Goal: Task Accomplishment & Management: Use online tool/utility

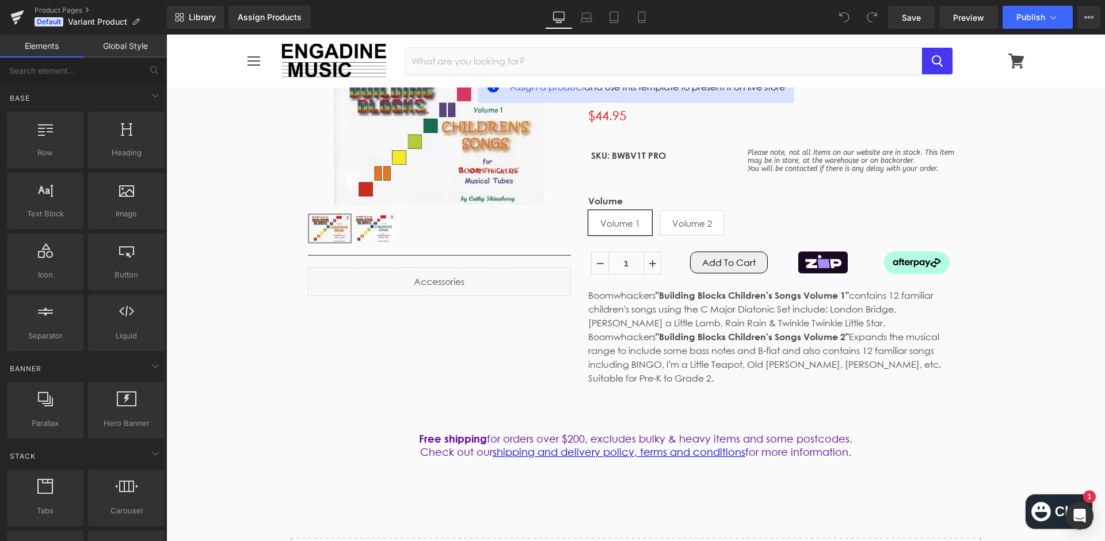
scroll to position [135, 0]
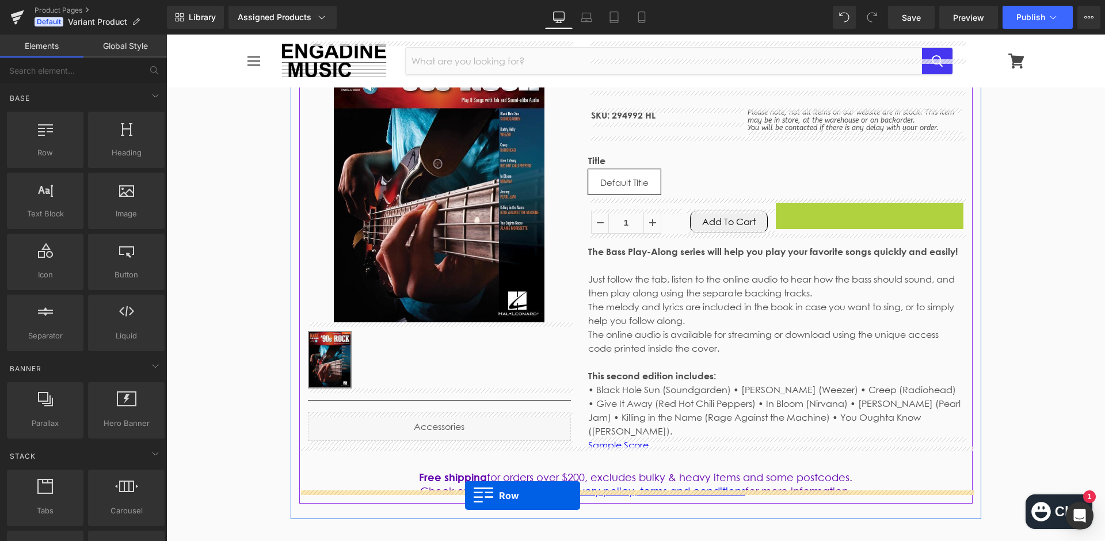
drag, startPoint x: 786, startPoint y: 208, endPoint x: 465, endPoint y: 496, distance: 430.4
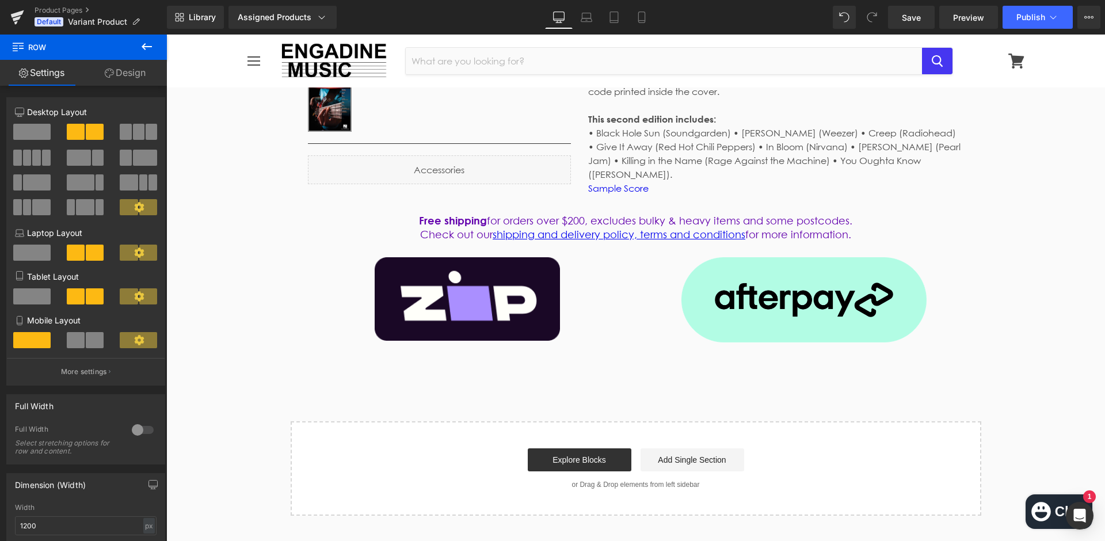
scroll to position [409, 0]
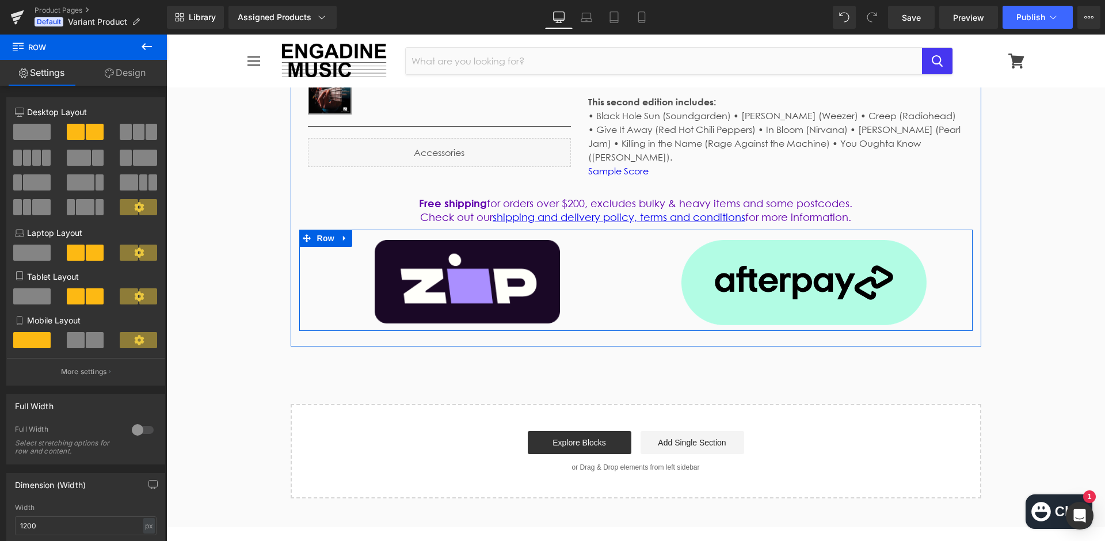
click at [343, 236] on icon at bounding box center [344, 238] width 2 height 5
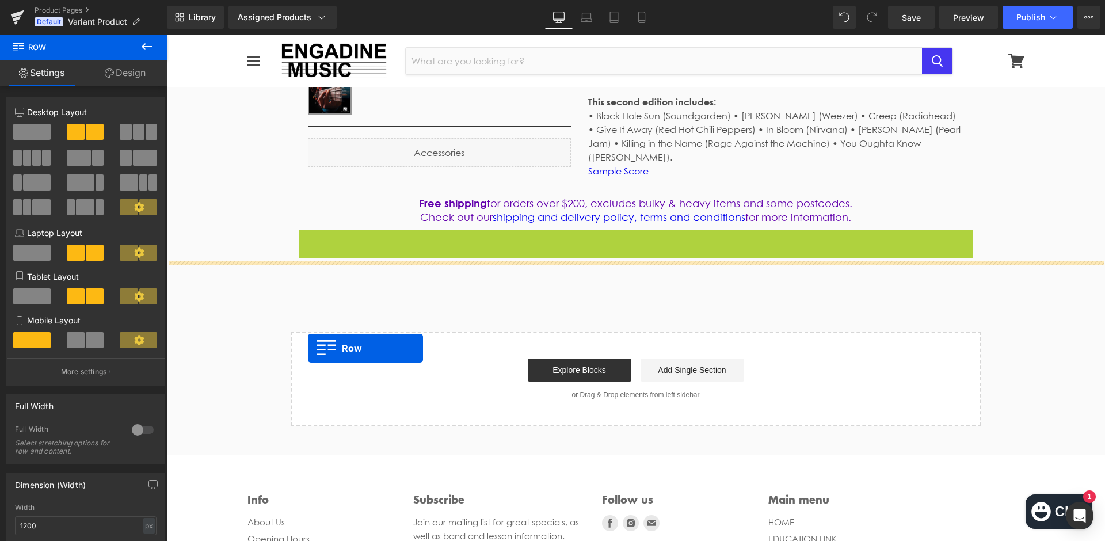
drag, startPoint x: 306, startPoint y: 226, endPoint x: 311, endPoint y: 348, distance: 122.1
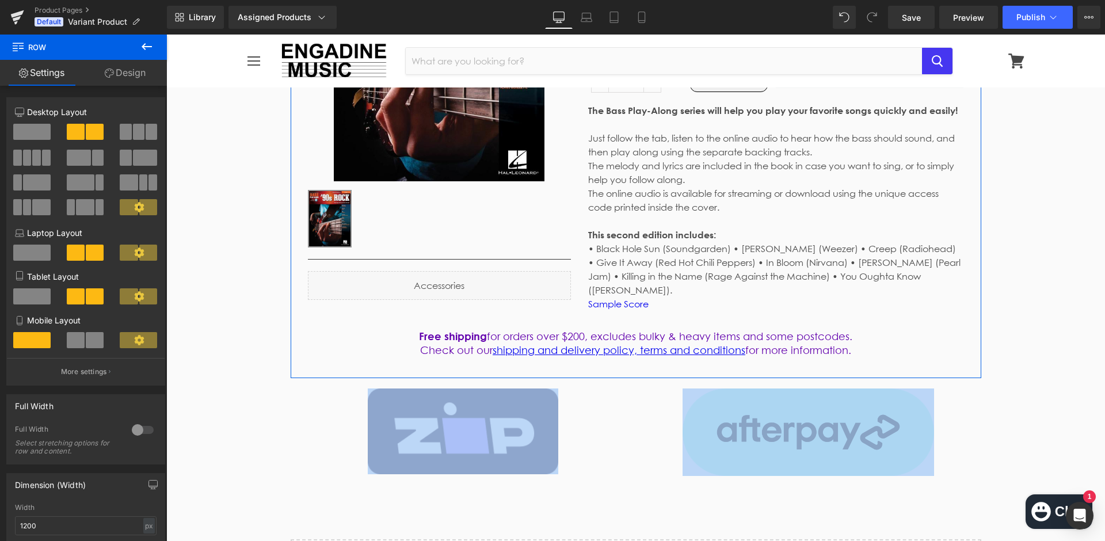
scroll to position [257, 0]
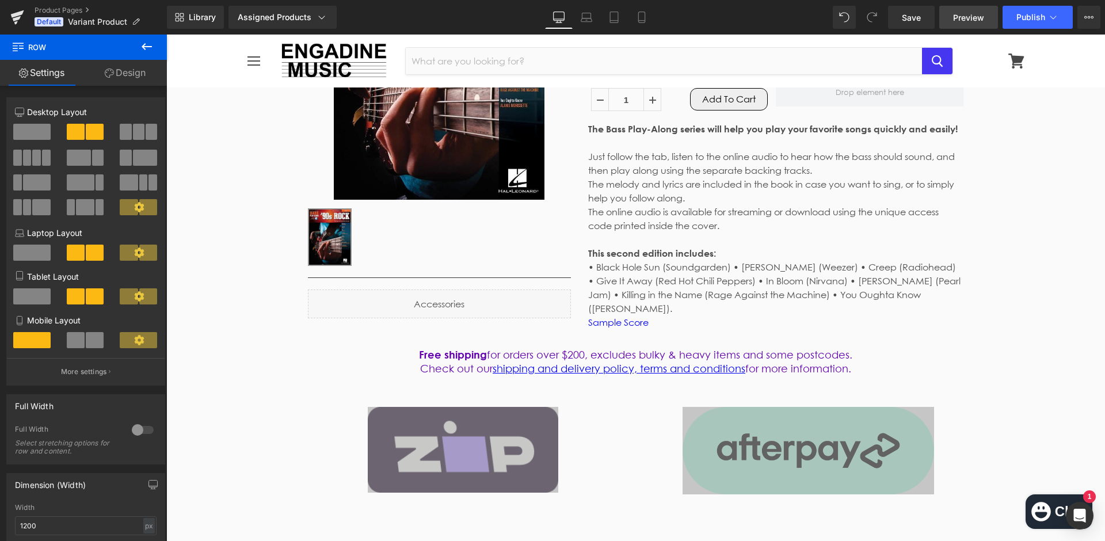
click at [964, 20] on span "Preview" at bounding box center [968, 18] width 31 height 12
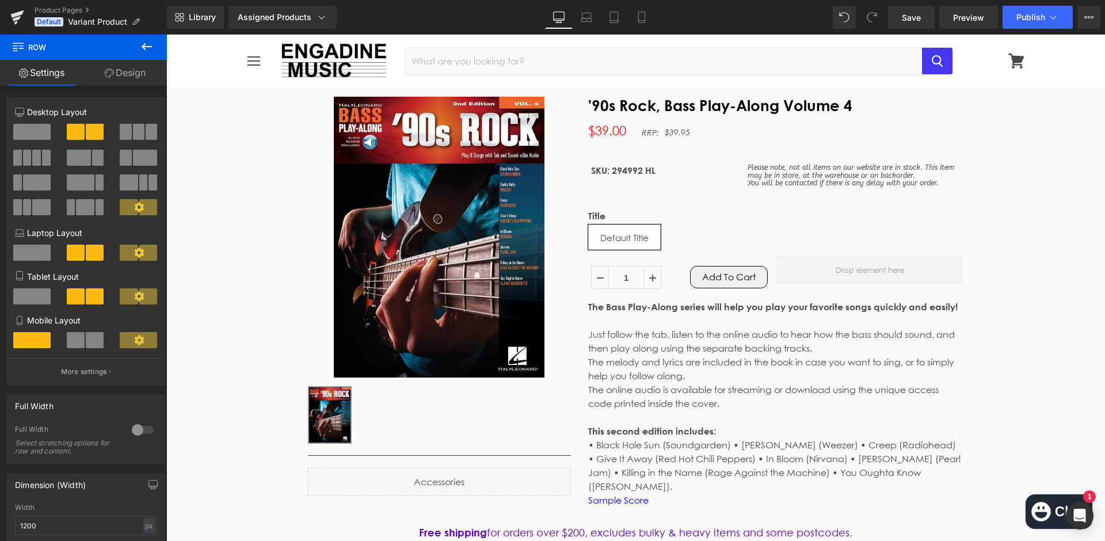
scroll to position [67, 0]
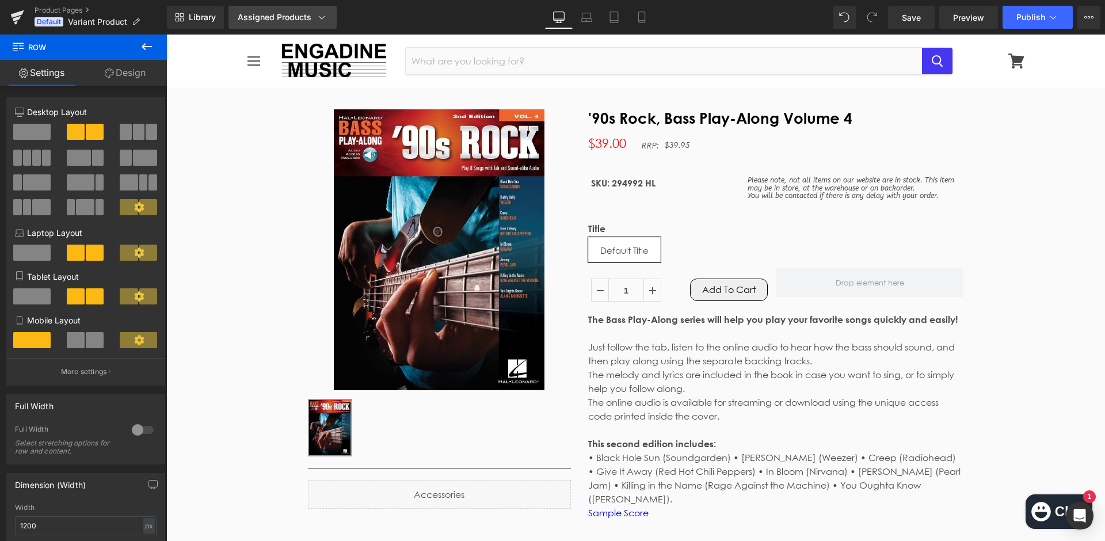
click at [316, 18] on icon at bounding box center [322, 18] width 12 height 12
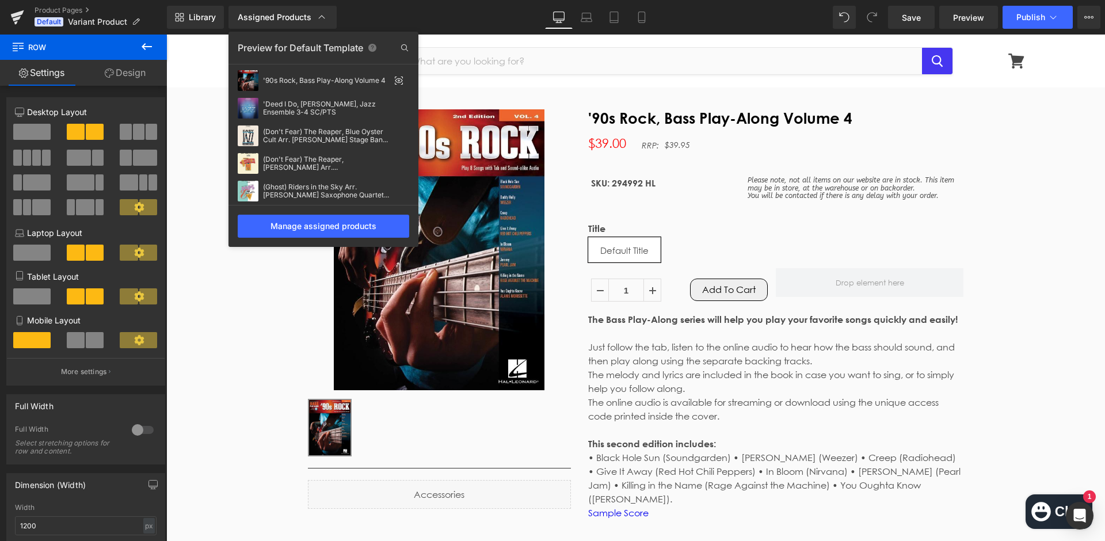
scroll to position [0, 0]
click at [323, 20] on icon at bounding box center [322, 18] width 12 height 12
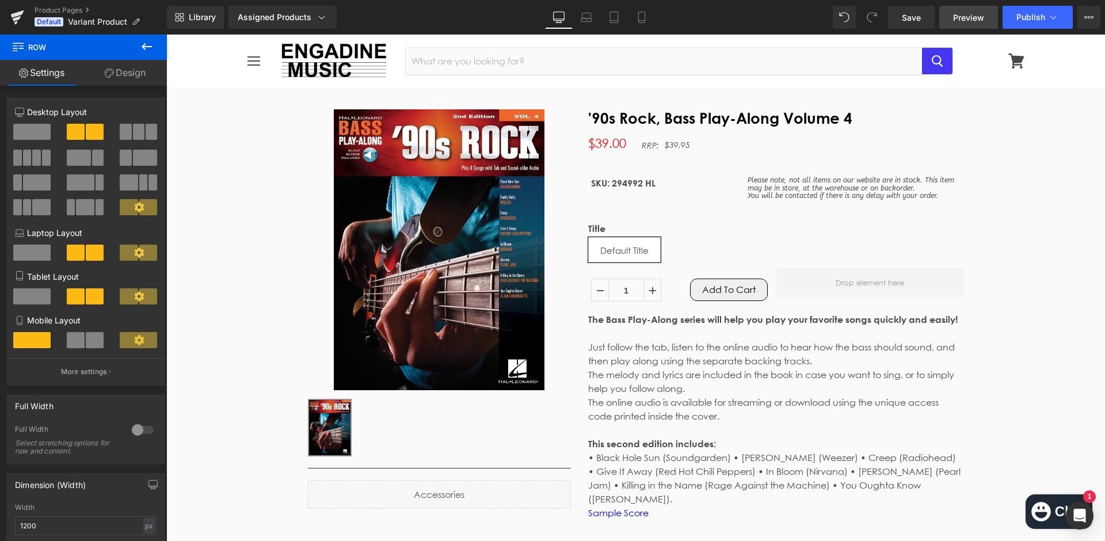
click at [965, 22] on span "Preview" at bounding box center [968, 18] width 31 height 12
click at [904, 19] on span "Save" at bounding box center [911, 18] width 19 height 12
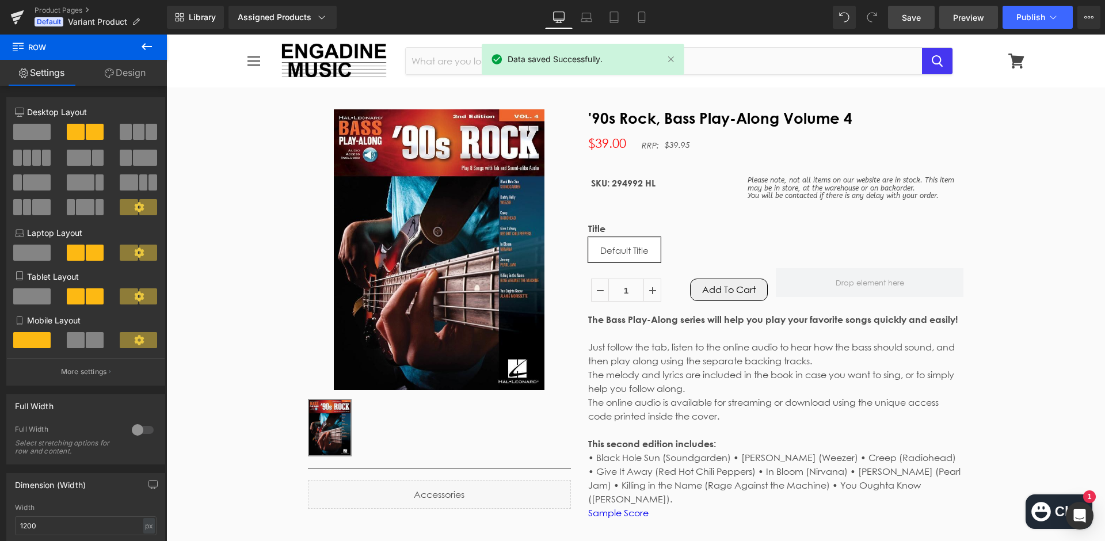
click at [970, 19] on span "Preview" at bounding box center [968, 18] width 31 height 12
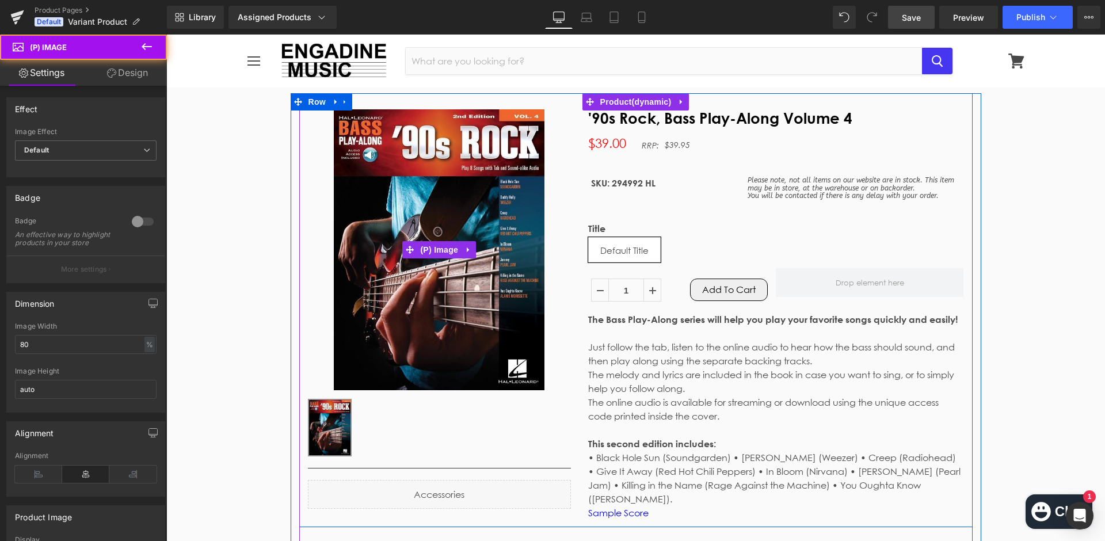
click at [505, 323] on img at bounding box center [439, 249] width 211 height 281
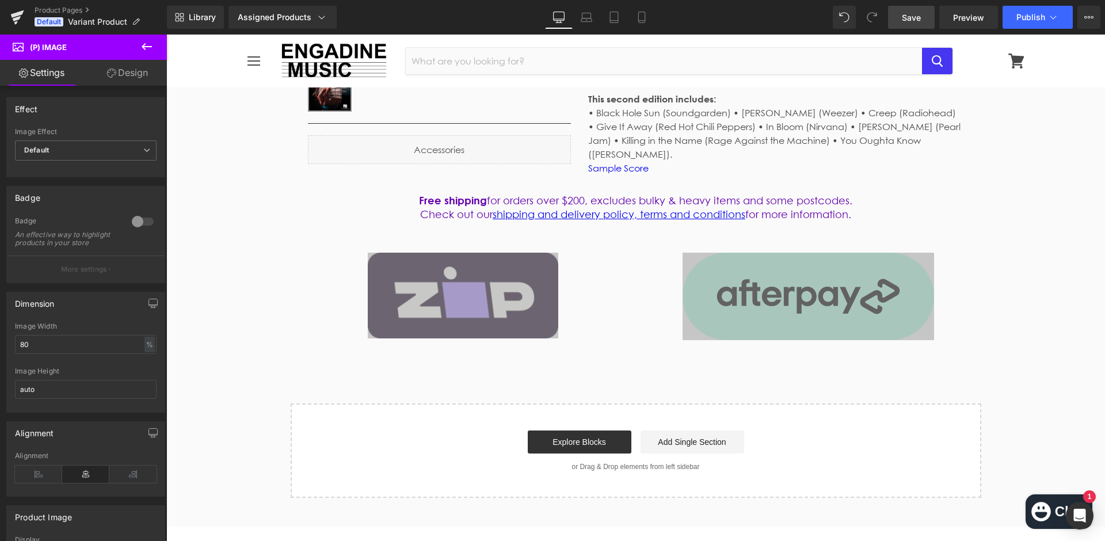
scroll to position [444, 0]
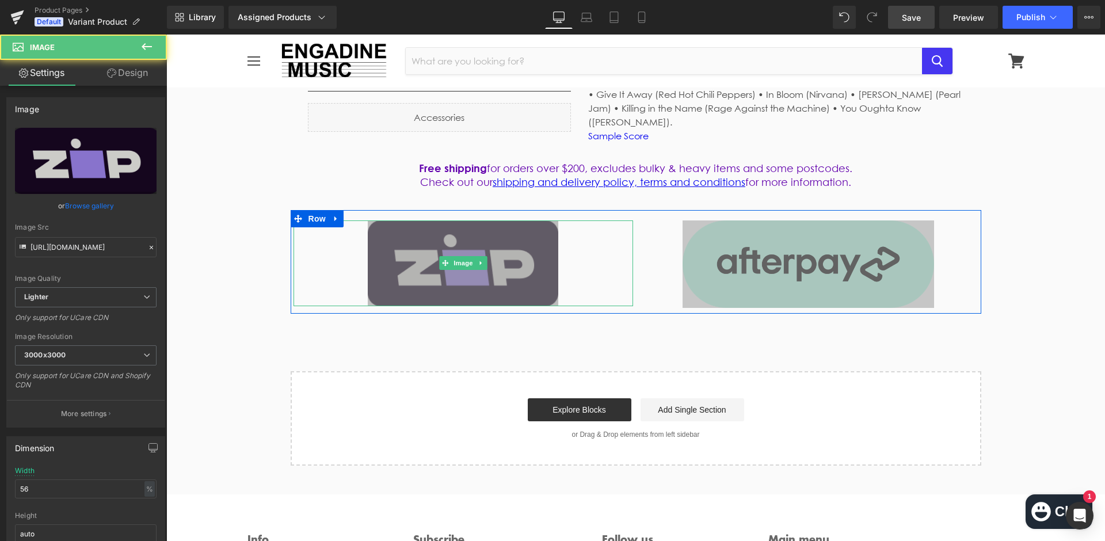
click at [523, 264] on img at bounding box center [463, 263] width 190 height 86
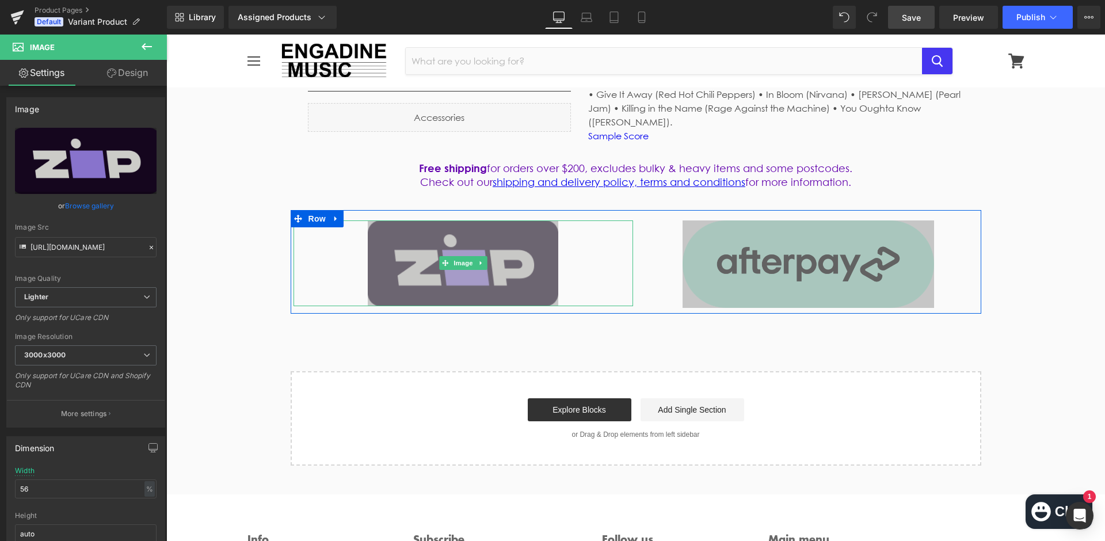
click at [478, 260] on icon at bounding box center [481, 263] width 6 height 7
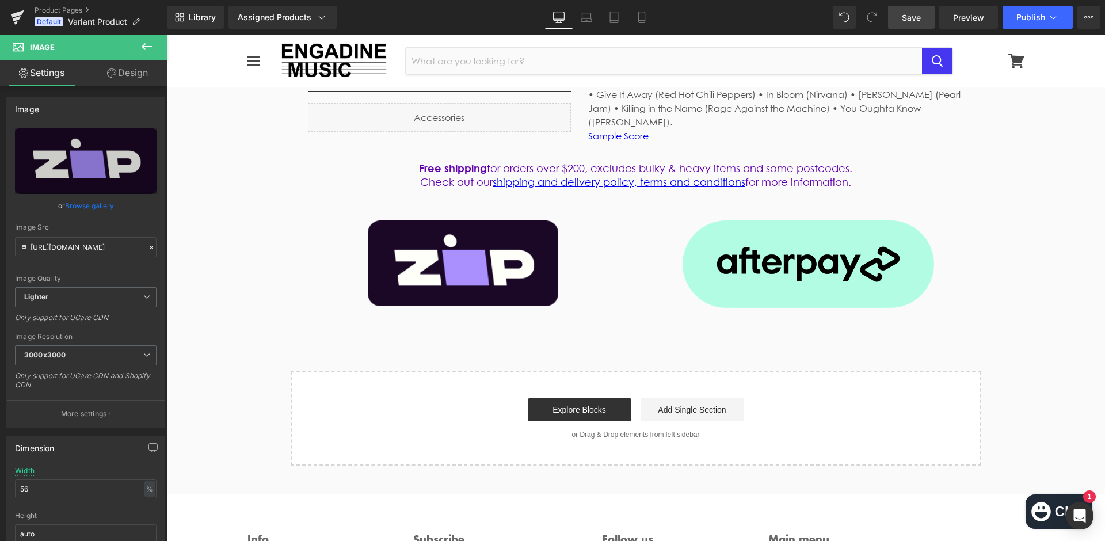
click at [414, 322] on div "Sale Off (P) Image ‹ › (P) Image List" at bounding box center [635, 90] width 939 height 749
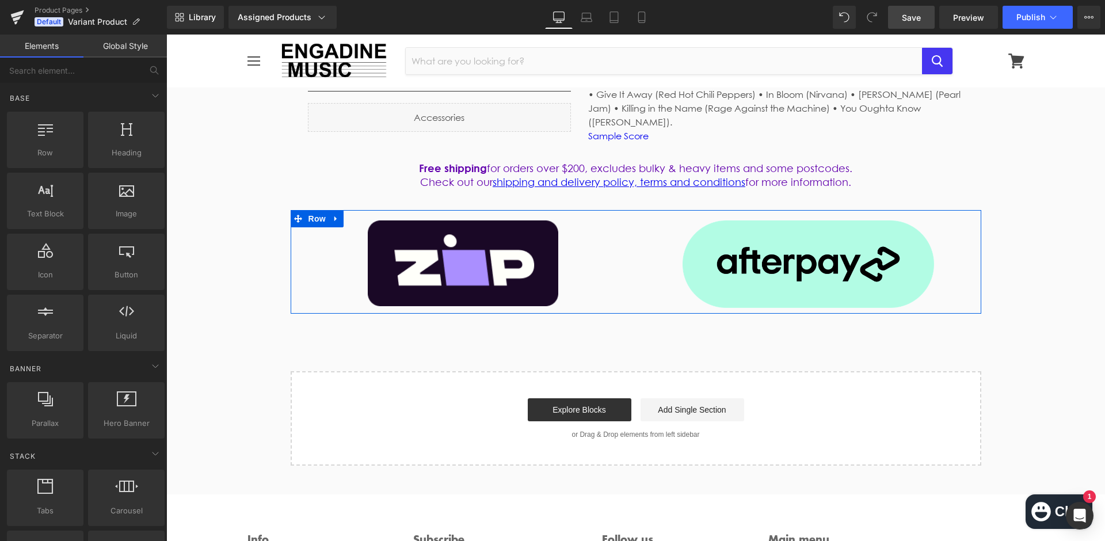
click at [333, 215] on icon at bounding box center [336, 219] width 8 height 9
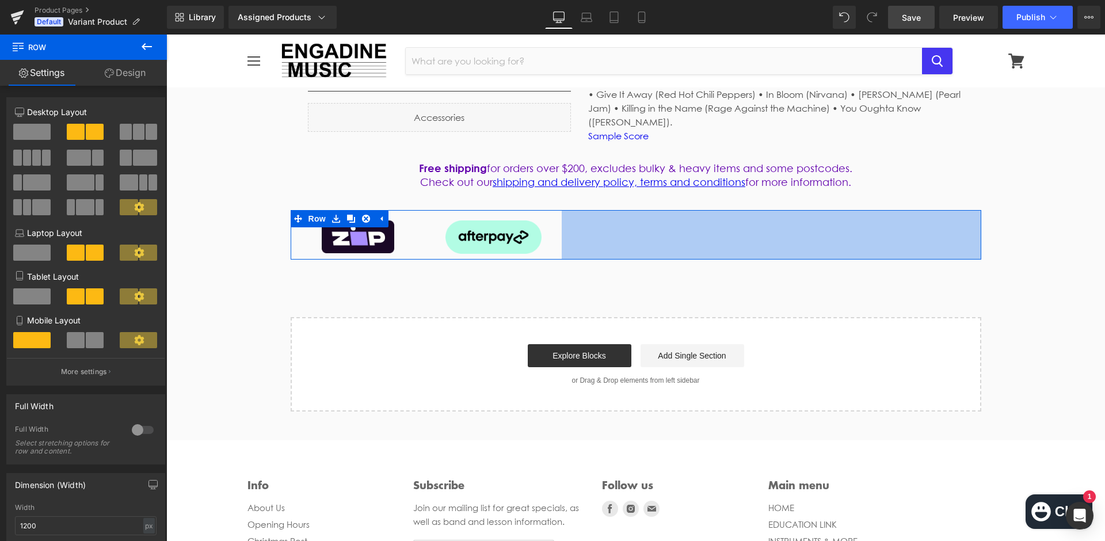
drag, startPoint x: 980, startPoint y: 290, endPoint x: 560, endPoint y: 245, distance: 422.0
click at [560, 245] on div "Image Image Row 729px" at bounding box center [636, 235] width 691 height 50
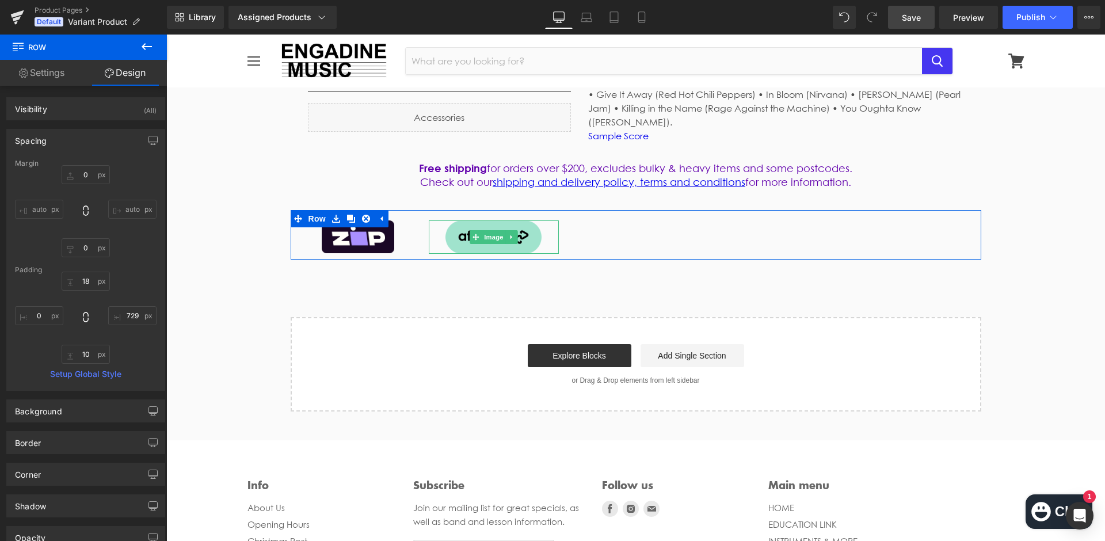
drag, startPoint x: 505, startPoint y: 223, endPoint x: 536, endPoint y: 224, distance: 31.1
click at [536, 224] on div "Image" at bounding box center [494, 236] width 130 height 33
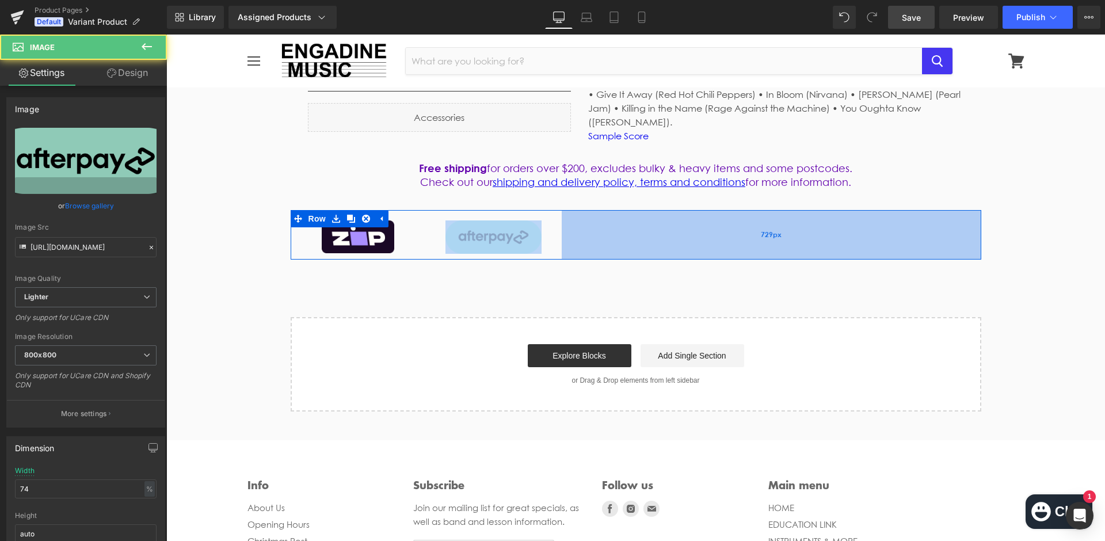
drag, startPoint x: 542, startPoint y: 222, endPoint x: 601, endPoint y: 222, distance: 59.9
click at [615, 222] on div "Image Image Row 729px" at bounding box center [636, 235] width 691 height 50
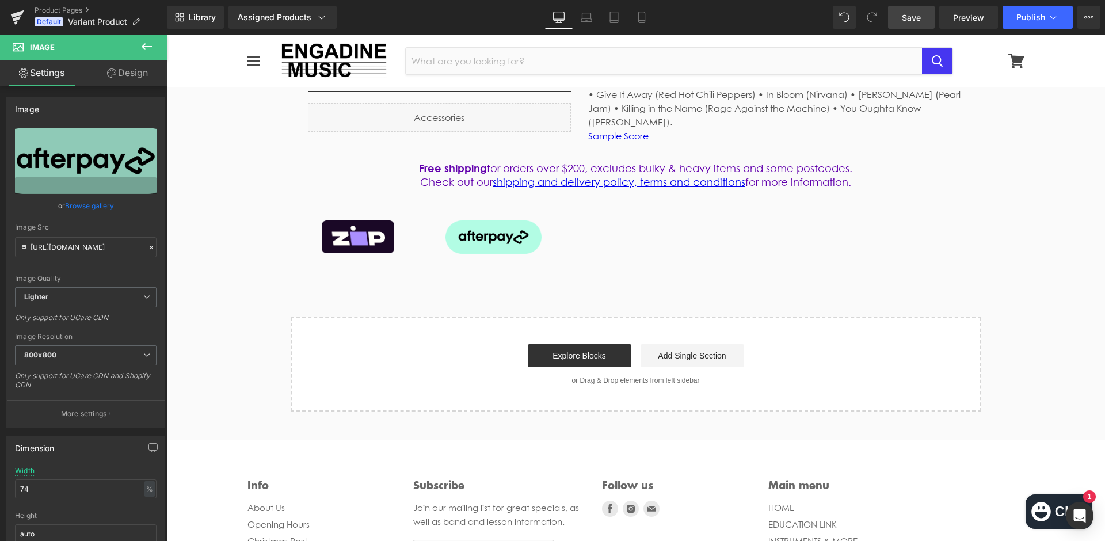
click at [512, 268] on div "Sale Off (P) Image ‹ › (P) Image List" at bounding box center [635, 63] width 939 height 695
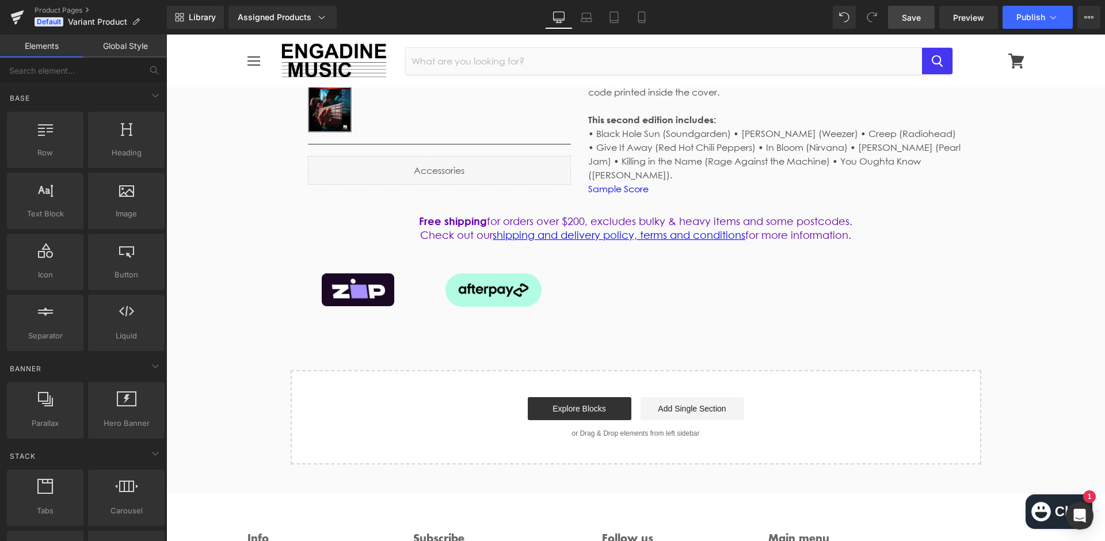
scroll to position [420, 0]
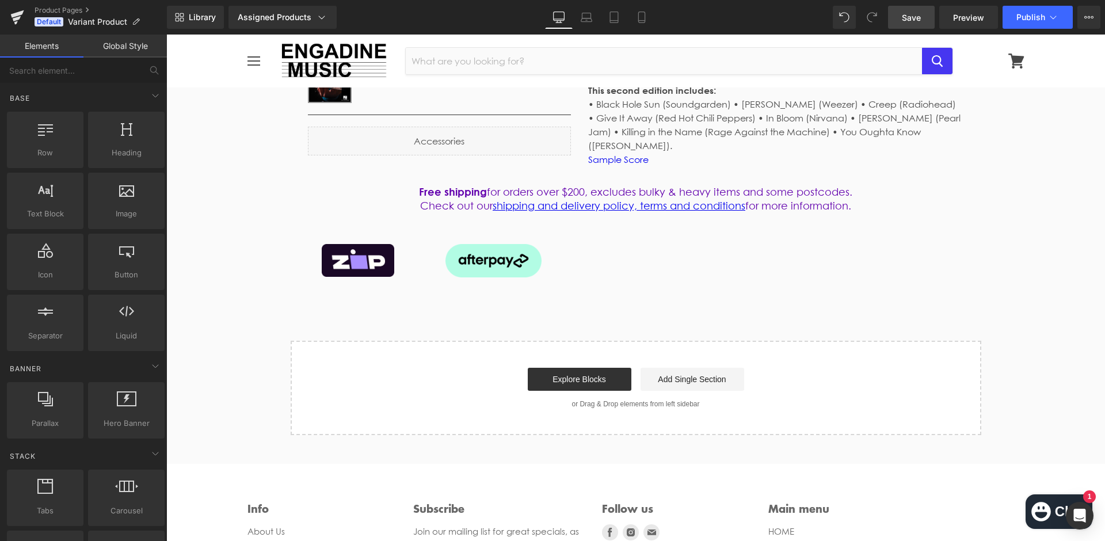
click at [433, 283] on div "Sale Off (P) Image ‹ › (P) Image List" at bounding box center [635, 87] width 939 height 695
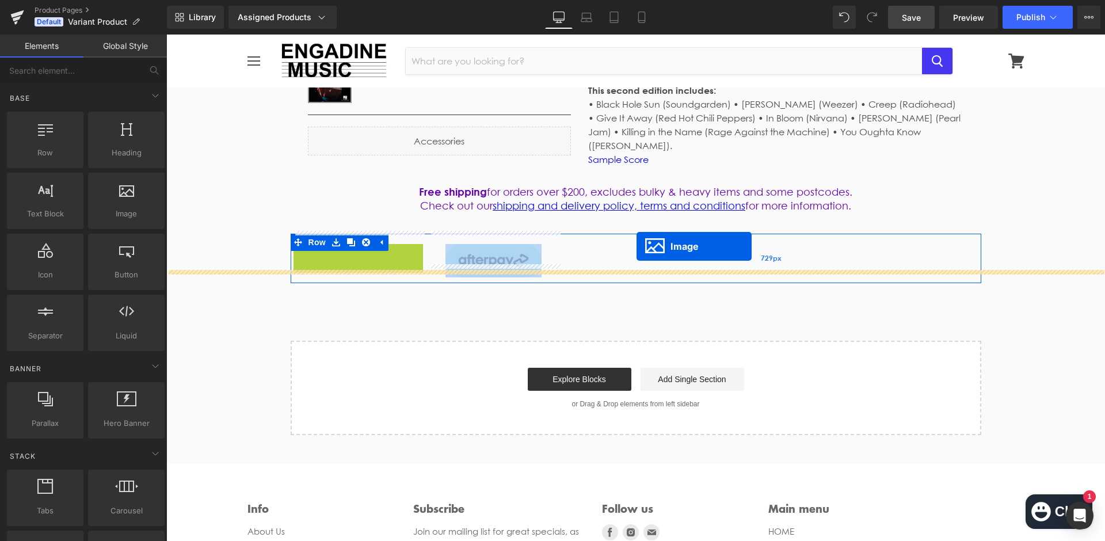
drag, startPoint x: 322, startPoint y: 250, endPoint x: 637, endPoint y: 246, distance: 314.3
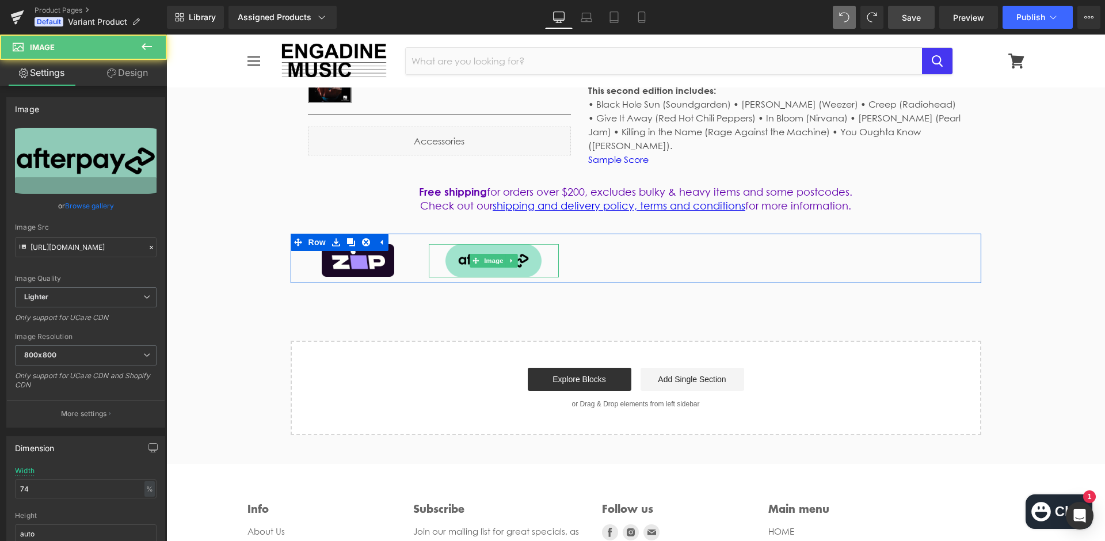
drag, startPoint x: 446, startPoint y: 248, endPoint x: 465, endPoint y: 248, distance: 19.0
click at [465, 248] on img at bounding box center [494, 260] width 96 height 33
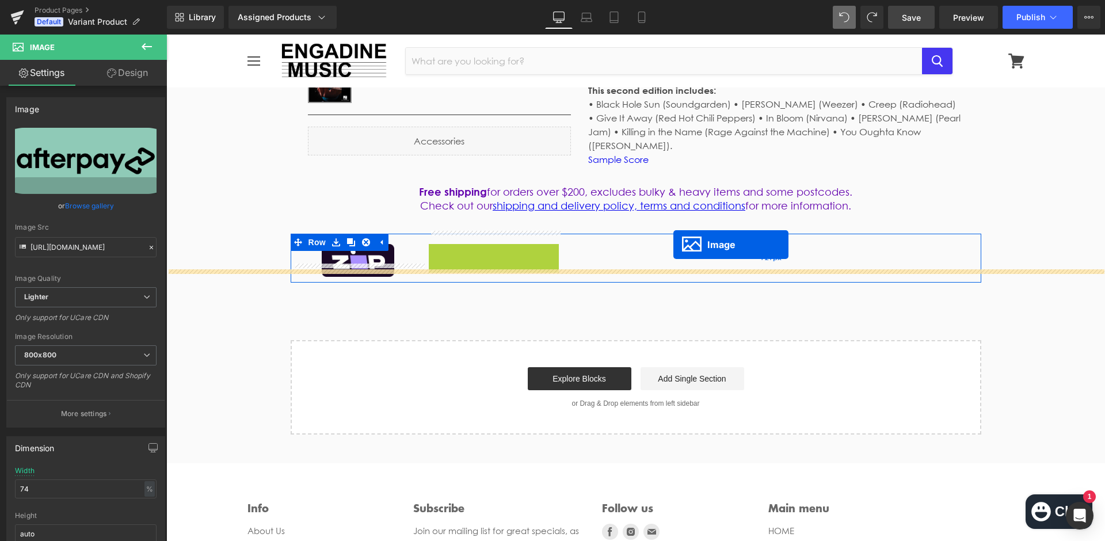
drag, startPoint x: 473, startPoint y: 248, endPoint x: 685, endPoint y: 246, distance: 211.8
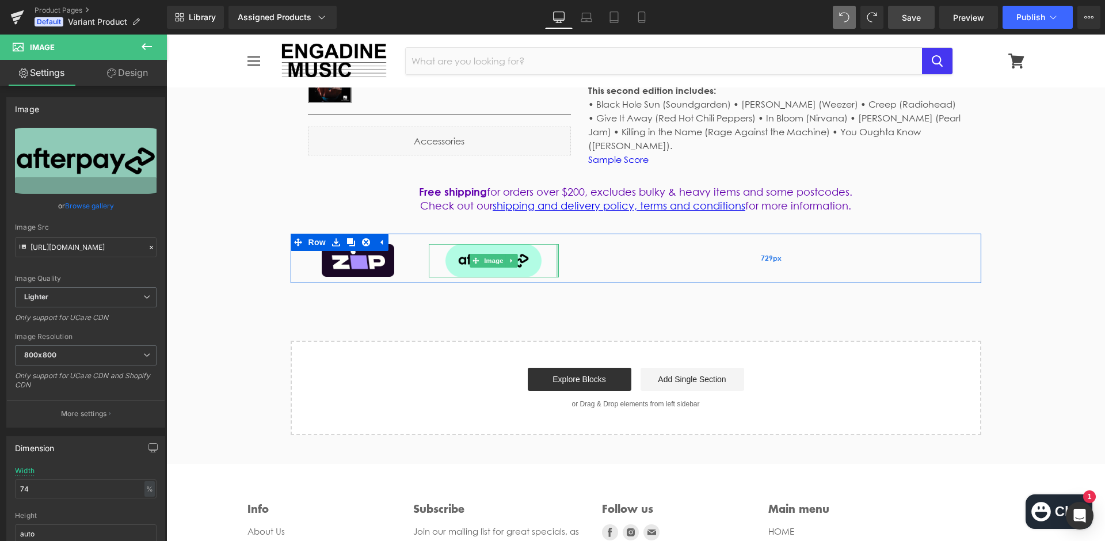
drag, startPoint x: 557, startPoint y: 247, endPoint x: 697, endPoint y: 249, distance: 140.5
click at [756, 255] on div "Image Image Row 729px" at bounding box center [636, 259] width 691 height 50
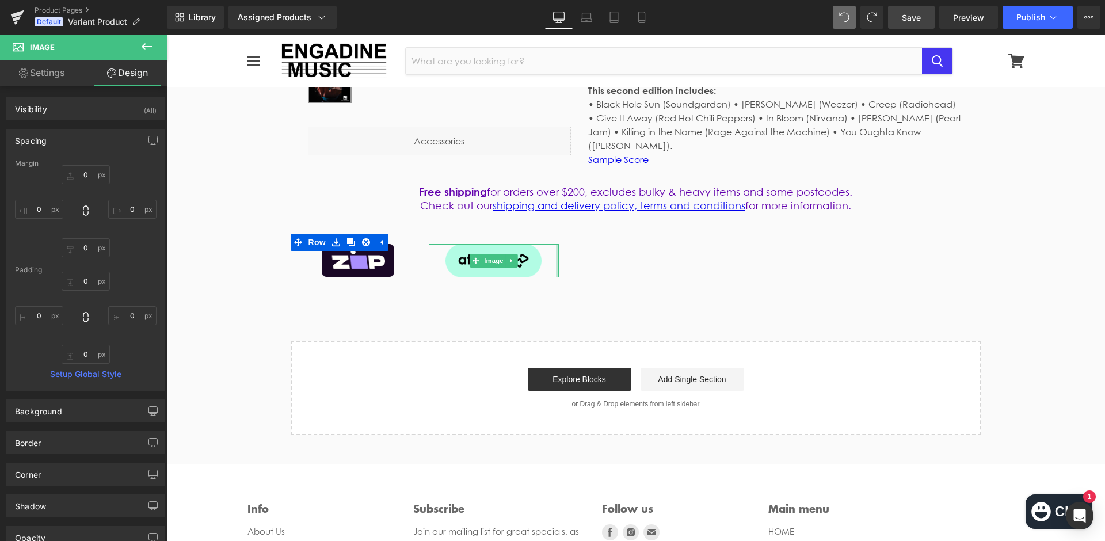
type input "0px"
drag, startPoint x: 555, startPoint y: 251, endPoint x: 597, endPoint y: 252, distance: 41.5
click at [597, 252] on div "Image Image Row 729px" at bounding box center [636, 259] width 691 height 50
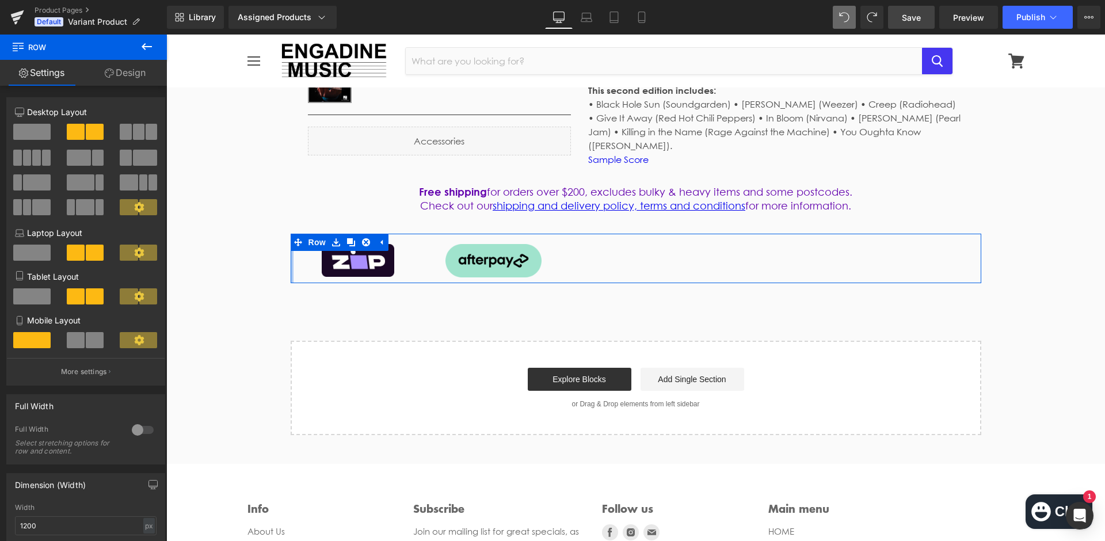
drag, startPoint x: 291, startPoint y: 252, endPoint x: 532, endPoint y: 249, distance: 241.2
click at [281, 256] on div "Sale Off (P) Image ‹ › (P) Image List" at bounding box center [635, 87] width 939 height 695
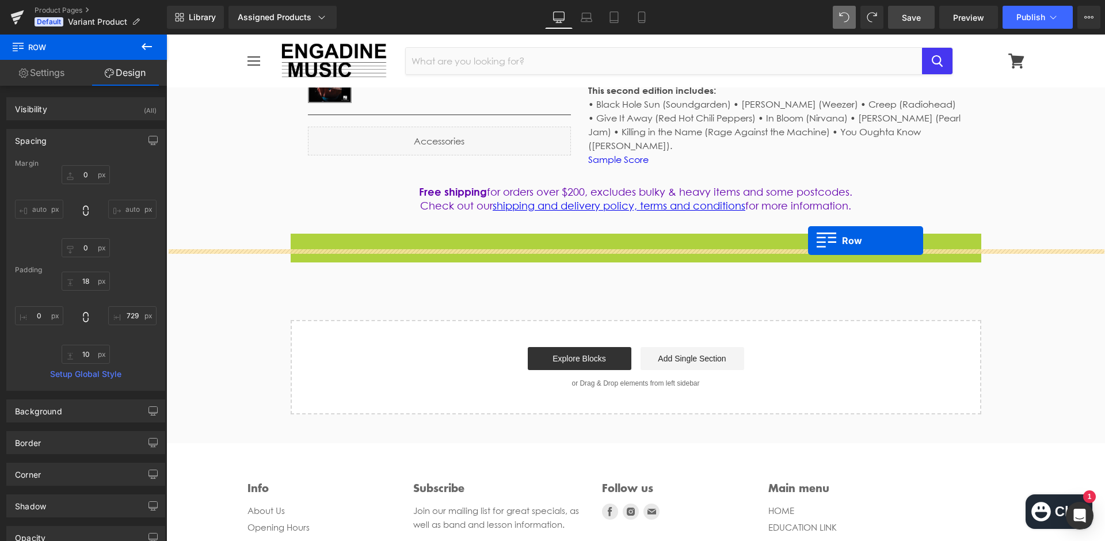
drag, startPoint x: 297, startPoint y: 229, endPoint x: 808, endPoint y: 241, distance: 511.2
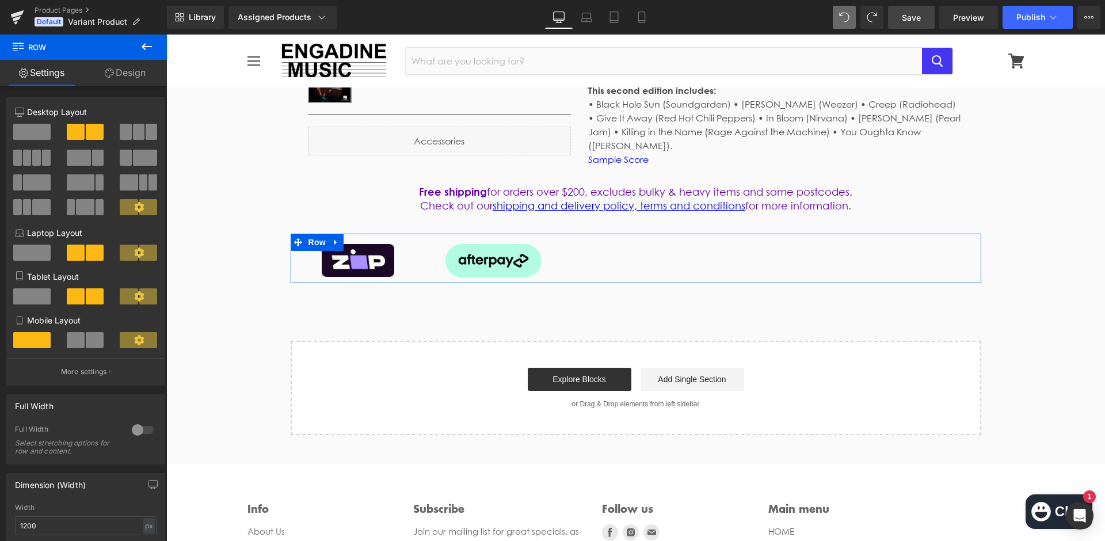
click at [93, 163] on span at bounding box center [98, 158] width 12 height 16
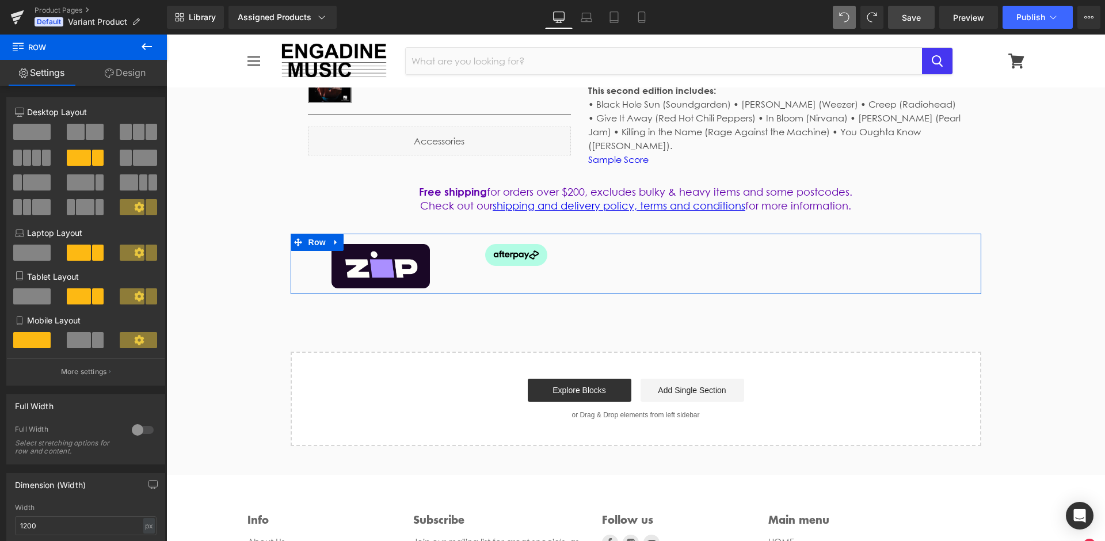
click at [87, 139] on span at bounding box center [95, 132] width 18 height 16
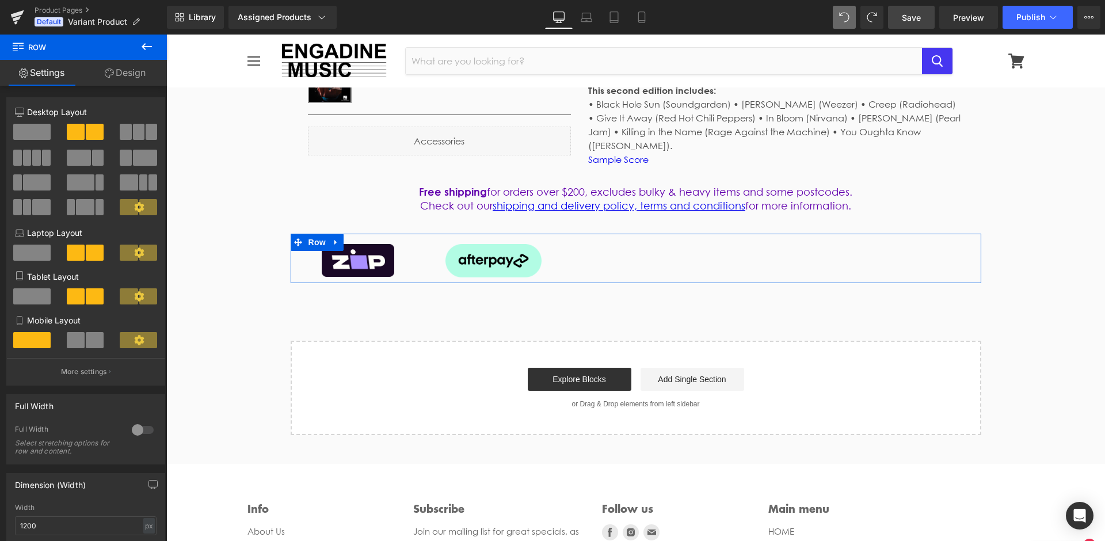
click at [86, 342] on span at bounding box center [95, 340] width 18 height 16
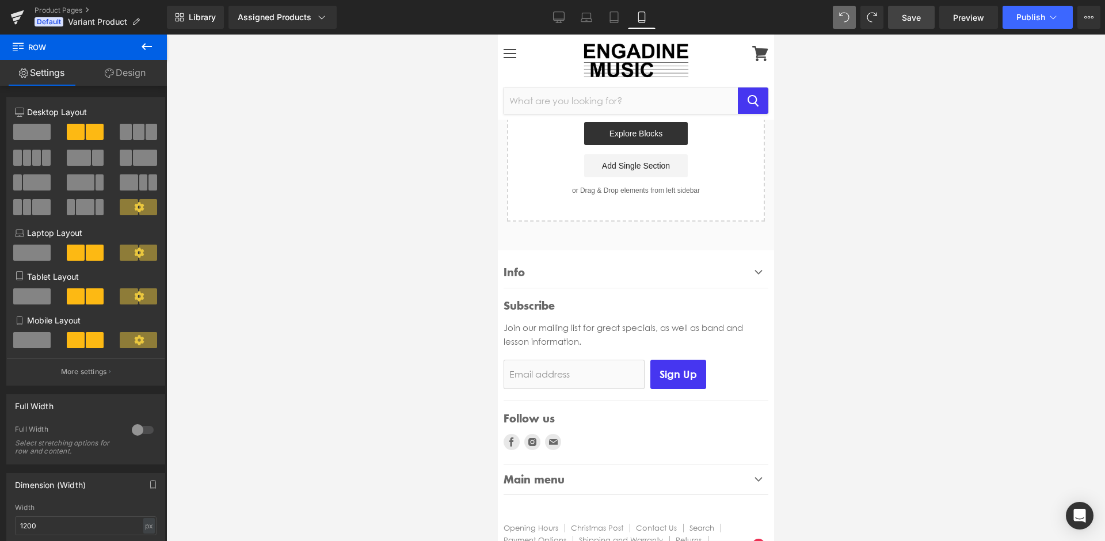
scroll to position [1289, 0]
click at [87, 125] on span at bounding box center [95, 132] width 18 height 16
click at [87, 136] on span at bounding box center [95, 132] width 18 height 16
click at [85, 111] on p "Desktop Layout" at bounding box center [86, 112] width 142 height 12
click at [556, 19] on icon at bounding box center [559, 19] width 11 height 0
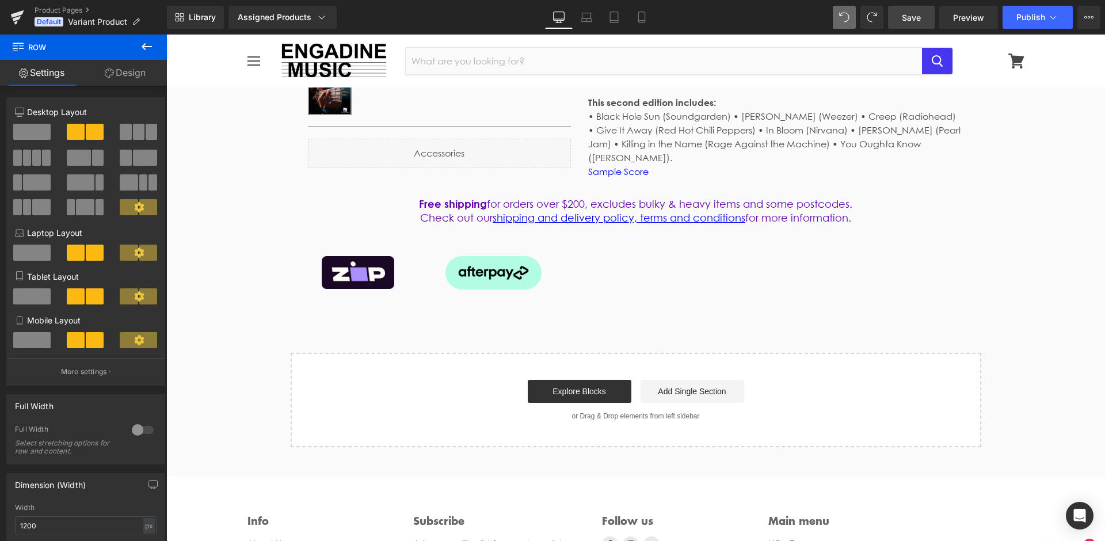
scroll to position [398, 0]
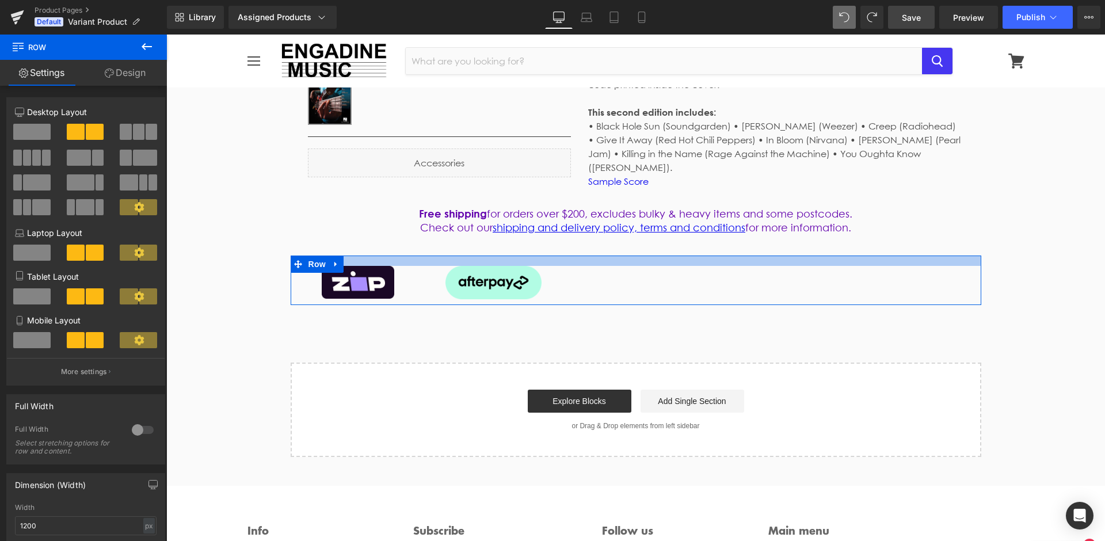
drag, startPoint x: 418, startPoint y: 253, endPoint x: 434, endPoint y: 253, distance: 16.1
click at [436, 256] on div at bounding box center [636, 261] width 691 height 10
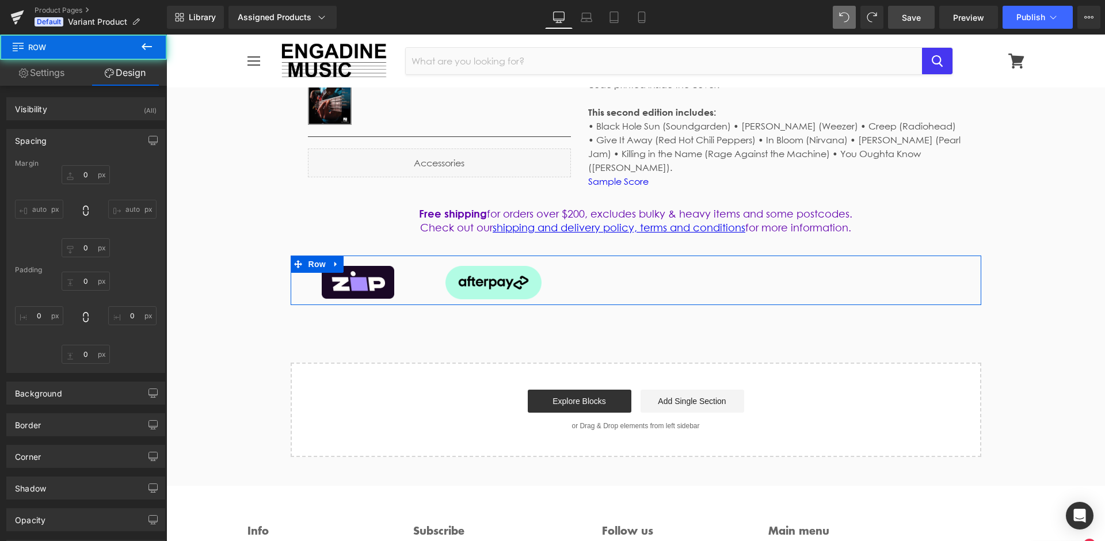
type input "0"
type input "18"
type input "729"
type input "10"
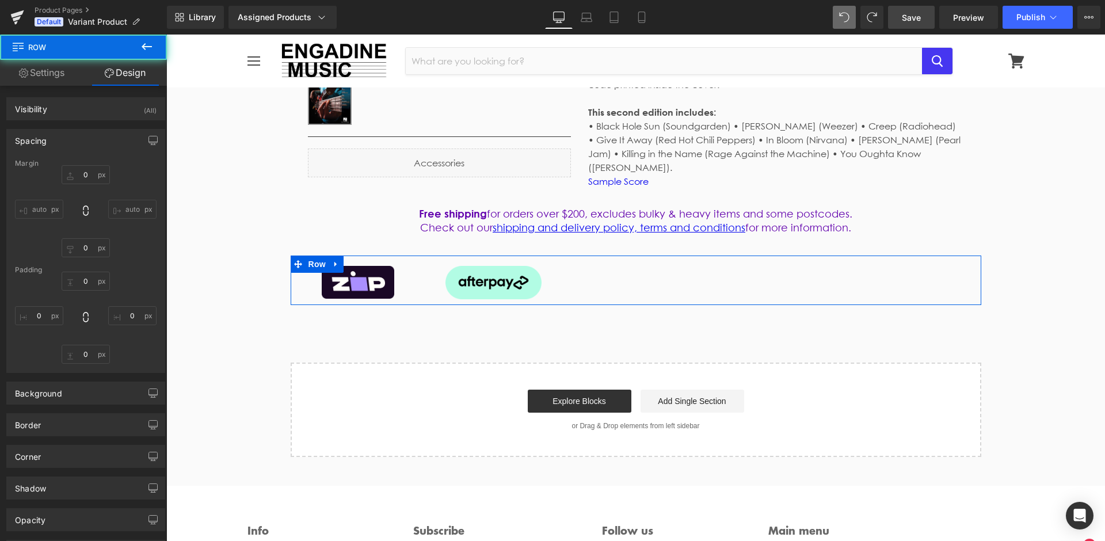
type input "0"
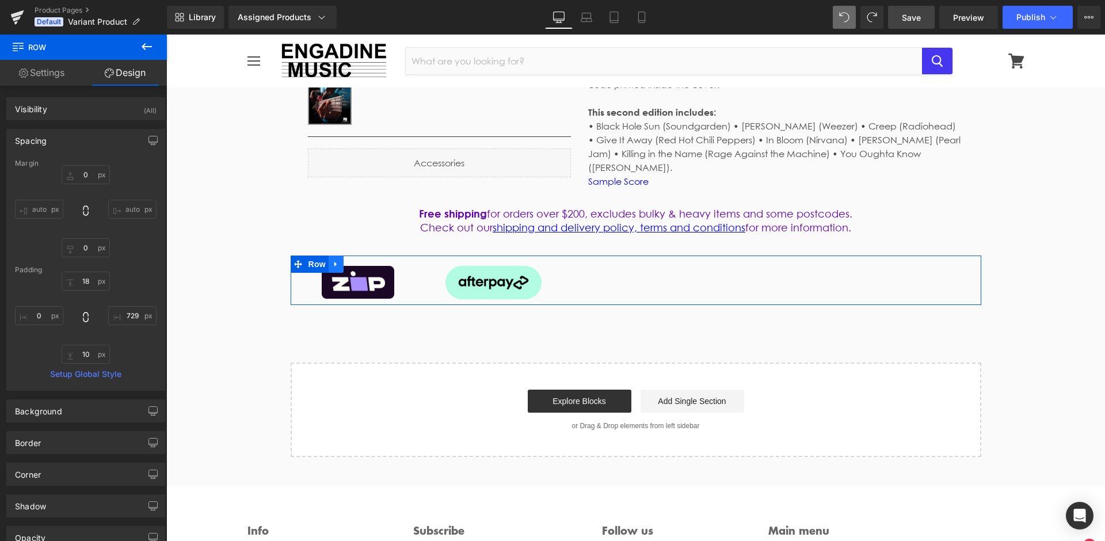
click at [336, 262] on icon at bounding box center [335, 264] width 2 height 5
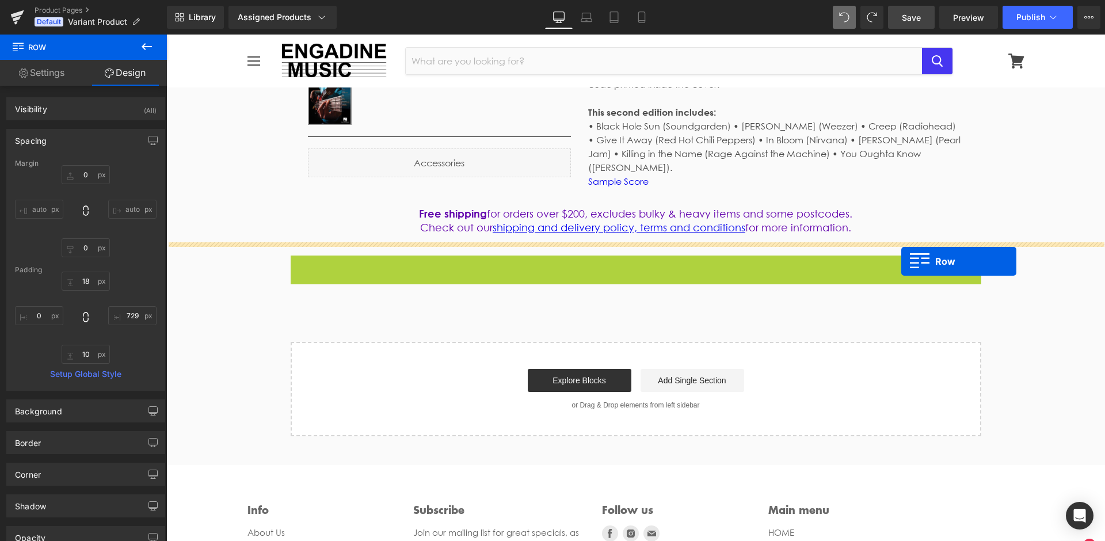
drag, startPoint x: 299, startPoint y: 252, endPoint x: 901, endPoint y: 261, distance: 602.7
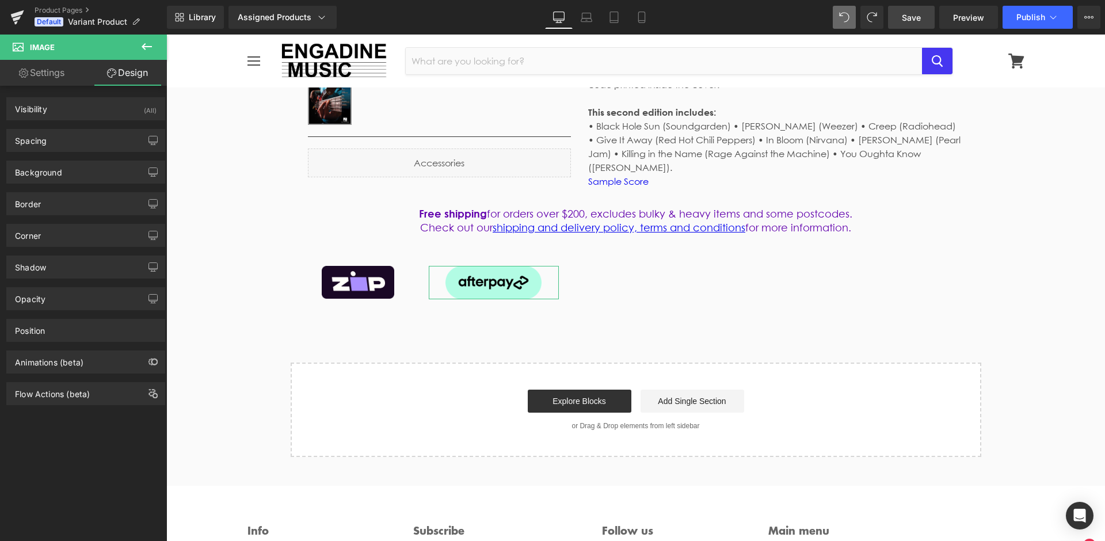
click at [59, 75] on link "Settings" at bounding box center [41, 73] width 83 height 26
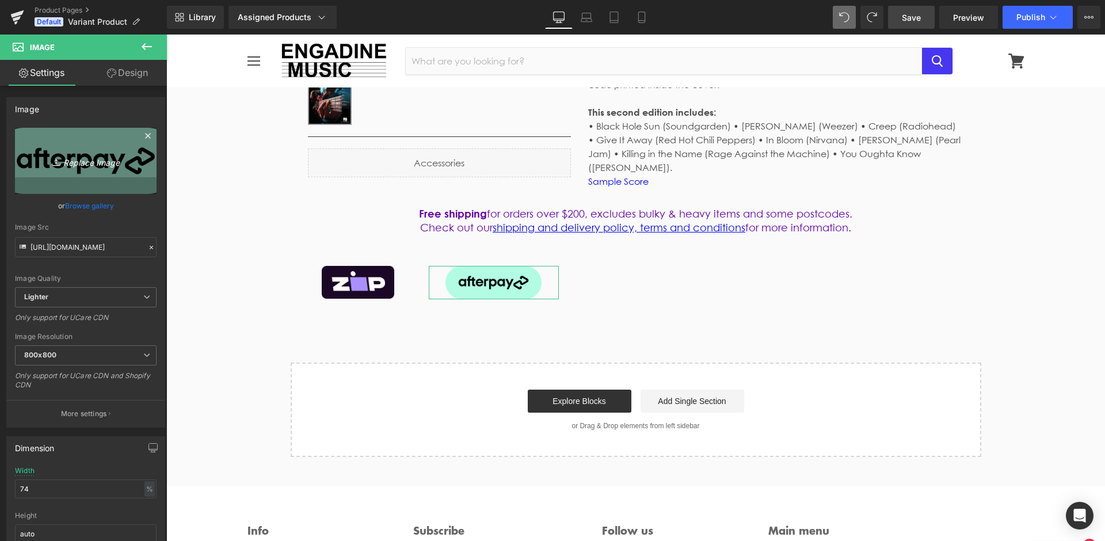
scroll to position [0, 0]
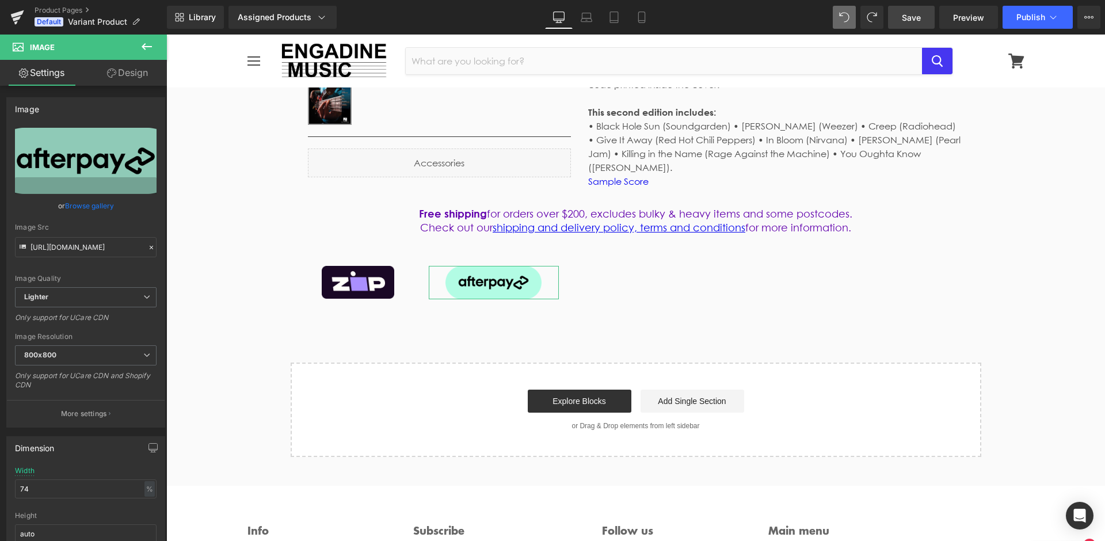
click at [113, 74] on icon at bounding box center [111, 72] width 9 height 9
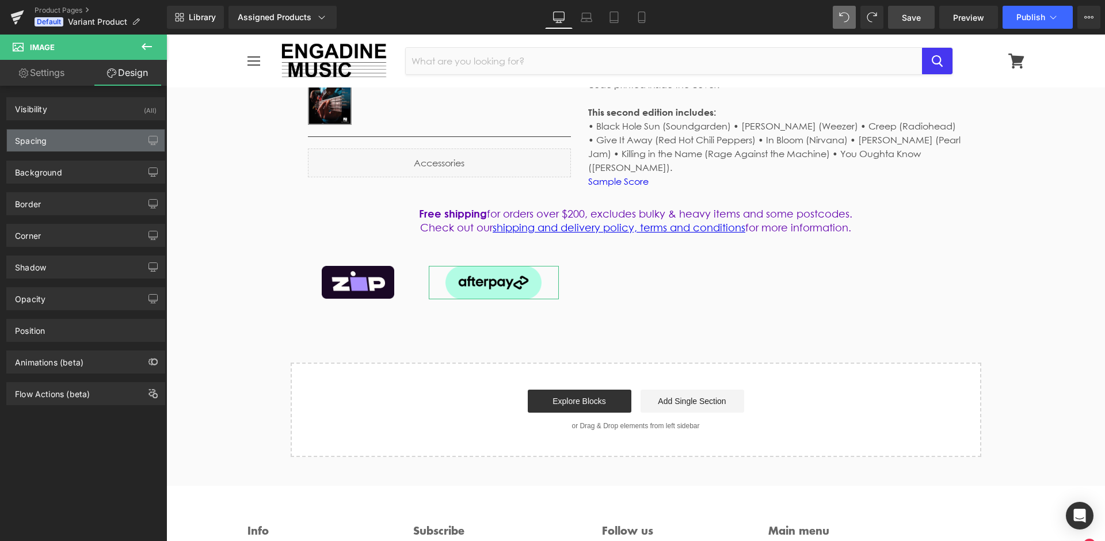
click at [54, 144] on div "Spacing" at bounding box center [86, 141] width 158 height 22
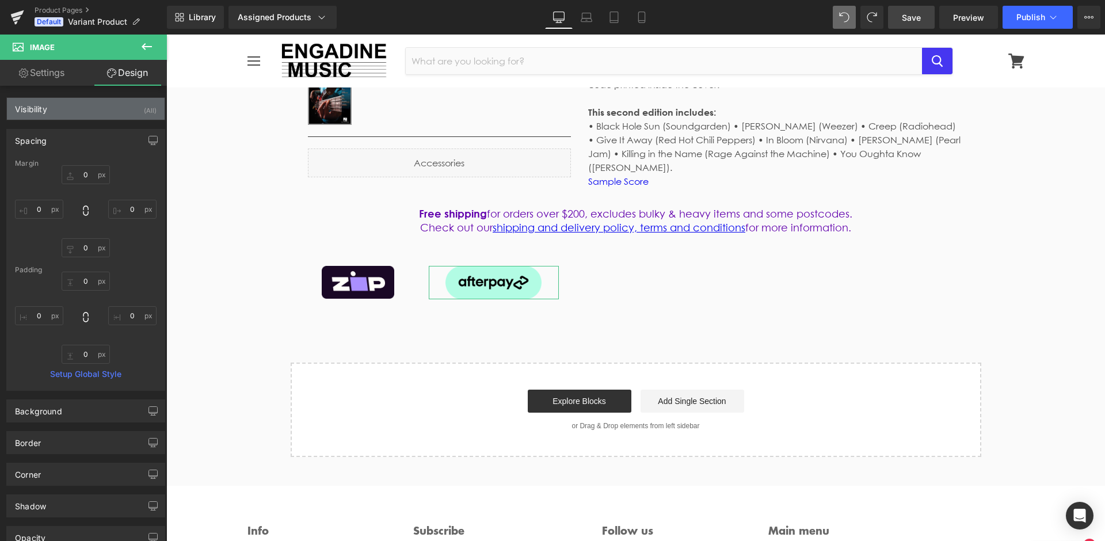
click at [47, 112] on div "Visibility" at bounding box center [31, 106] width 32 height 16
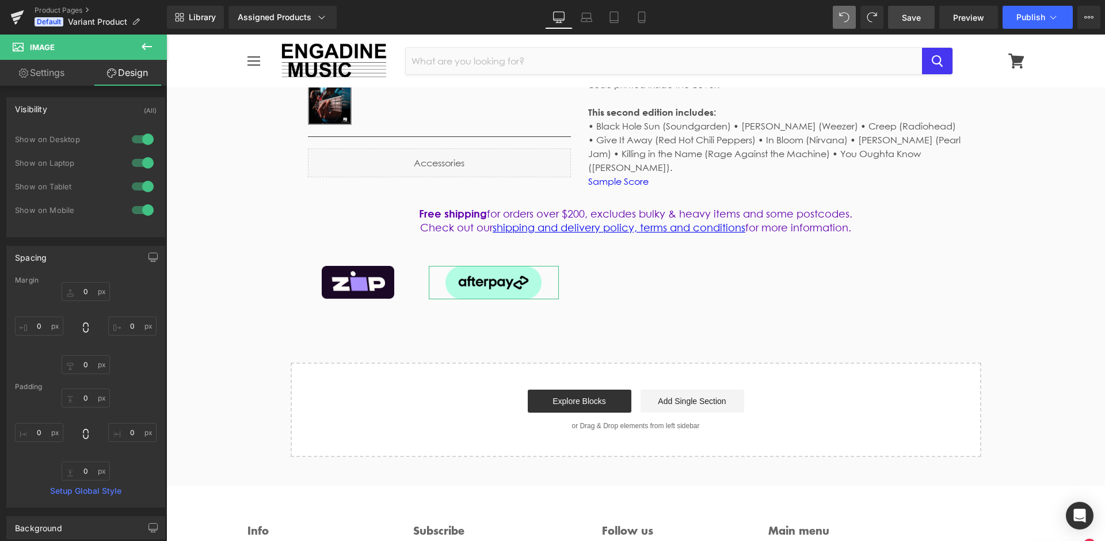
click at [47, 112] on div "Visibility" at bounding box center [31, 106] width 32 height 16
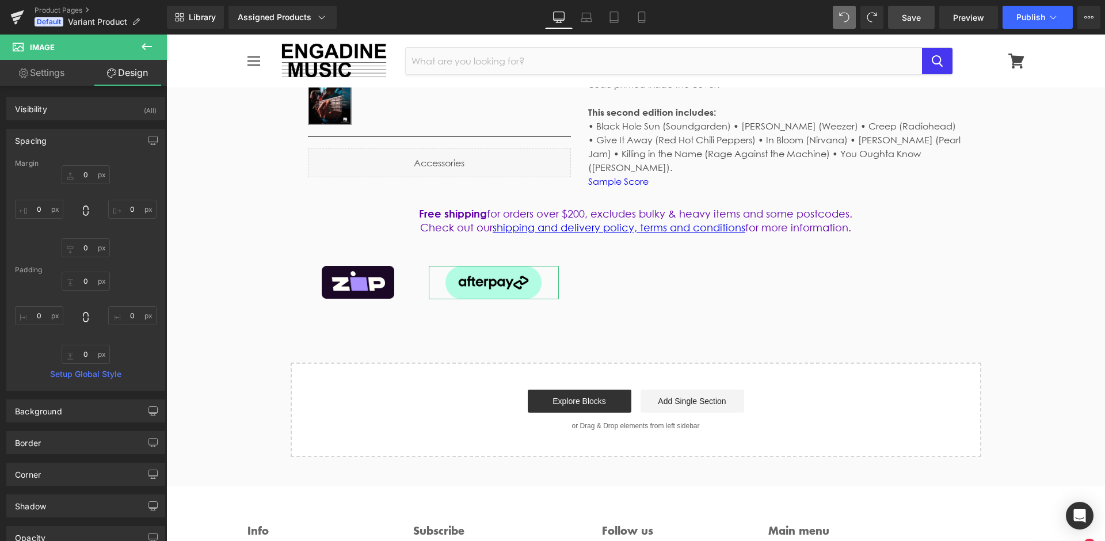
click at [42, 143] on div "Spacing" at bounding box center [31, 138] width 32 height 16
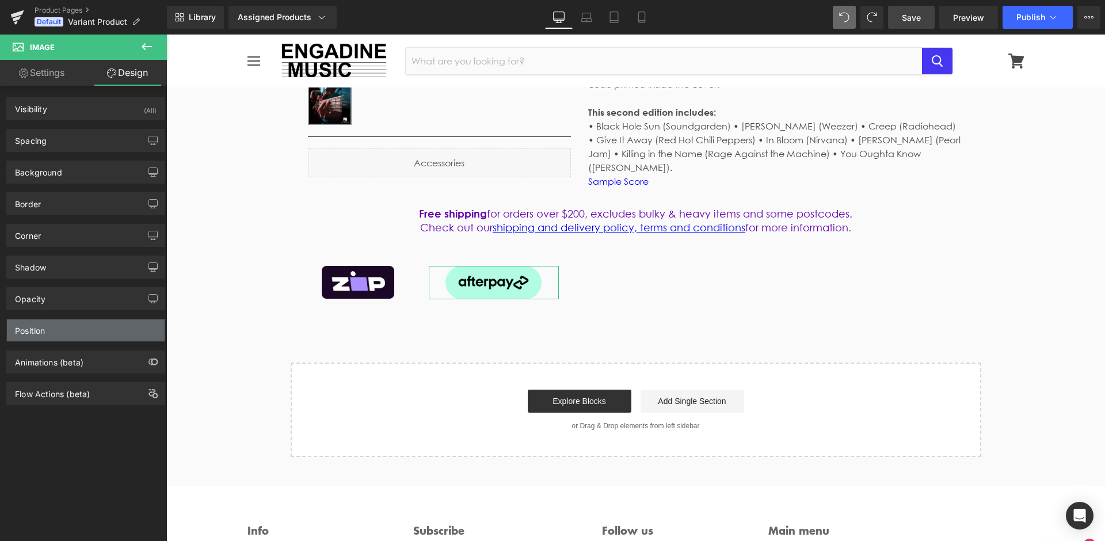
click at [87, 335] on div "Position" at bounding box center [86, 330] width 158 height 22
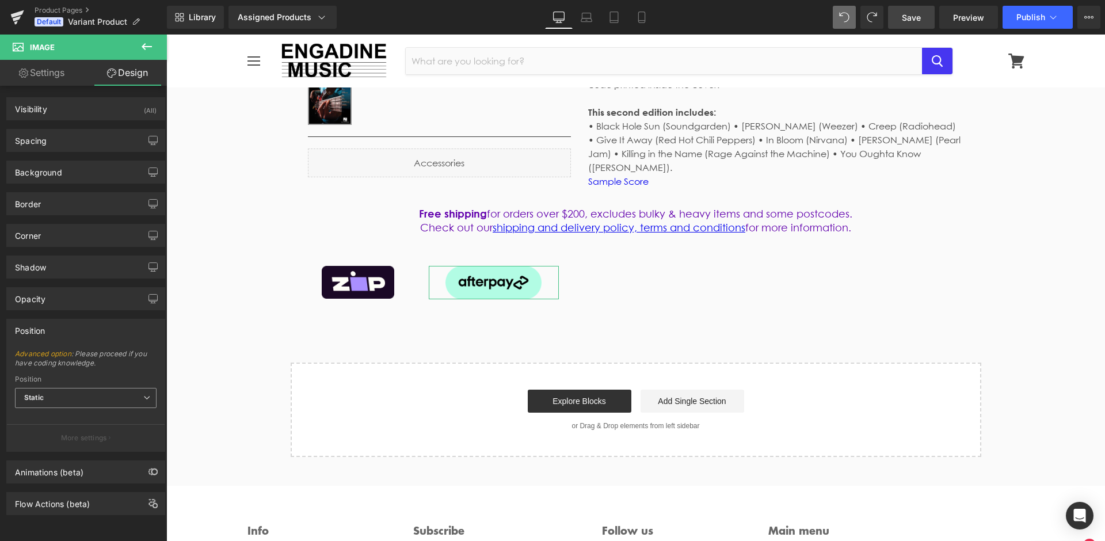
click at [109, 402] on span "Static" at bounding box center [86, 398] width 142 height 20
click at [45, 52] on span "Image" at bounding box center [69, 47] width 115 height 25
click at [922, 28] on link "Save" at bounding box center [911, 17] width 47 height 23
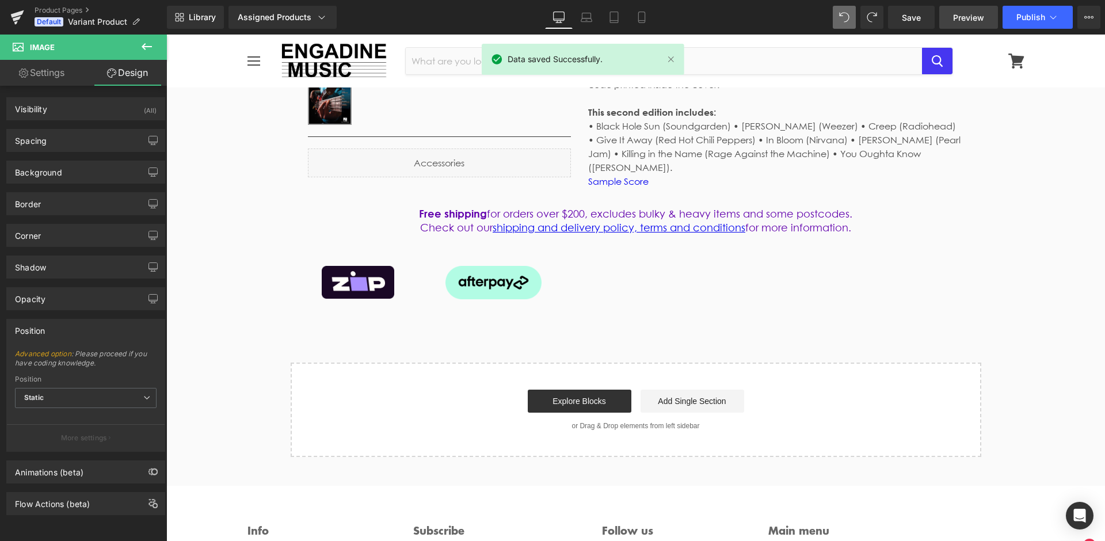
click at [970, 25] on link "Preview" at bounding box center [968, 17] width 59 height 23
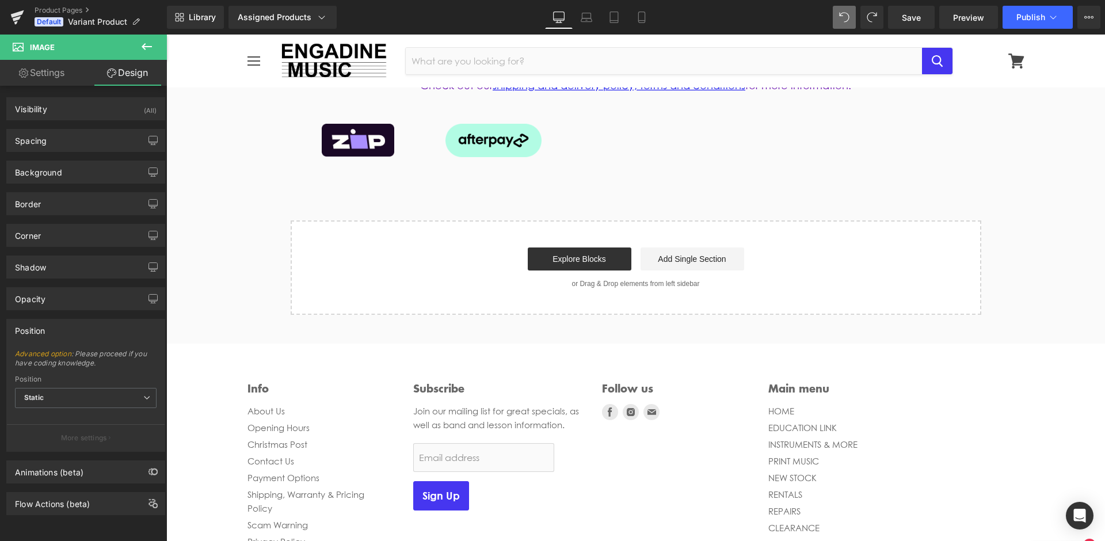
scroll to position [521, 0]
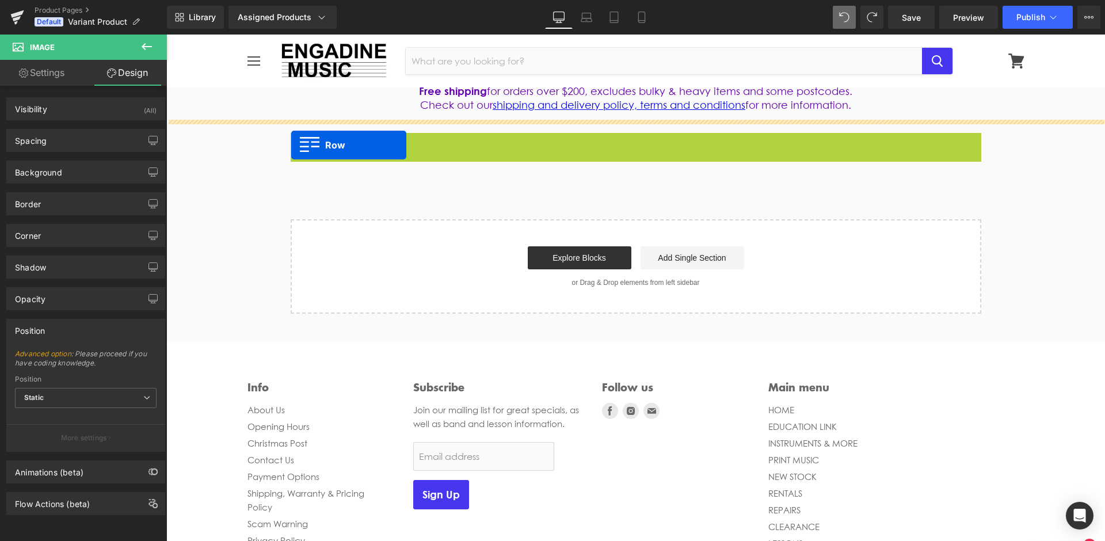
drag, startPoint x: 299, startPoint y: 130, endPoint x: 294, endPoint y: 144, distance: 15.3
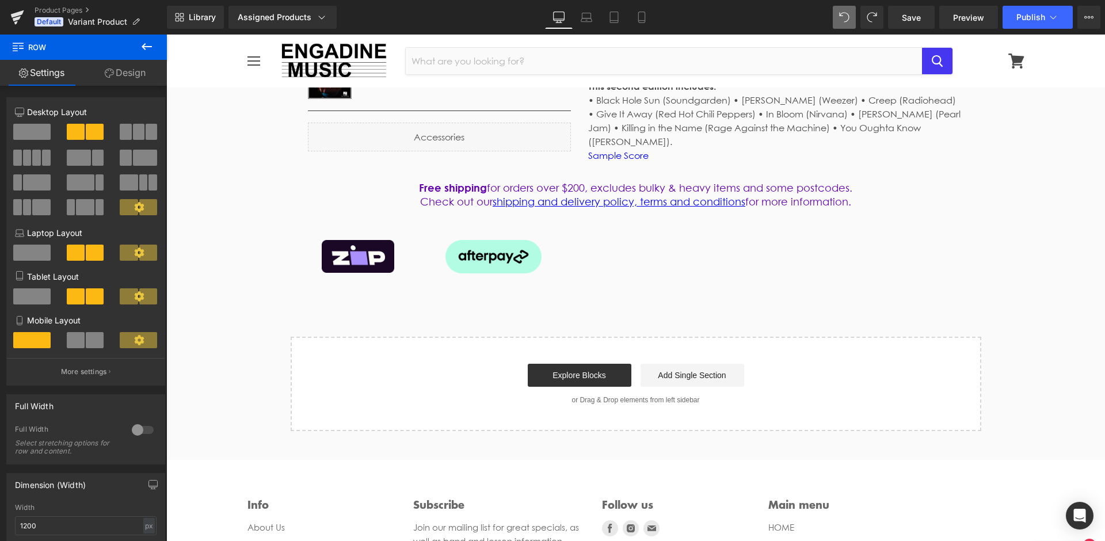
scroll to position [420, 0]
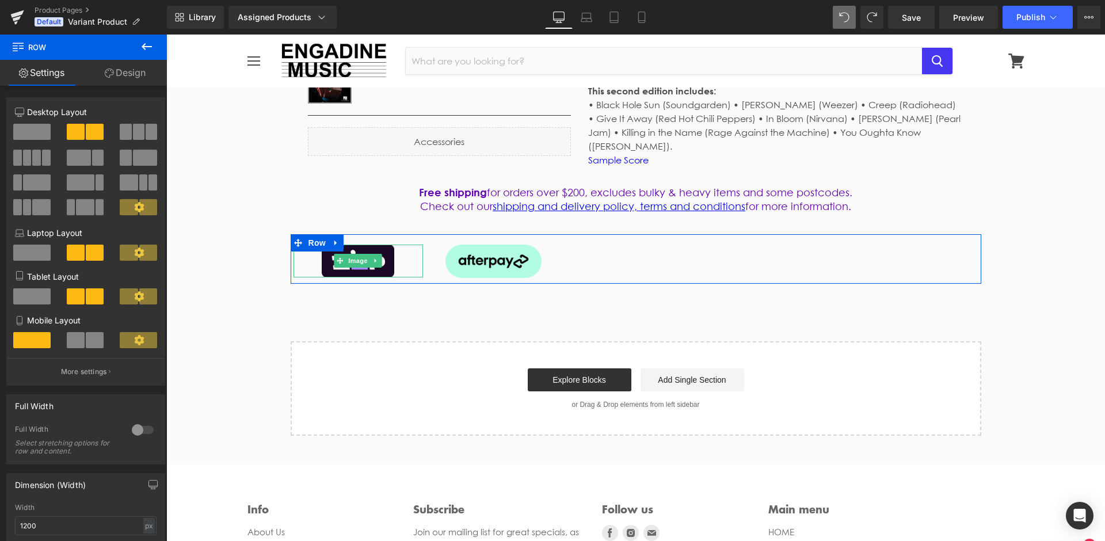
click at [374, 257] on icon at bounding box center [376, 260] width 6 height 7
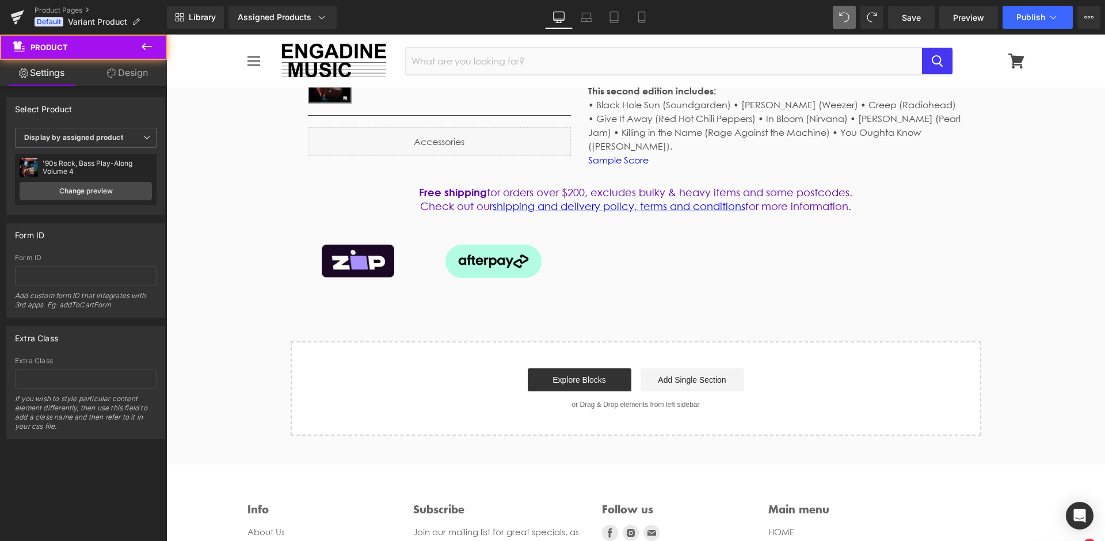
drag, startPoint x: 245, startPoint y: 205, endPoint x: 254, endPoint y: 214, distance: 12.6
click at [245, 205] on div "Sale Off (P) Image ‹ › (P) Image List" at bounding box center [635, 87] width 939 height 695
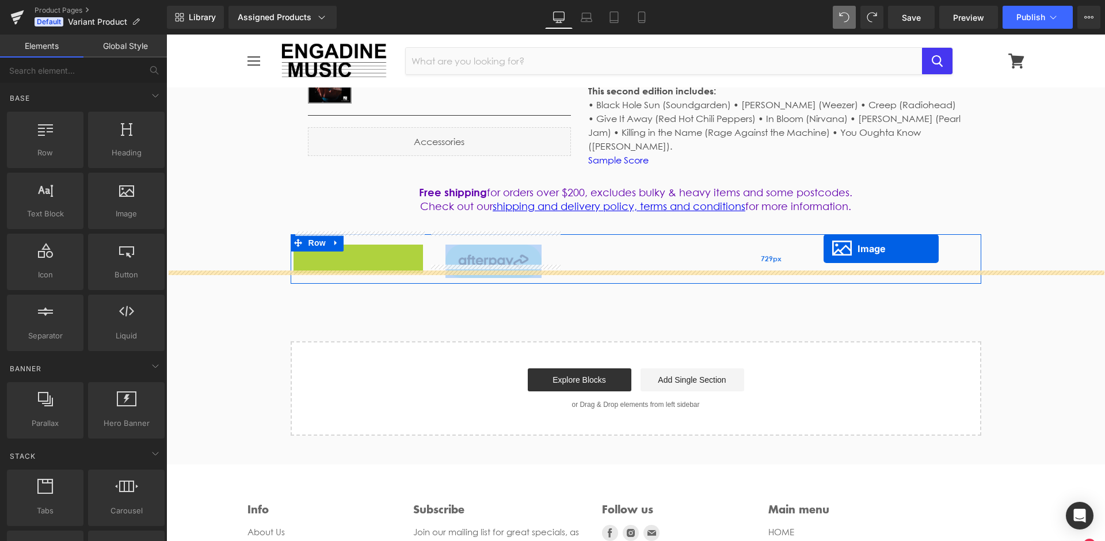
drag, startPoint x: 322, startPoint y: 252, endPoint x: 824, endPoint y: 249, distance: 501.9
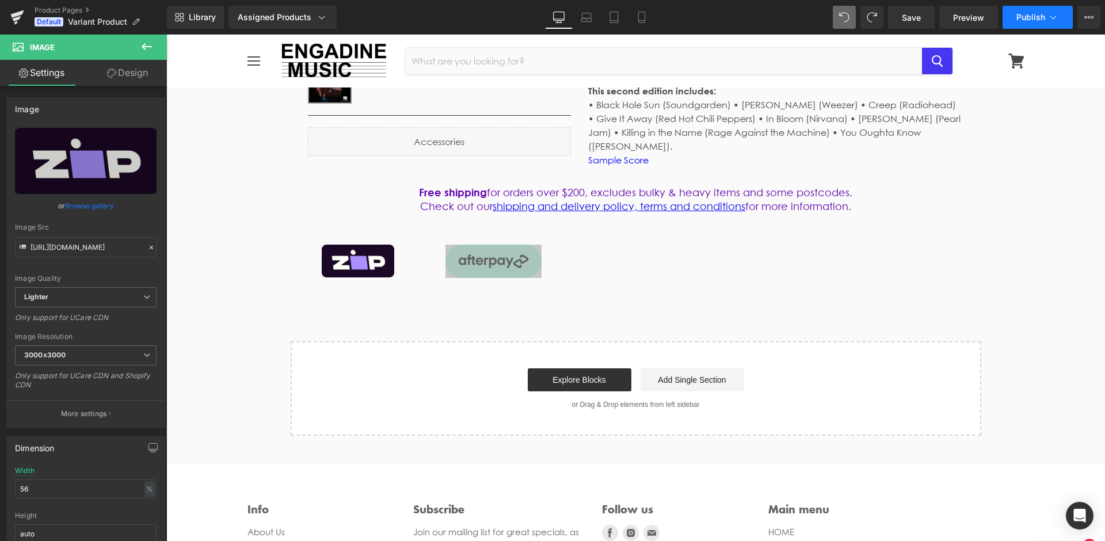
click at [1056, 20] on icon at bounding box center [1054, 18] width 12 height 12
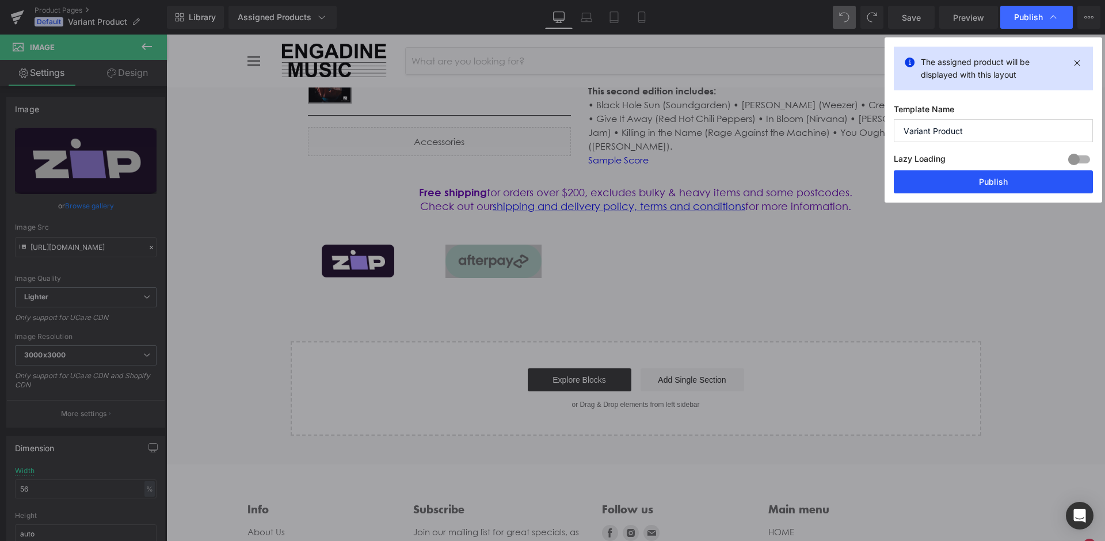
click at [980, 185] on button "Publish" at bounding box center [993, 181] width 199 height 23
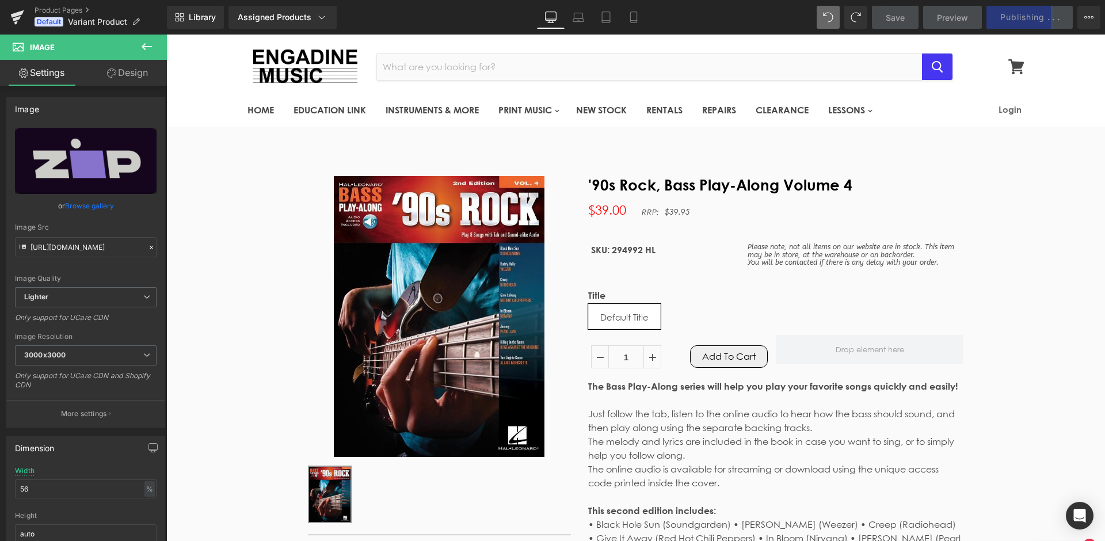
scroll to position [0, 0]
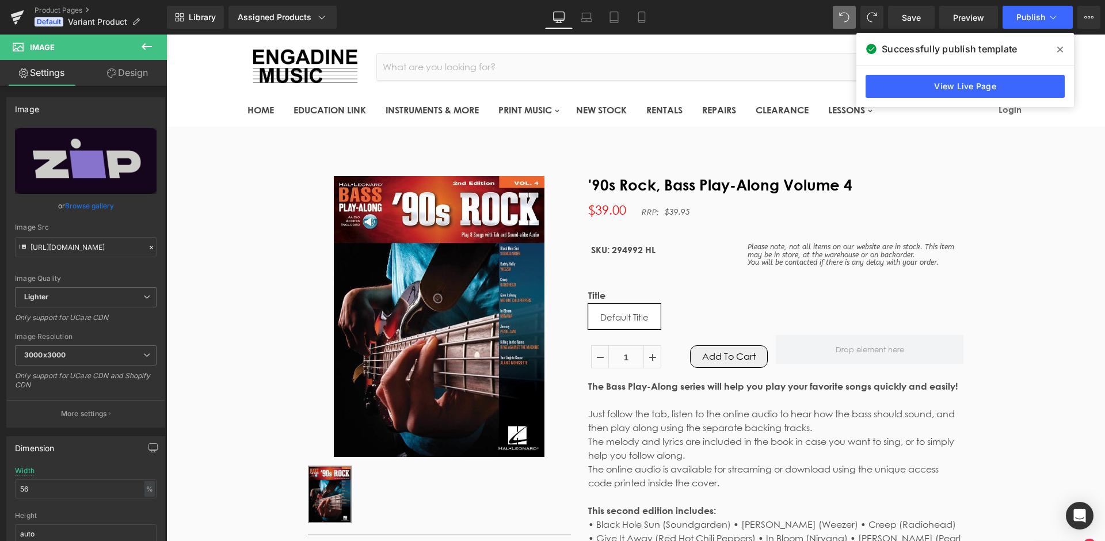
click at [1060, 50] on icon at bounding box center [1060, 50] width 6 height 6
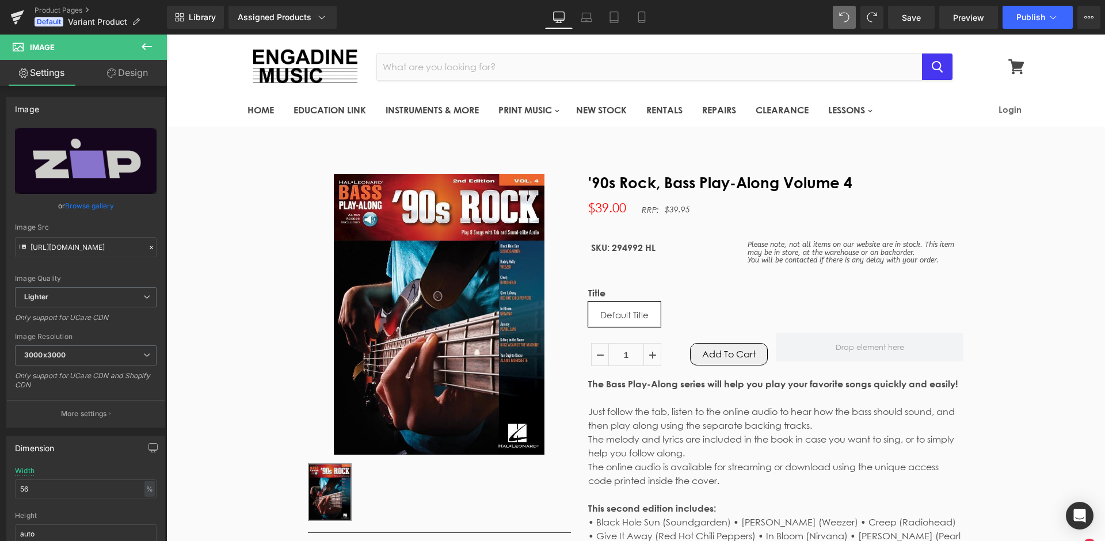
scroll to position [2, 0]
click at [1082, 20] on button "View Live Page View with current Template Save Template to Library Schedule Pub…" at bounding box center [1088, 17] width 23 height 23
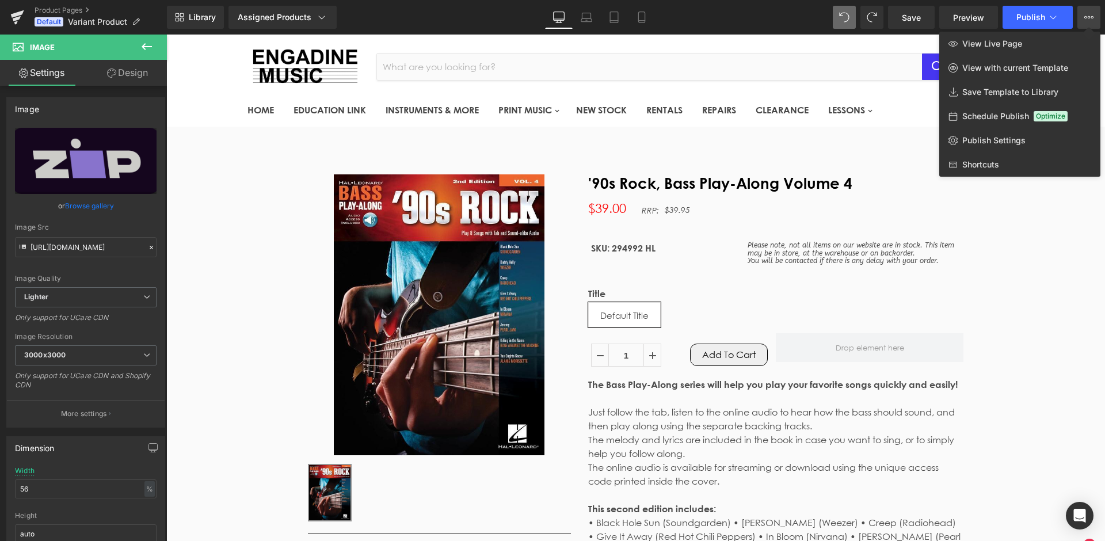
click at [1084, 20] on icon at bounding box center [1088, 17] width 9 height 9
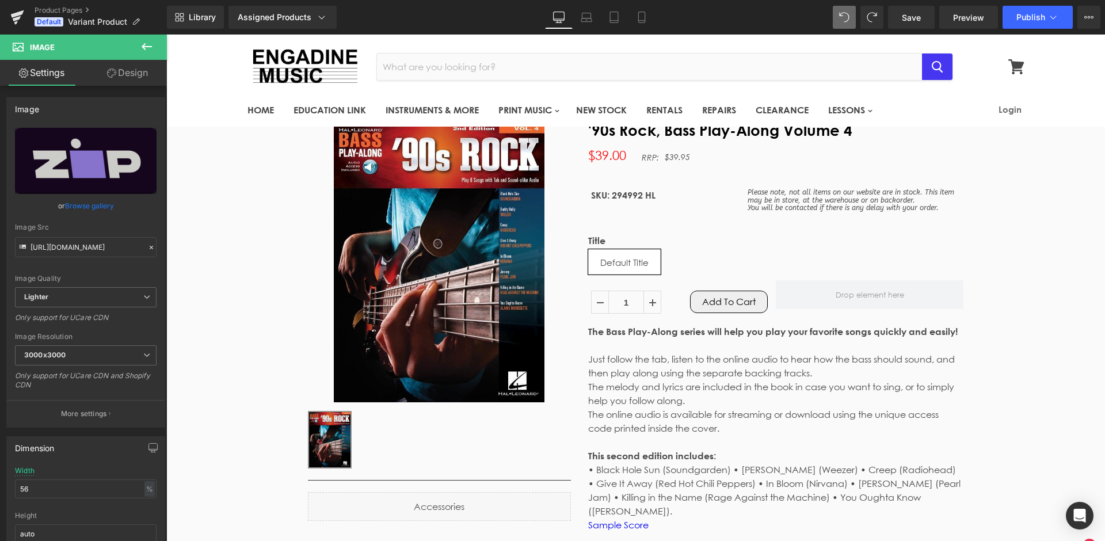
scroll to position [45, 0]
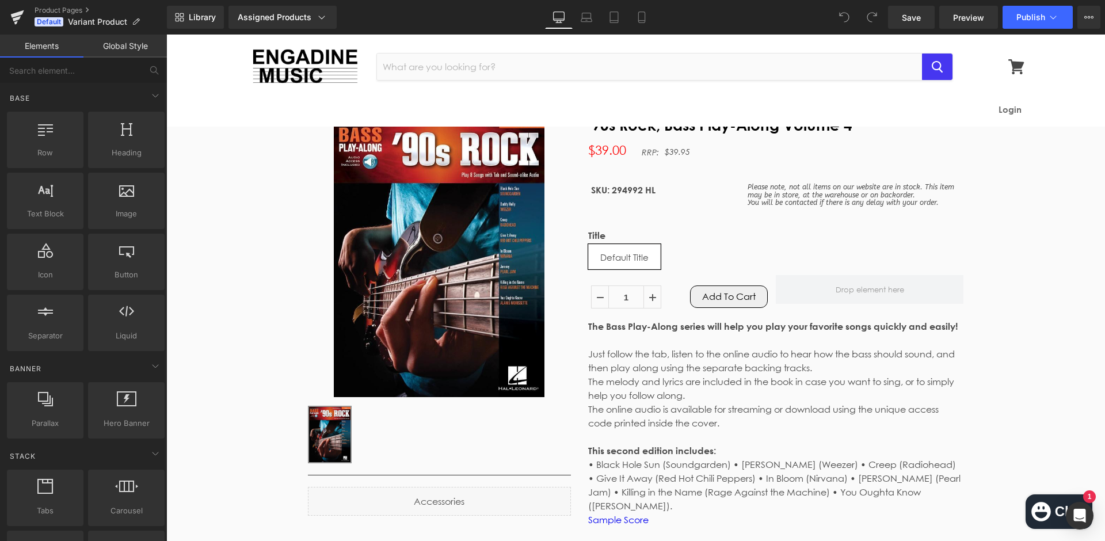
scroll to position [26, 0]
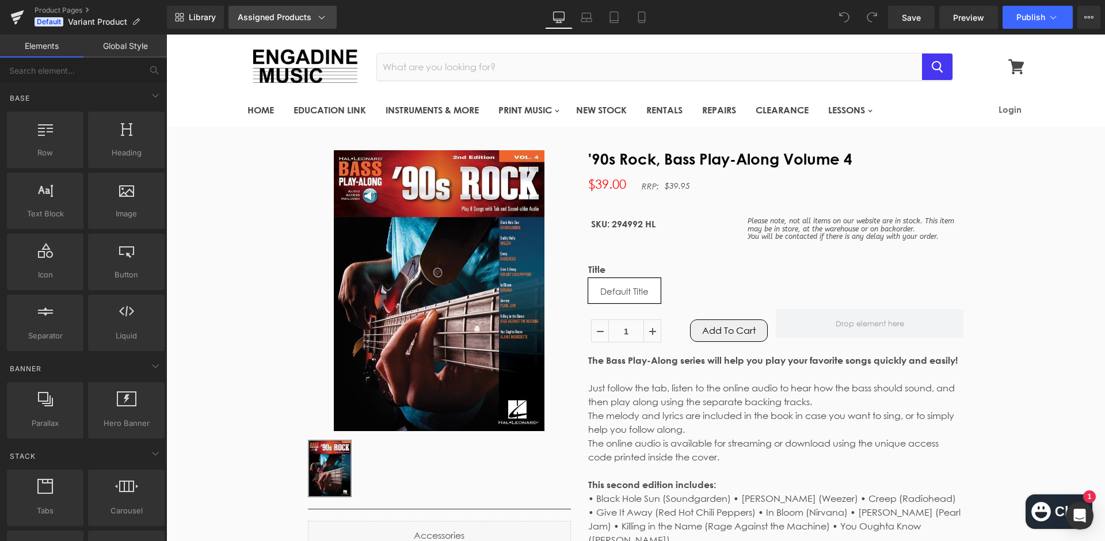
click at [328, 22] on link "Assigned Products" at bounding box center [283, 17] width 108 height 23
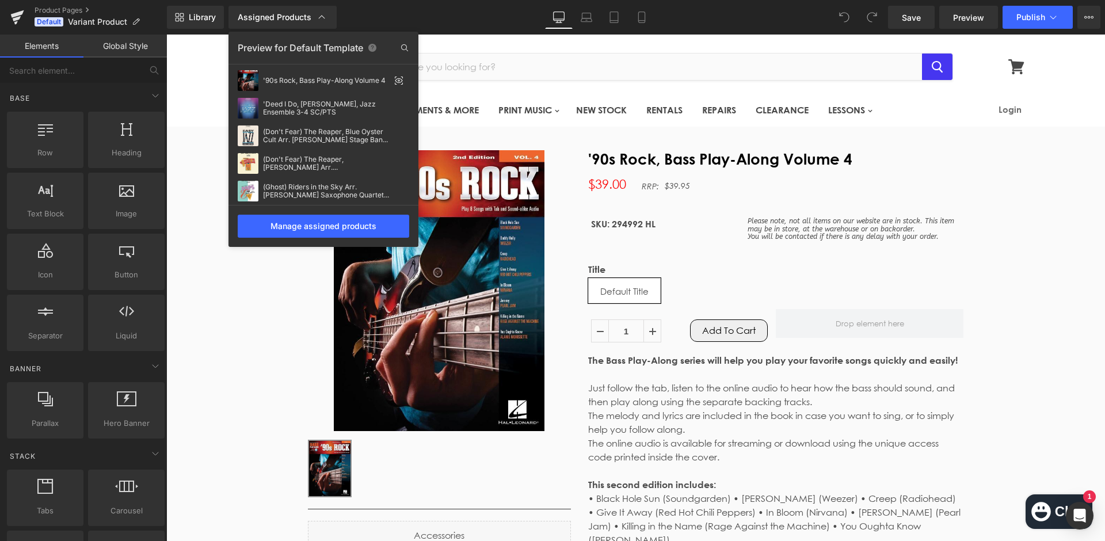
click at [315, 49] on div "Preview for Default Template" at bounding box center [324, 48] width 190 height 18
click at [404, 48] on icon at bounding box center [404, 48] width 18 height 18
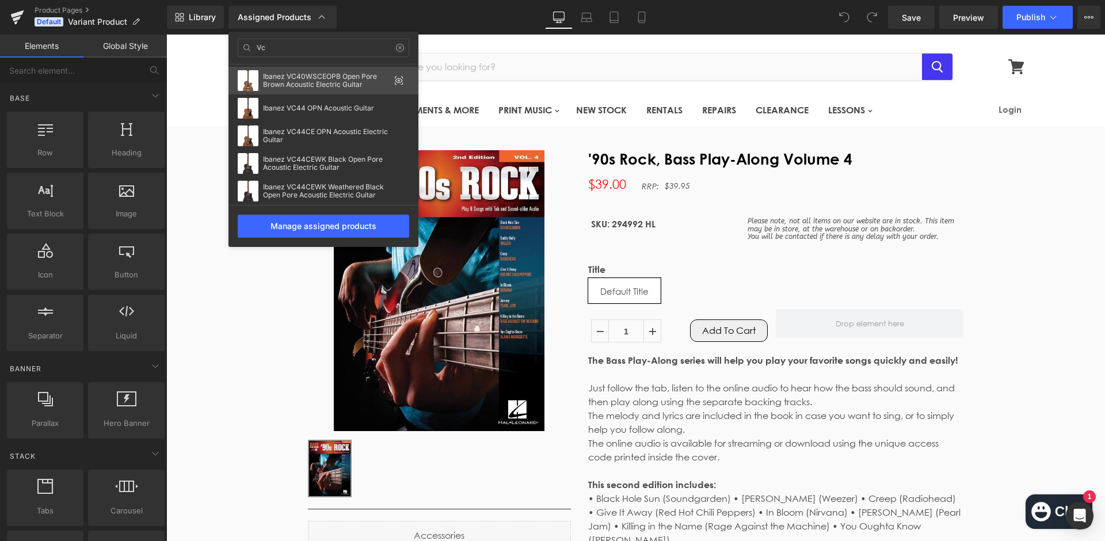
type input "Vc"
click at [353, 81] on div "Ibanez VC40WSCEOPB Open Pore Brown Acoustic Electric Guitar" at bounding box center [326, 81] width 127 height 16
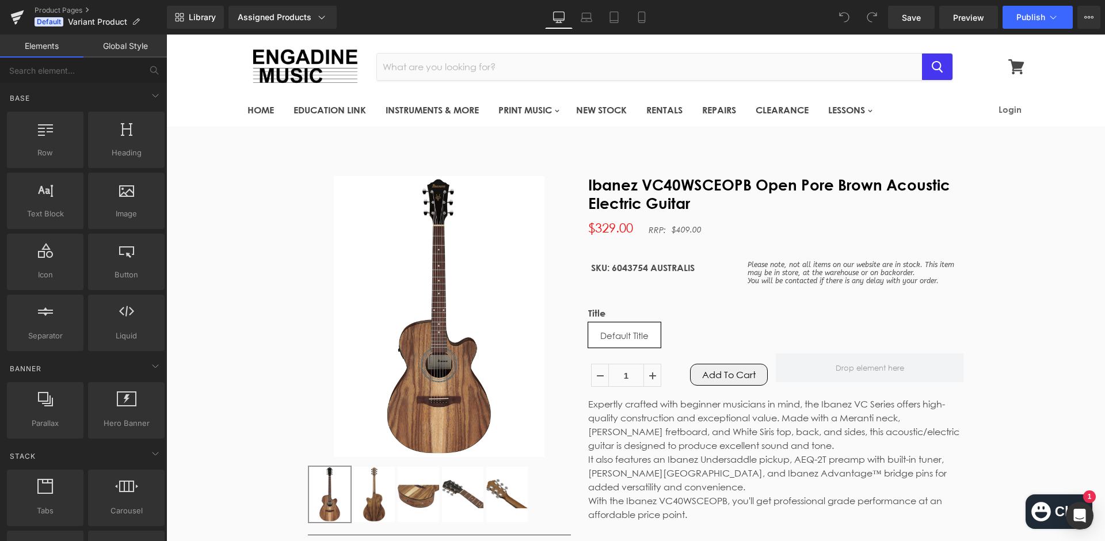
scroll to position [0, 0]
click at [289, 16] on div "Assigned Products" at bounding box center [283, 18] width 90 height 12
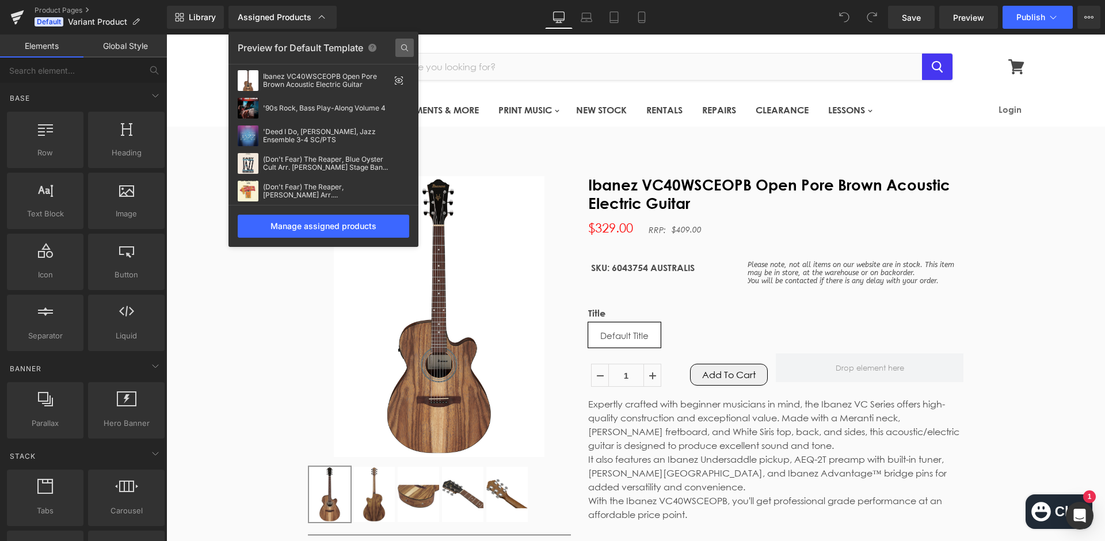
click at [401, 47] on icon at bounding box center [404, 48] width 18 height 18
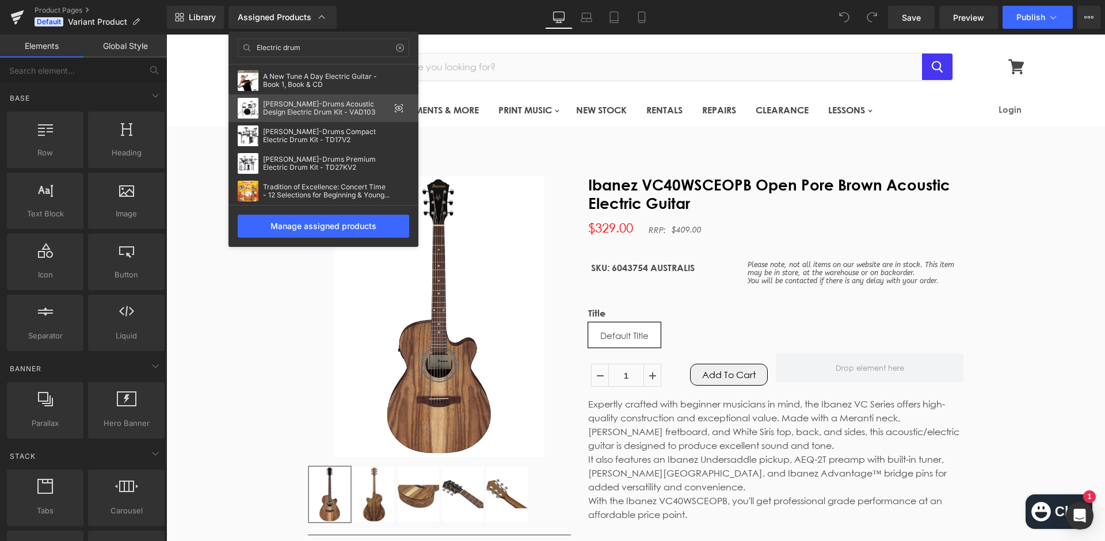
type input "Electric drum"
click at [330, 104] on div "Roland V-Drums Acoustic Design Electric Drum Kit - VAD103" at bounding box center [326, 108] width 127 height 16
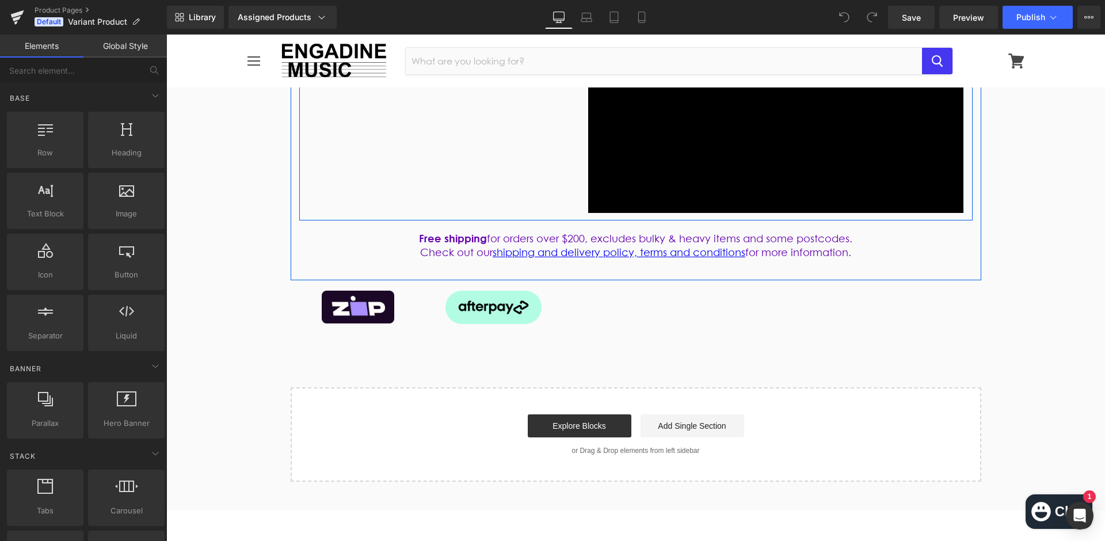
scroll to position [834, 0]
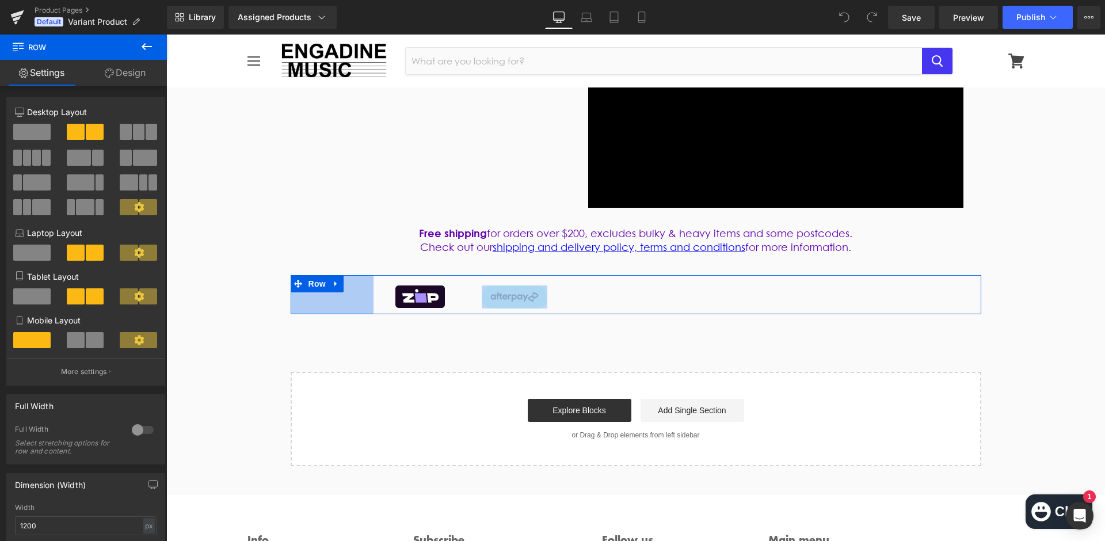
drag, startPoint x: 291, startPoint y: 207, endPoint x: 380, endPoint y: 209, distance: 89.2
click at [374, 275] on div "Image Image Row 144px" at bounding box center [636, 294] width 691 height 39
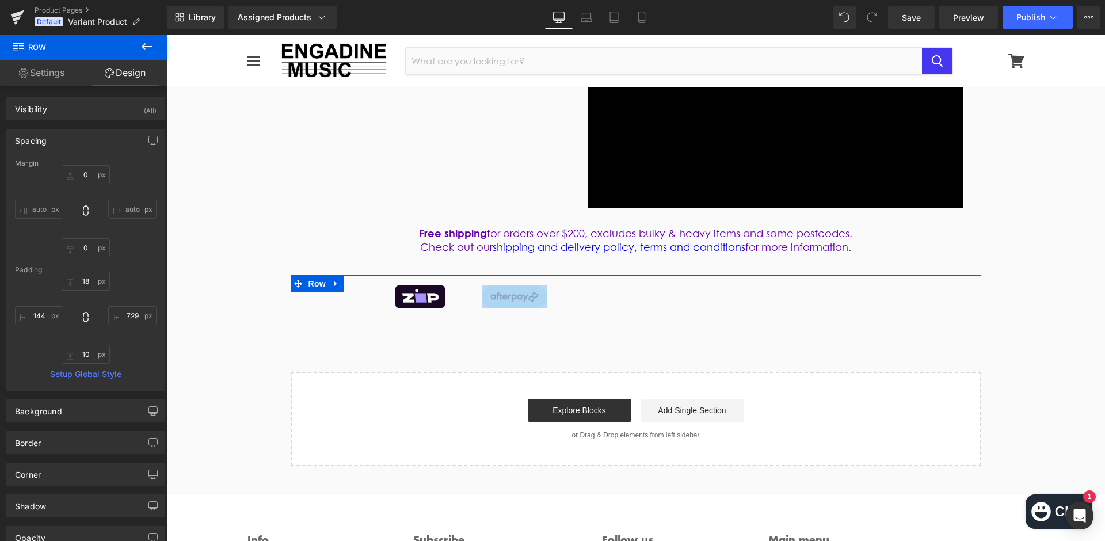
click at [608, 275] on div "Image Image Row 144px" at bounding box center [636, 294] width 691 height 39
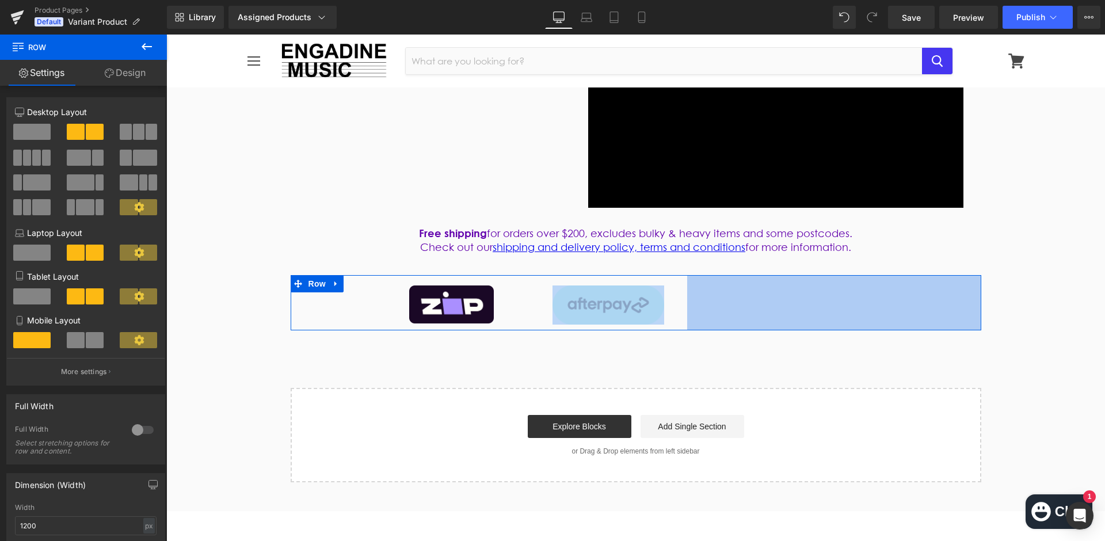
drag, startPoint x: 979, startPoint y: 192, endPoint x: 1104, endPoint y: 197, distance: 125.0
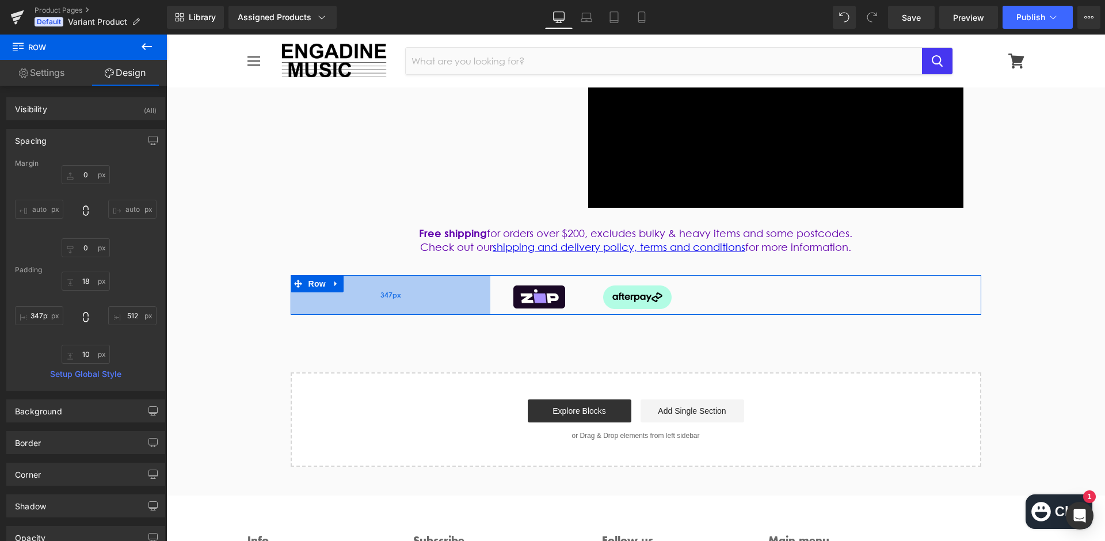
type input "346px"
drag, startPoint x: 296, startPoint y: 211, endPoint x: 414, endPoint y: 214, distance: 118.6
click at [412, 275] on div "346px" at bounding box center [390, 295] width 199 height 40
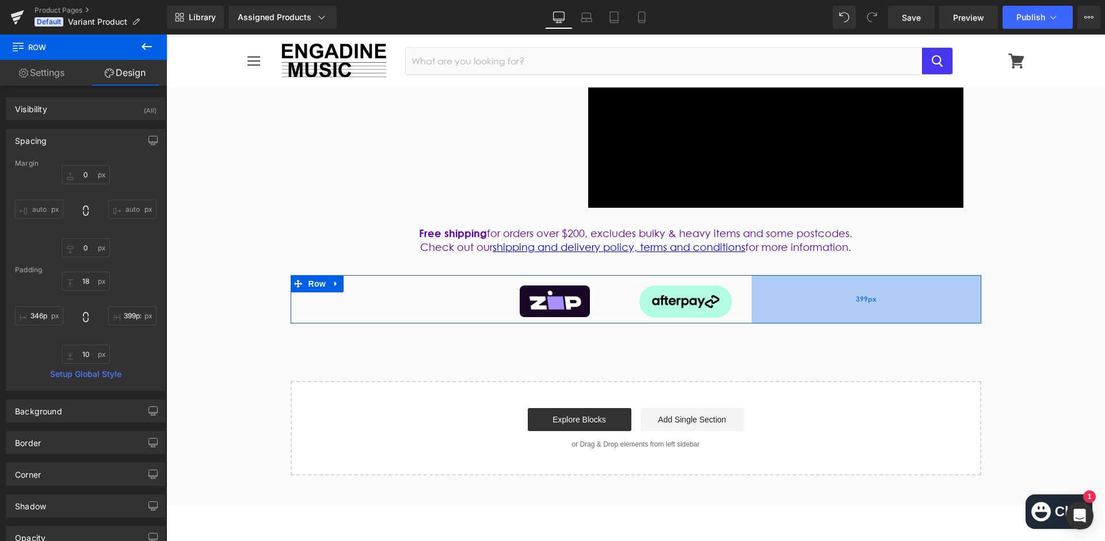
type input "400px"
drag, startPoint x: 776, startPoint y: 206, endPoint x: 840, endPoint y: 211, distance: 64.6
click at [840, 275] on div "400px" at bounding box center [866, 299] width 230 height 48
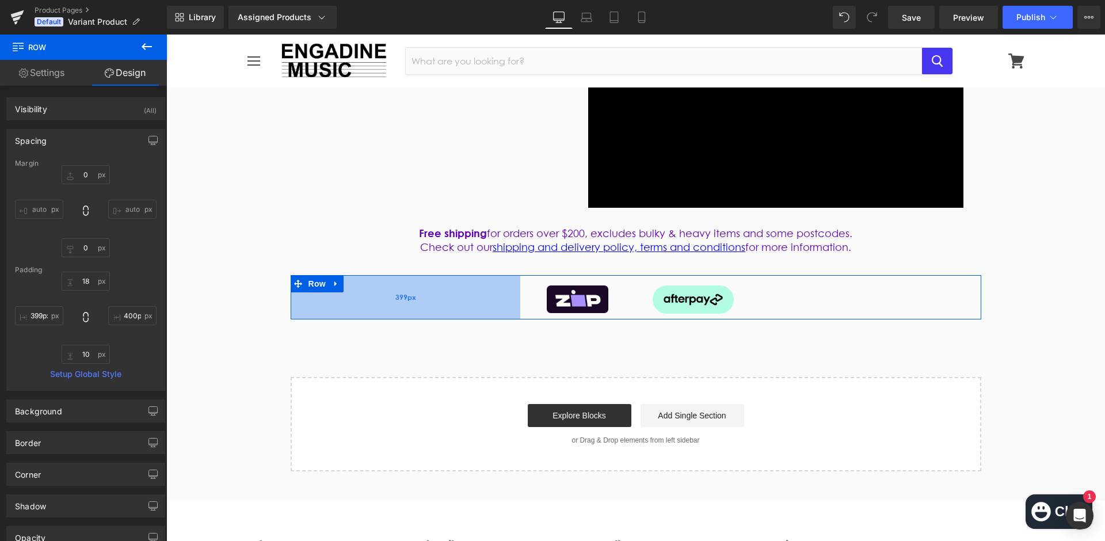
type input "400px"
drag, startPoint x: 355, startPoint y: 205, endPoint x: 386, endPoint y: 207, distance: 31.1
click at [386, 275] on div "400px" at bounding box center [406, 297] width 230 height 44
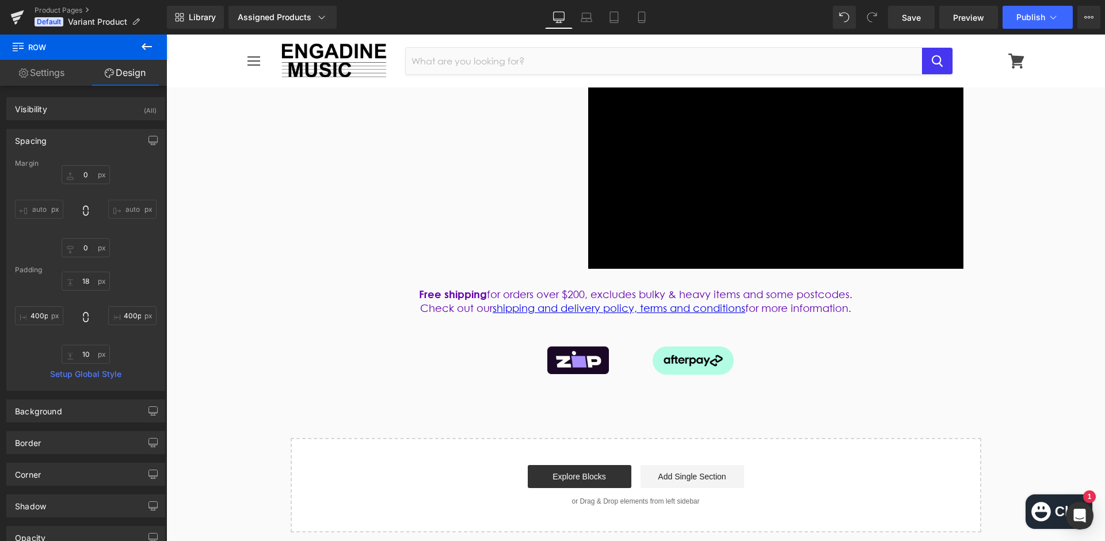
scroll to position [785, 0]
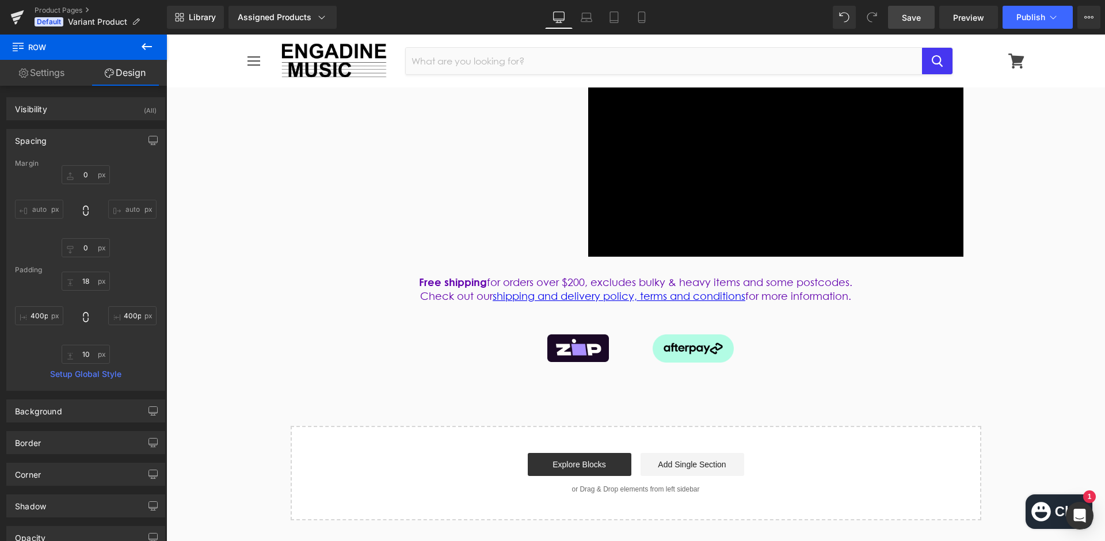
click at [910, 20] on span "Save" at bounding box center [911, 18] width 19 height 12
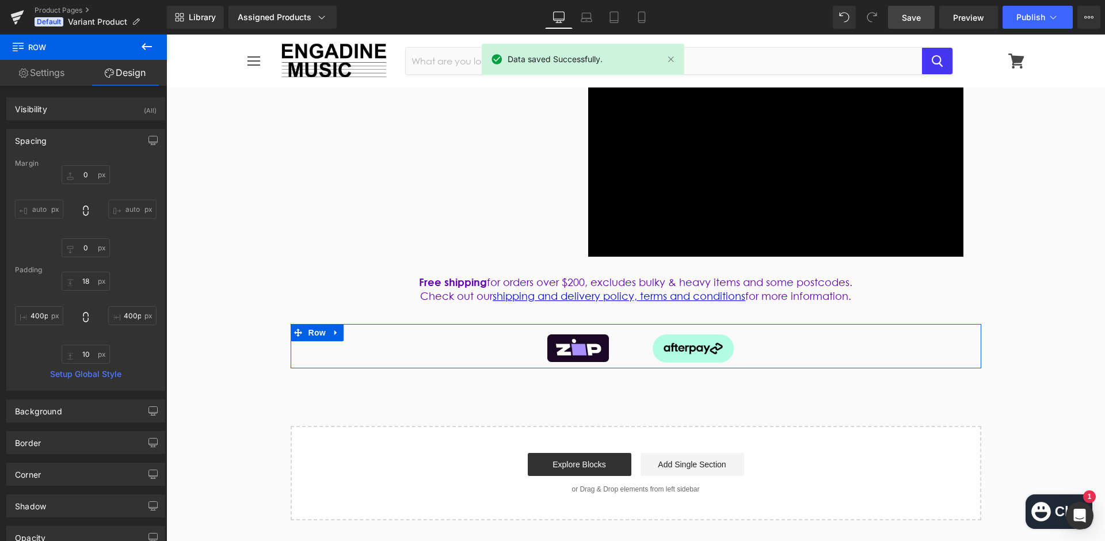
click at [39, 72] on link "Settings" at bounding box center [41, 73] width 83 height 26
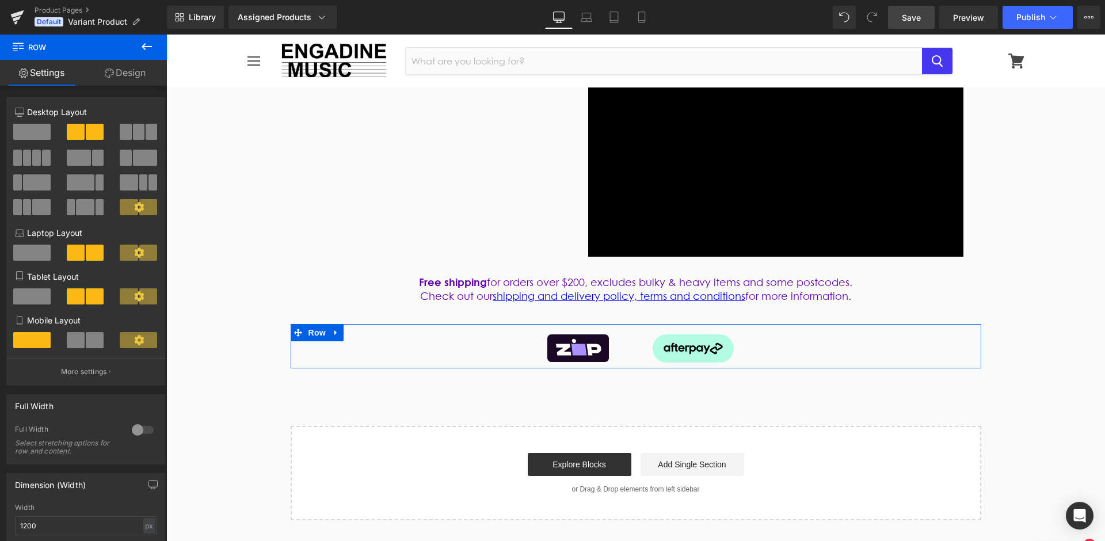
click at [88, 252] on span at bounding box center [95, 253] width 18 height 16
click at [83, 256] on span at bounding box center [76, 253] width 18 height 16
click at [86, 296] on span at bounding box center [95, 296] width 18 height 16
click at [33, 344] on span at bounding box center [31, 340] width 37 height 16
click at [27, 345] on span at bounding box center [31, 340] width 37 height 16
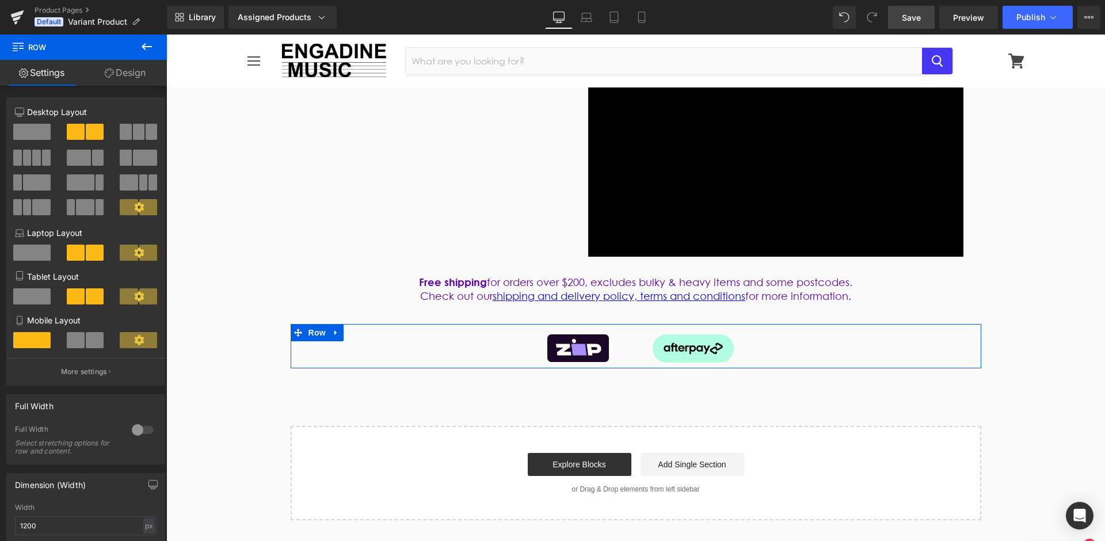
click at [39, 324] on p "Mobile Layout" at bounding box center [86, 320] width 142 height 12
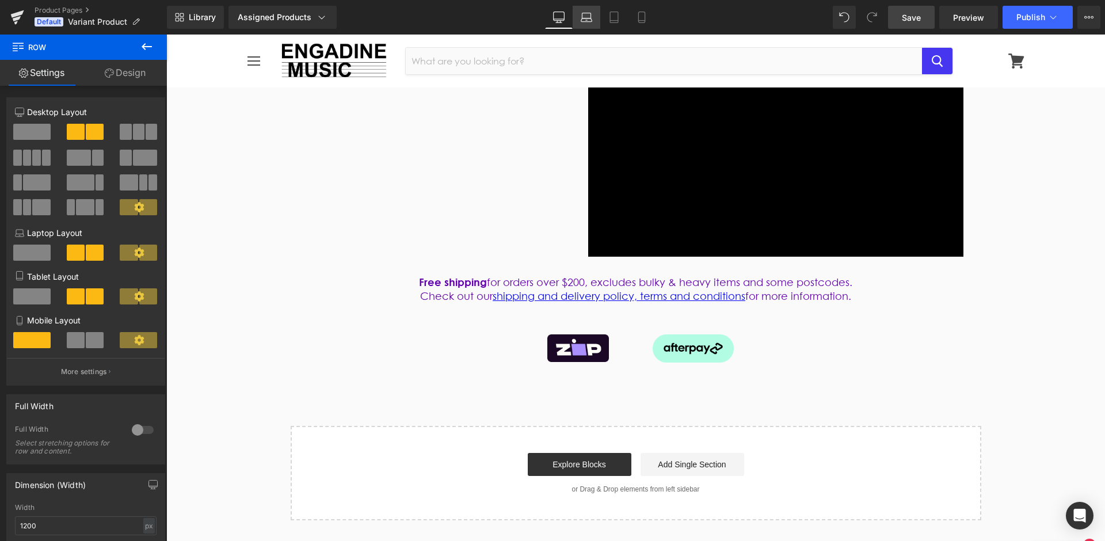
click at [586, 18] on icon at bounding box center [586, 19] width 11 height 3
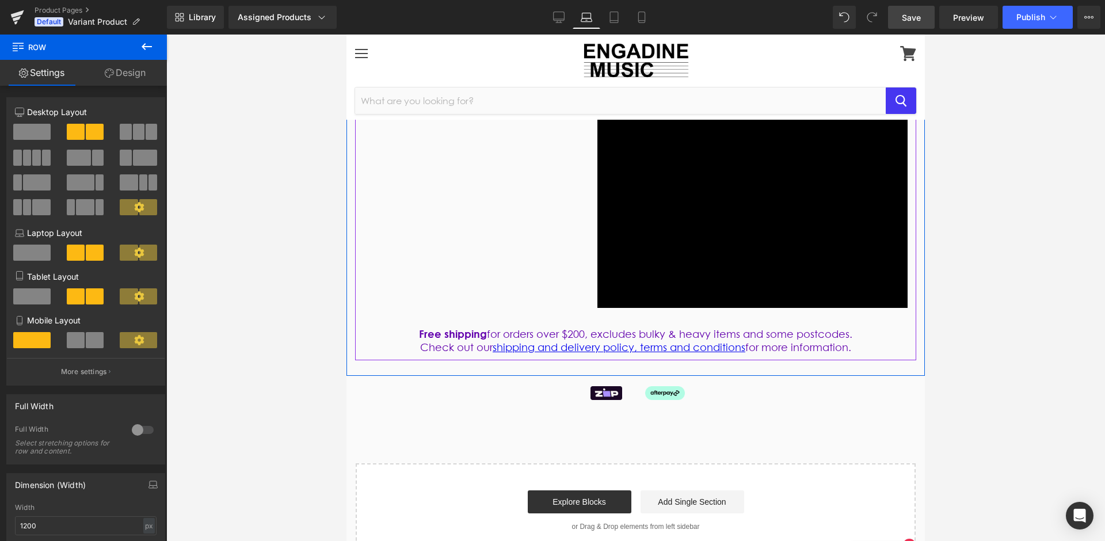
scroll to position [736, 0]
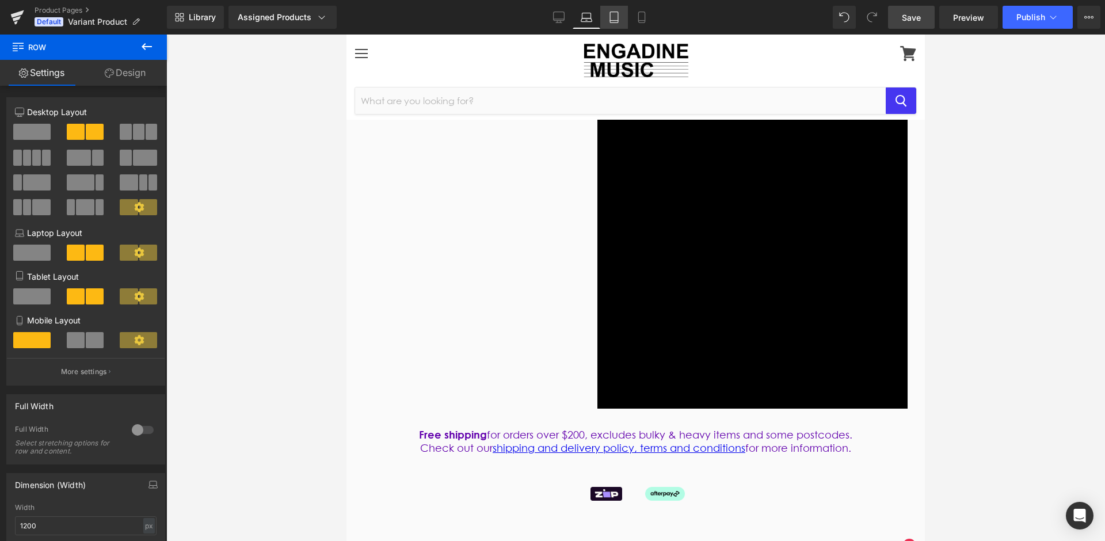
click at [610, 19] on icon at bounding box center [614, 18] width 12 height 12
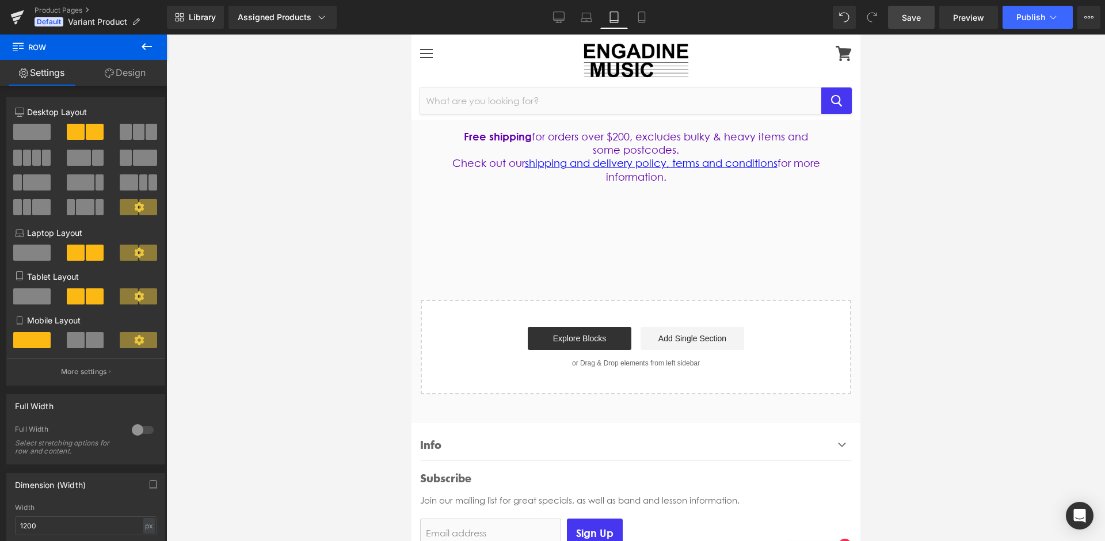
scroll to position [1311, 0]
click at [641, 22] on icon at bounding box center [641, 17] width 6 height 11
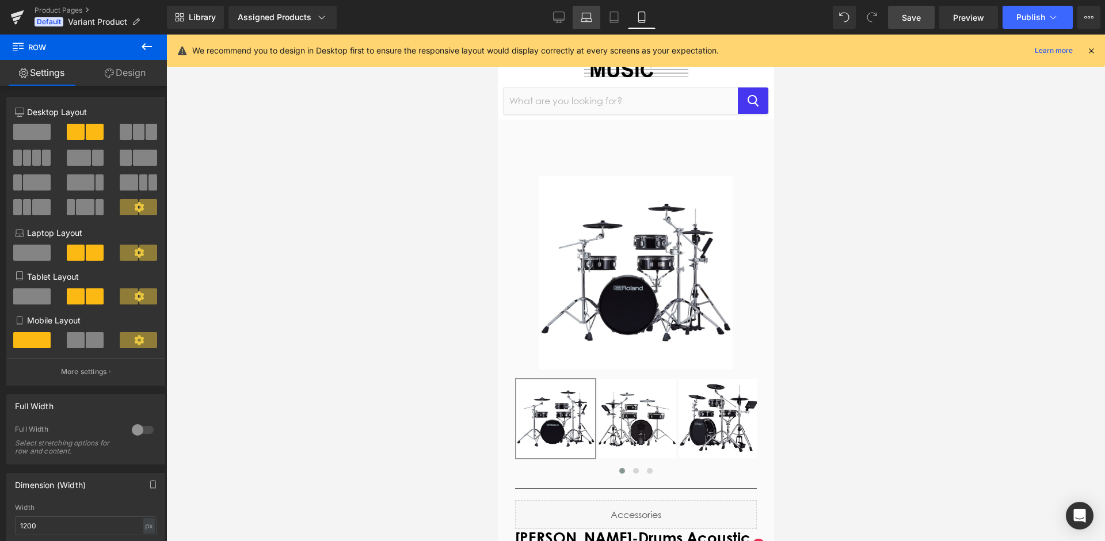
scroll to position [0, 0]
click at [562, 18] on icon at bounding box center [559, 18] width 12 height 12
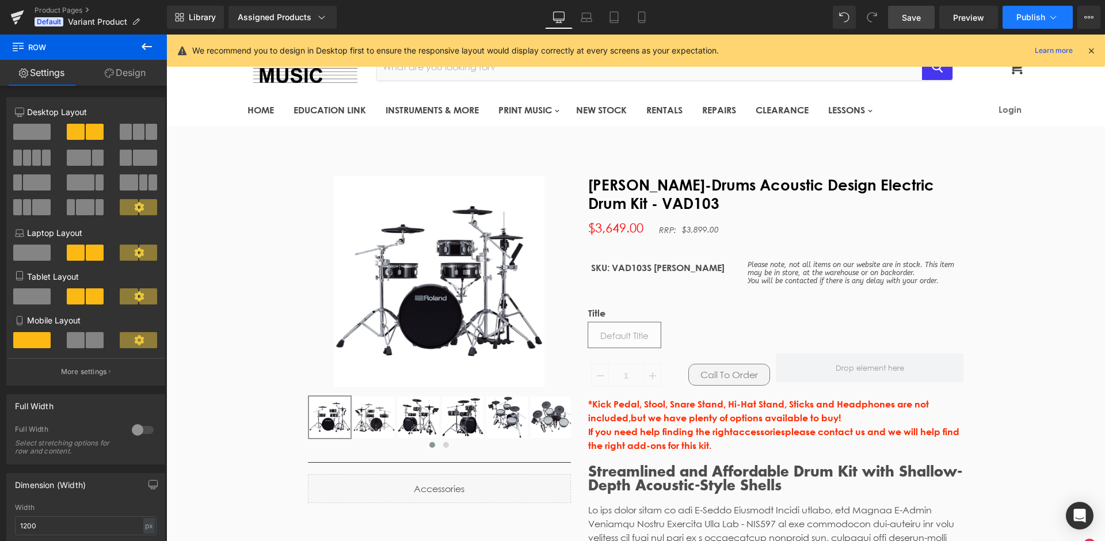
click at [1025, 20] on span "Publish" at bounding box center [1030, 17] width 29 height 9
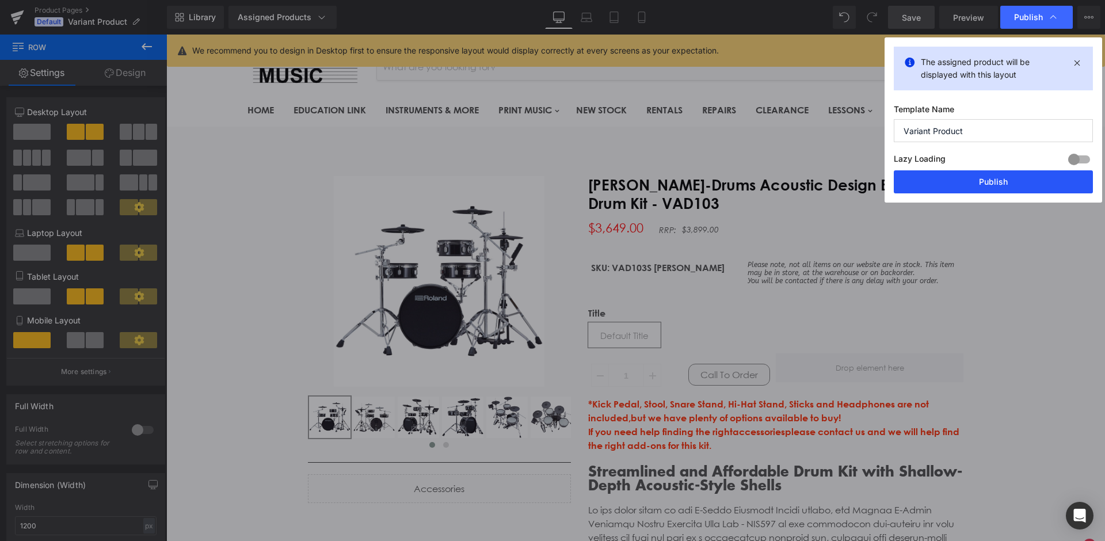
click at [1002, 184] on button "Publish" at bounding box center [993, 181] width 199 height 23
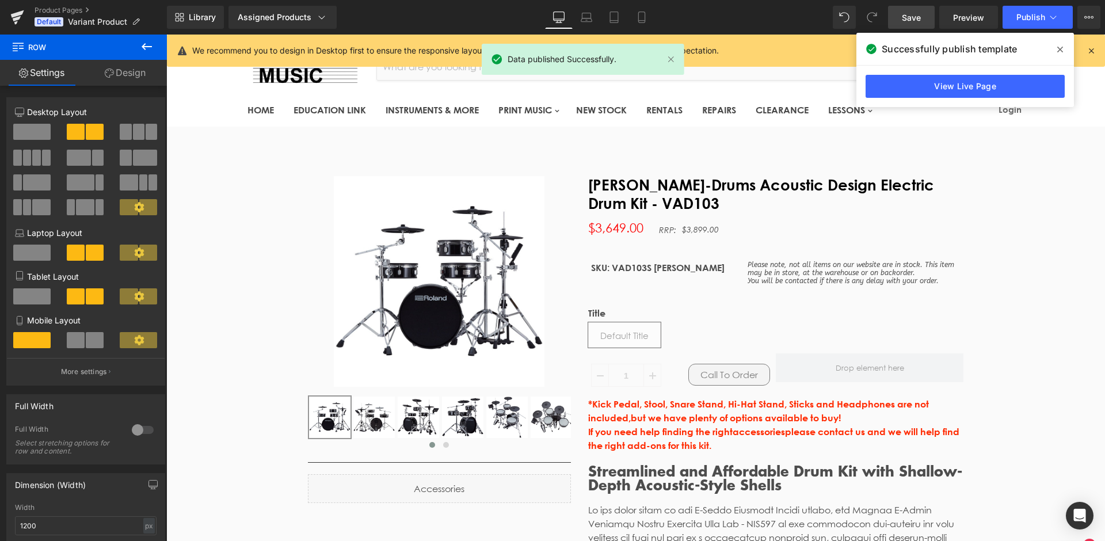
click at [1059, 52] on icon at bounding box center [1060, 49] width 6 height 9
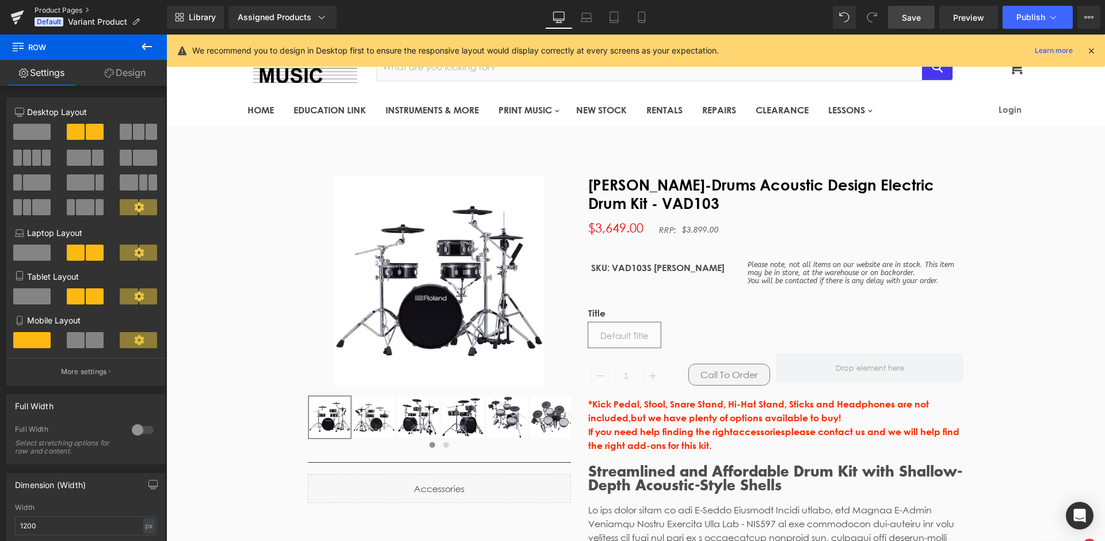
click at [39, 10] on link "Product Pages" at bounding box center [101, 10] width 132 height 9
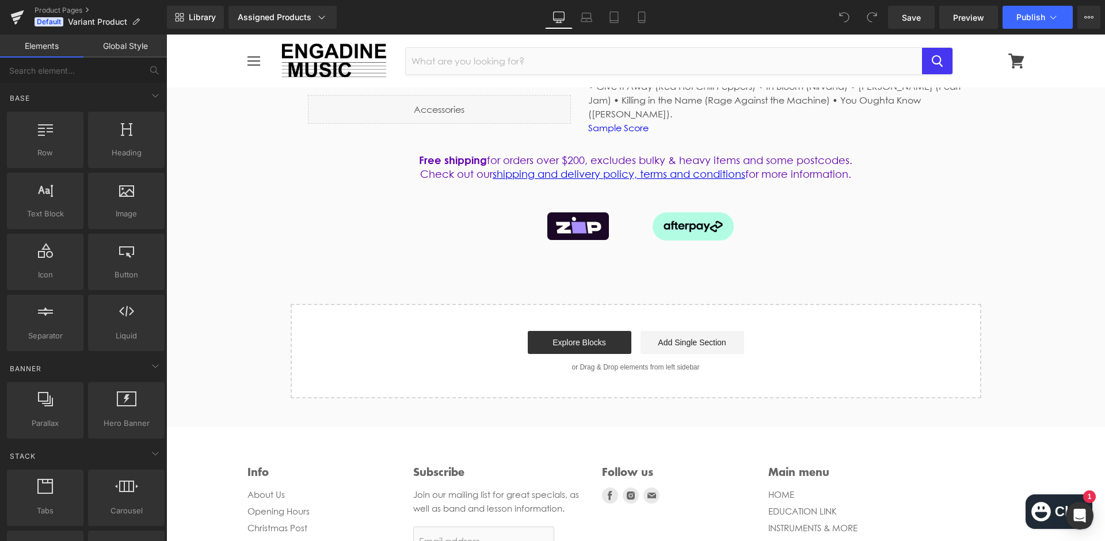
scroll to position [445, 0]
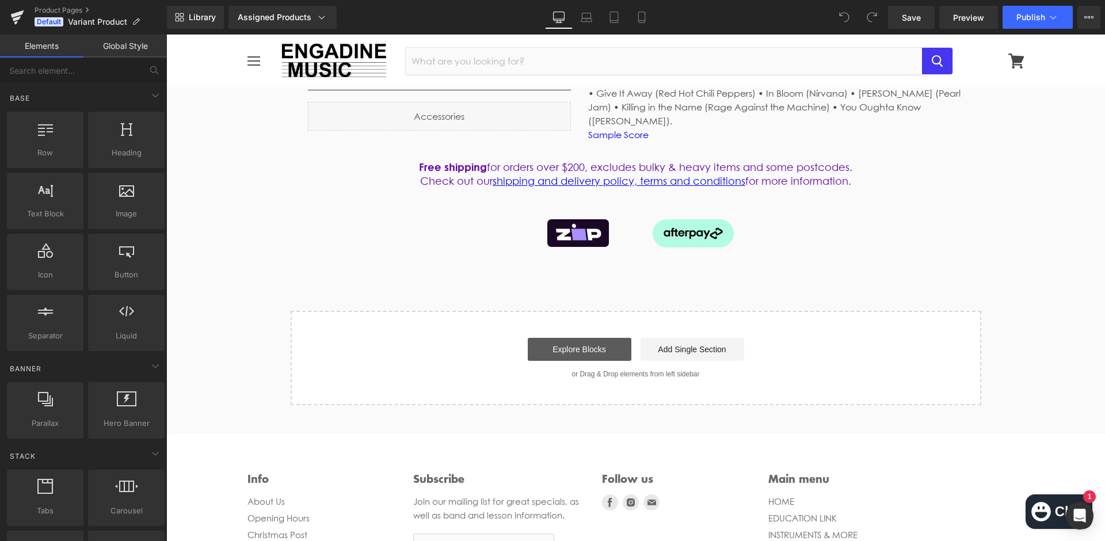
click at [584, 340] on link "Explore Blocks" at bounding box center [580, 349] width 104 height 23
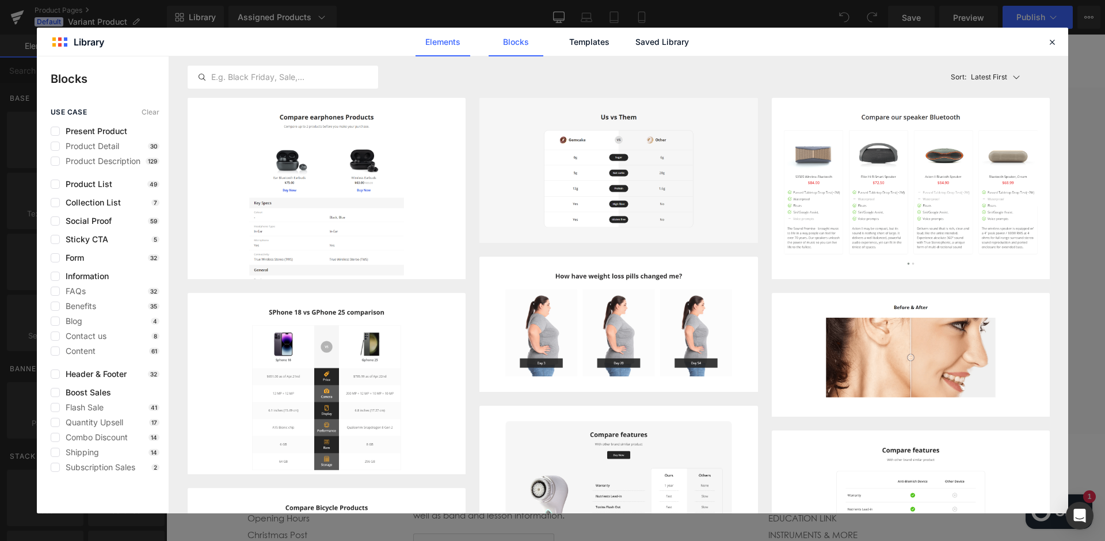
click at [439, 28] on link "Elements" at bounding box center [443, 42] width 55 height 29
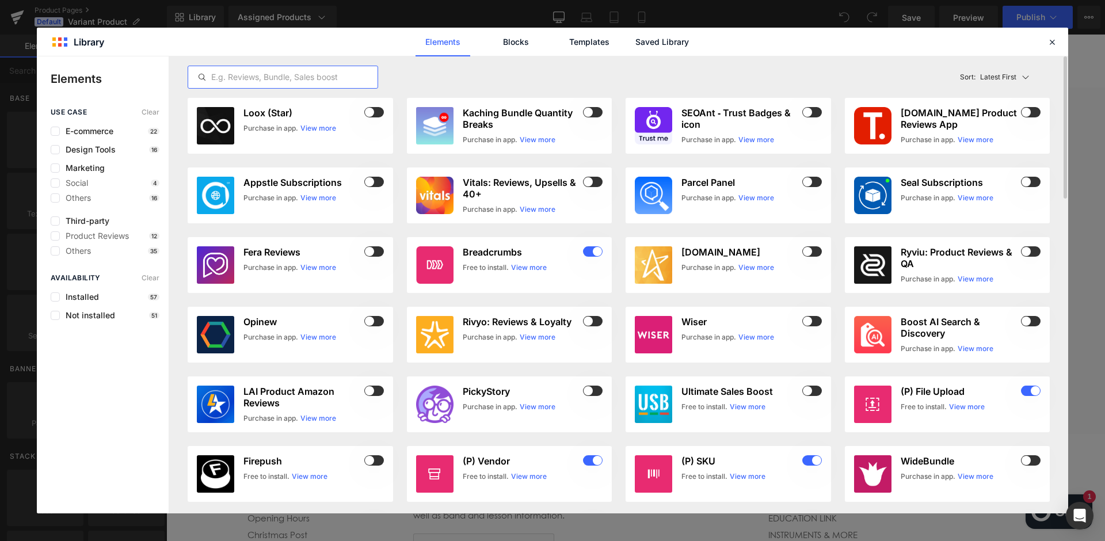
click at [303, 70] on input "text" at bounding box center [282, 77] width 189 height 14
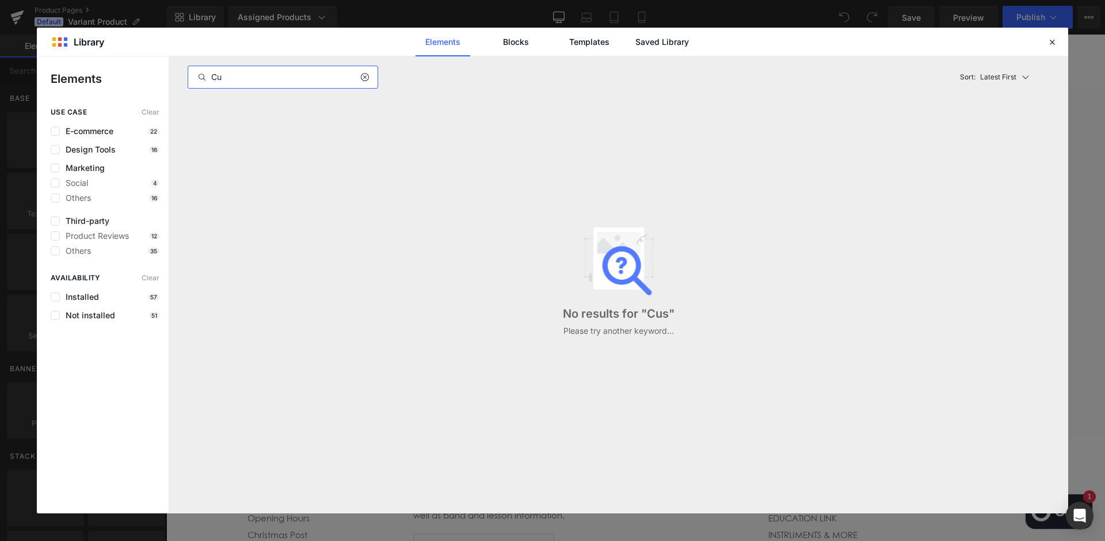
type input "C"
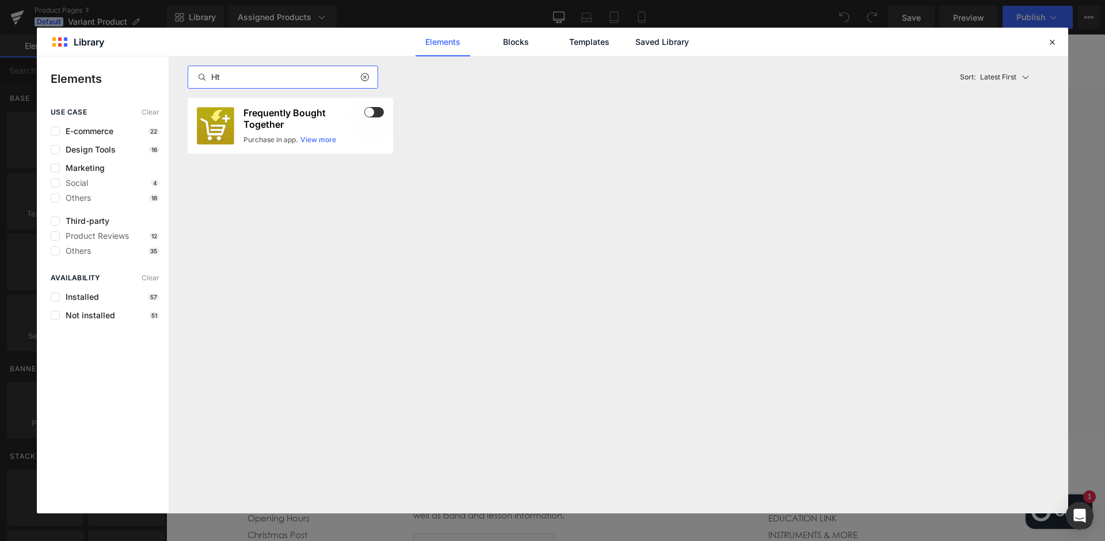
type input "H"
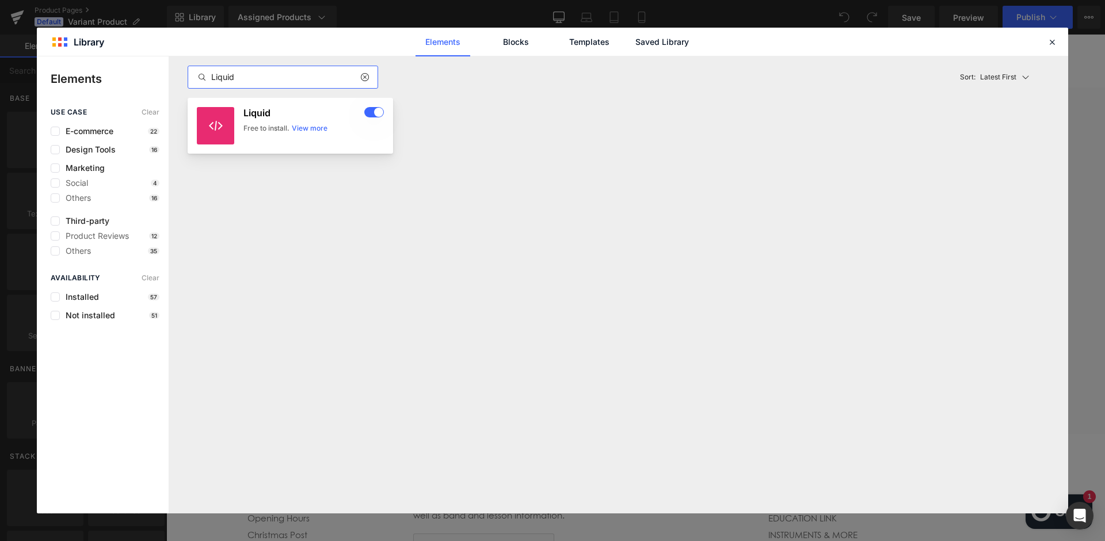
type input "Liquid"
click at [251, 107] on h3 "Liquid" at bounding box center [302, 113] width 119 height 12
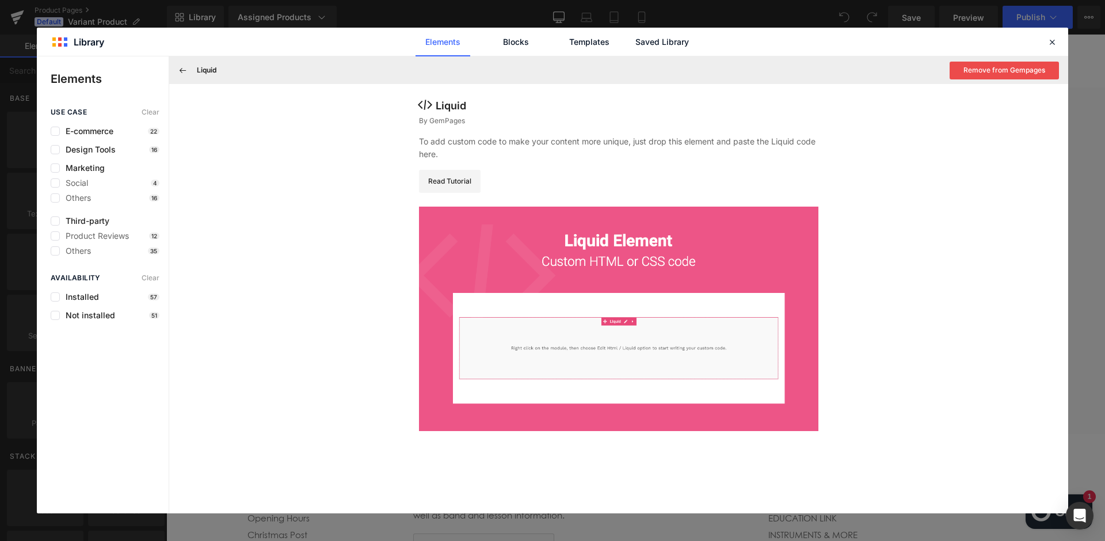
click at [489, 292] on img at bounding box center [618, 319] width 399 height 224
click at [610, 235] on img at bounding box center [618, 319] width 399 height 224
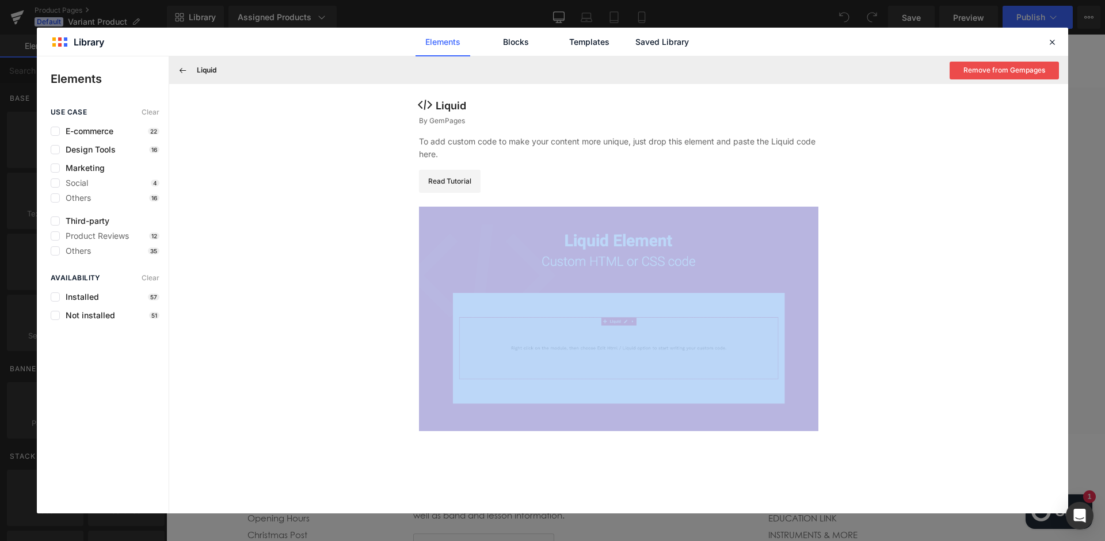
click at [610, 235] on img at bounding box center [618, 319] width 399 height 224
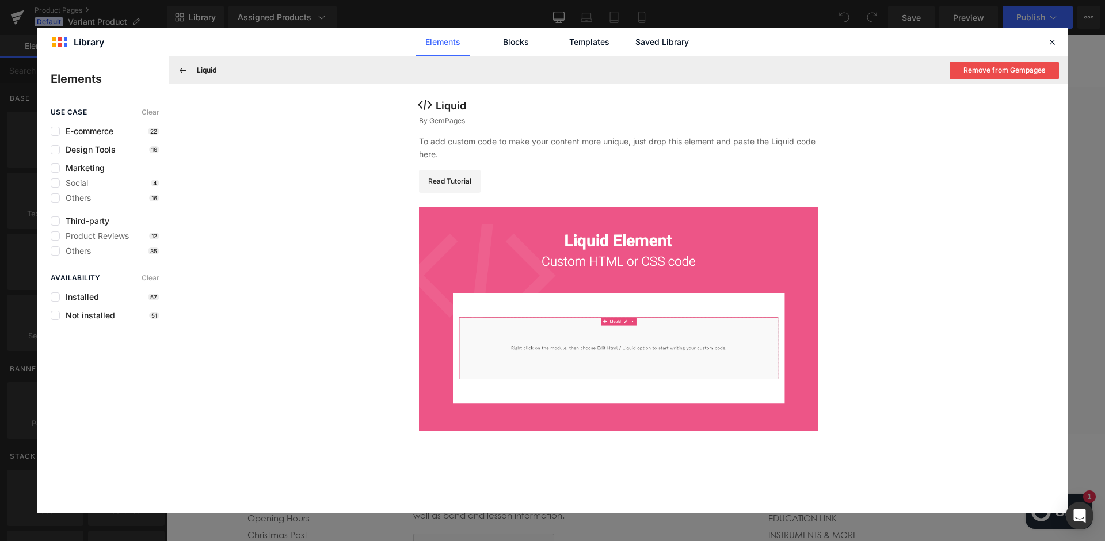
click at [433, 98] on div "Liquid" at bounding box center [618, 106] width 399 height 16
drag, startPoint x: 565, startPoint y: 263, endPoint x: 725, endPoint y: 265, distance: 159.4
click at [725, 265] on img at bounding box center [618, 319] width 399 height 224
click at [598, 271] on img at bounding box center [618, 319] width 399 height 224
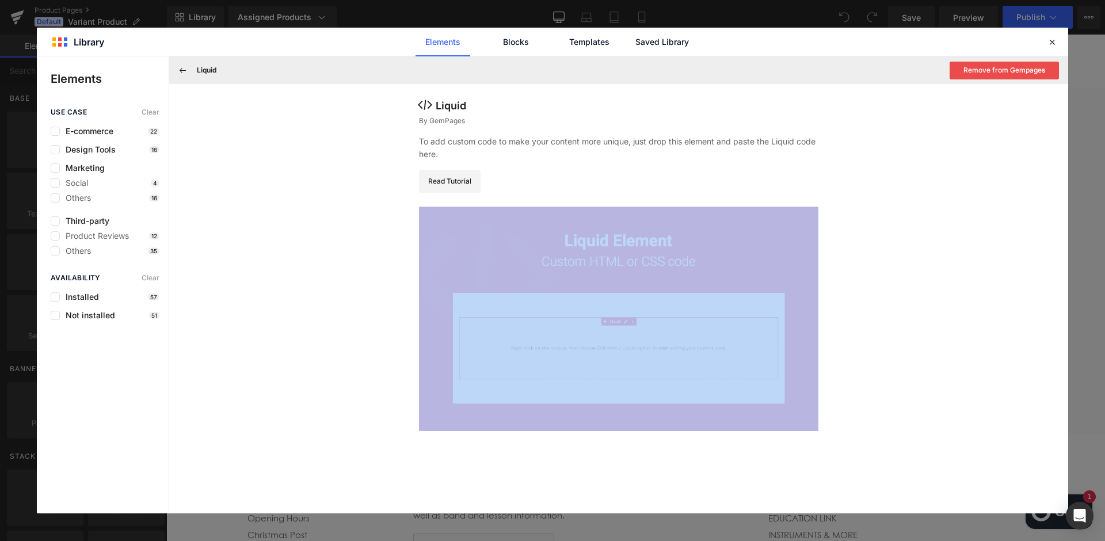
click at [599, 271] on img at bounding box center [618, 319] width 399 height 224
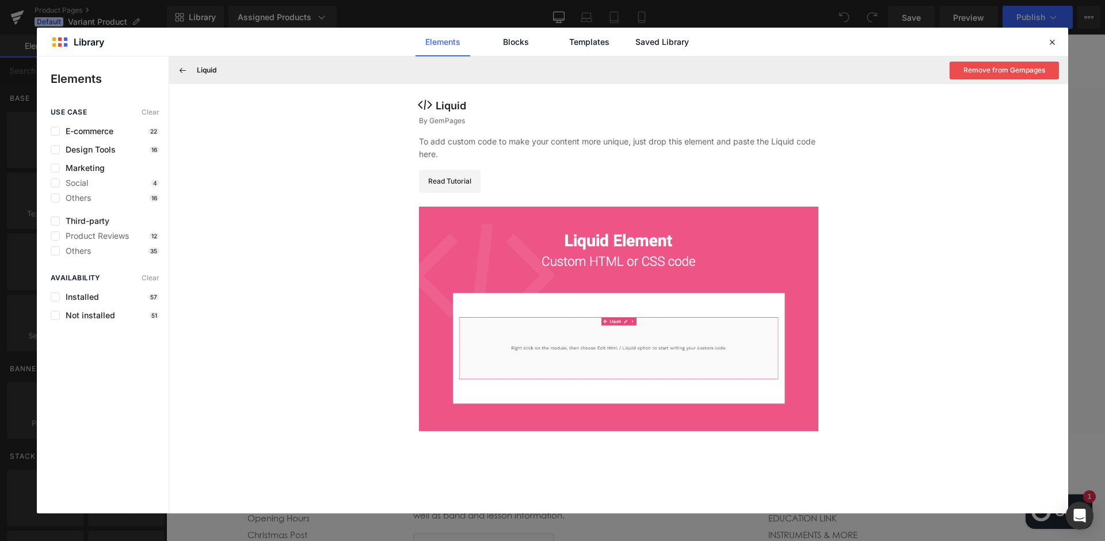
click at [599, 271] on img at bounding box center [618, 319] width 399 height 224
click at [1054, 37] on icon at bounding box center [1052, 42] width 10 height 10
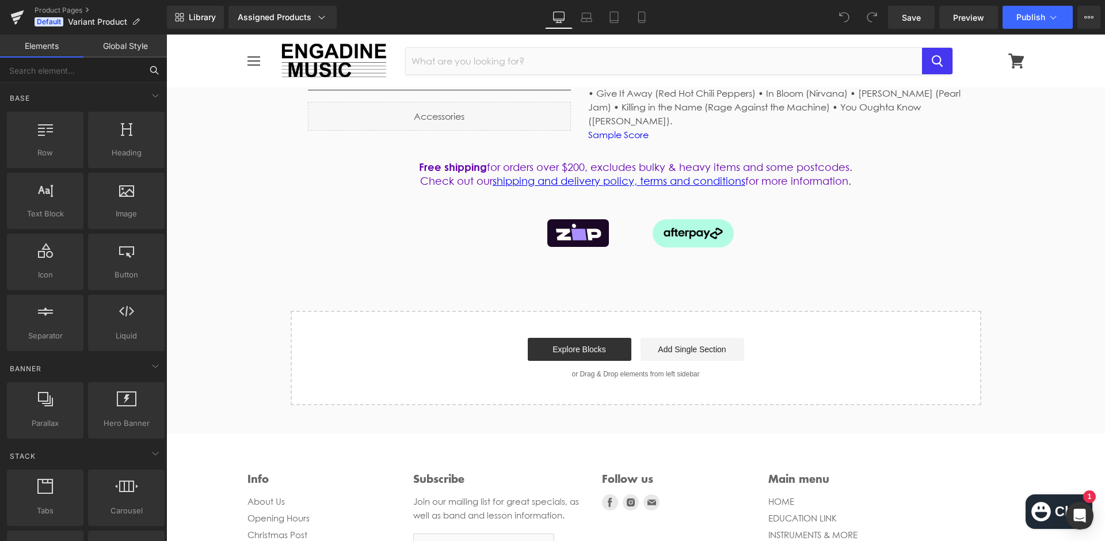
click at [39, 73] on input "text" at bounding box center [71, 70] width 142 height 25
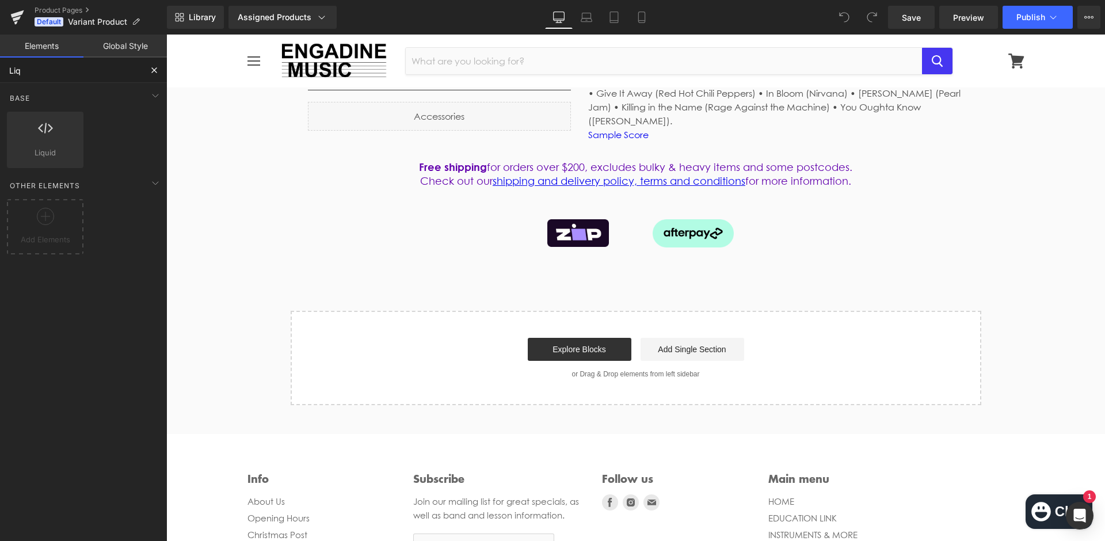
type input "Liq"
drag, startPoint x: 39, startPoint y: 70, endPoint x: -1, endPoint y: -1, distance: 80.4
click at [0, 0] on html "You are previewing how the will restyle your page. You can not edit Elements in…" at bounding box center [552, 270] width 1105 height 541
drag, startPoint x: -1, startPoint y: -1, endPoint x: 44, endPoint y: 134, distance: 141.2
click at [44, 134] on icon at bounding box center [45, 128] width 15 height 15
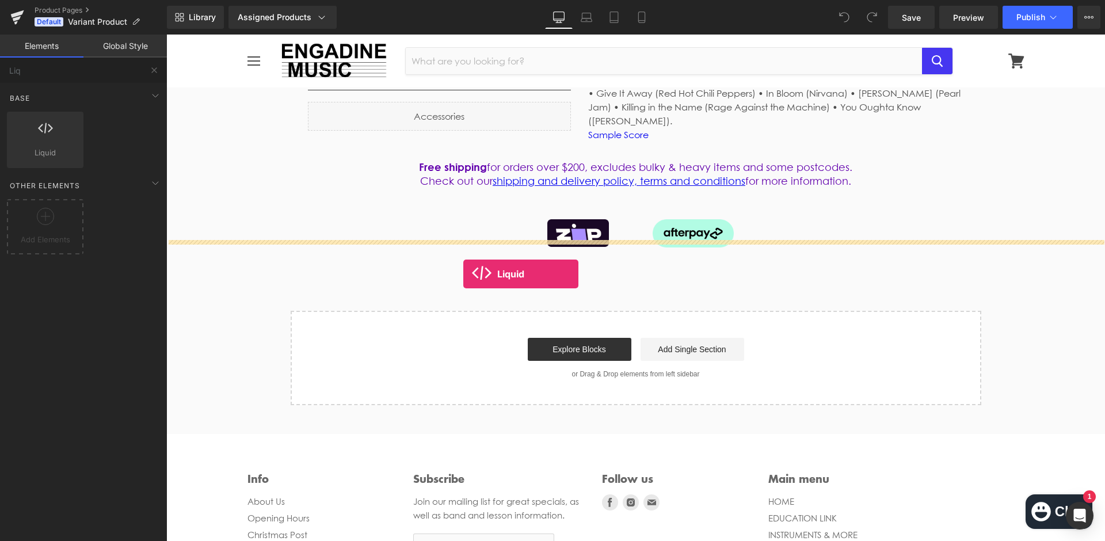
drag, startPoint x: 209, startPoint y: 172, endPoint x: 463, endPoint y: 274, distance: 274.0
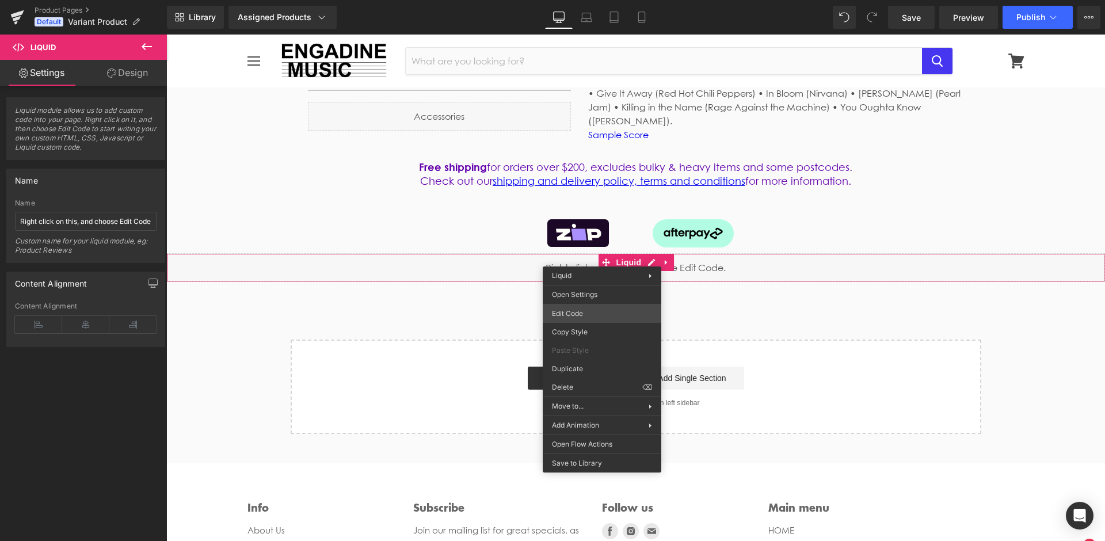
click at [568, 0] on div "Liquid You are previewing how the will restyle your page. You can not edit Elem…" at bounding box center [552, 0] width 1105 height 0
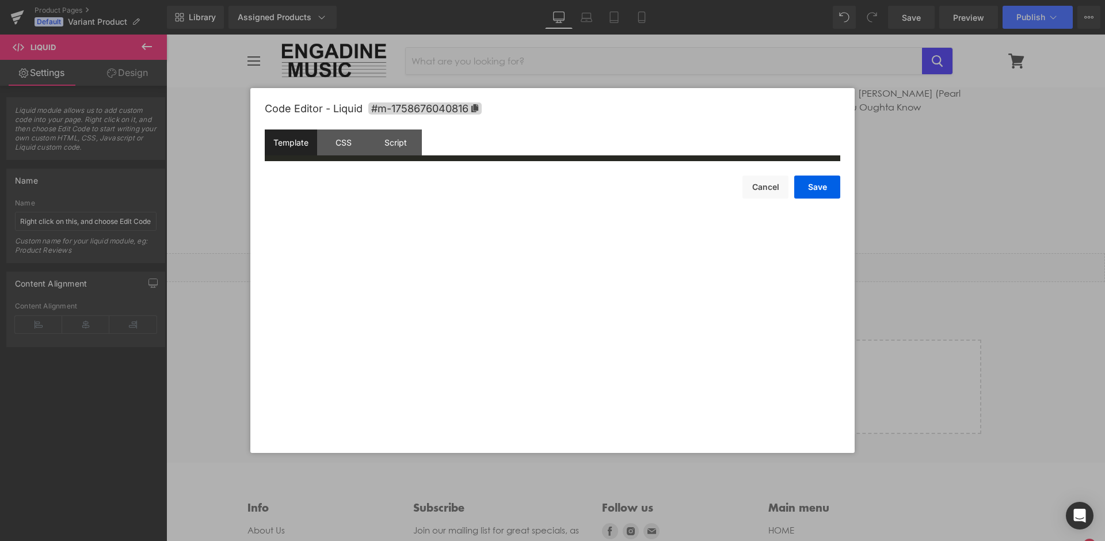
drag, startPoint x: 414, startPoint y: 198, endPoint x: 364, endPoint y: 191, distance: 51.1
click at [414, 198] on div "Save Cancel" at bounding box center [553, 179] width 576 height 37
drag, startPoint x: 285, startPoint y: 180, endPoint x: 293, endPoint y: 173, distance: 10.2
click at [292, 174] on div "Save Cancel" at bounding box center [553, 179] width 576 height 37
click at [353, 146] on div "CSS" at bounding box center [343, 143] width 52 height 26
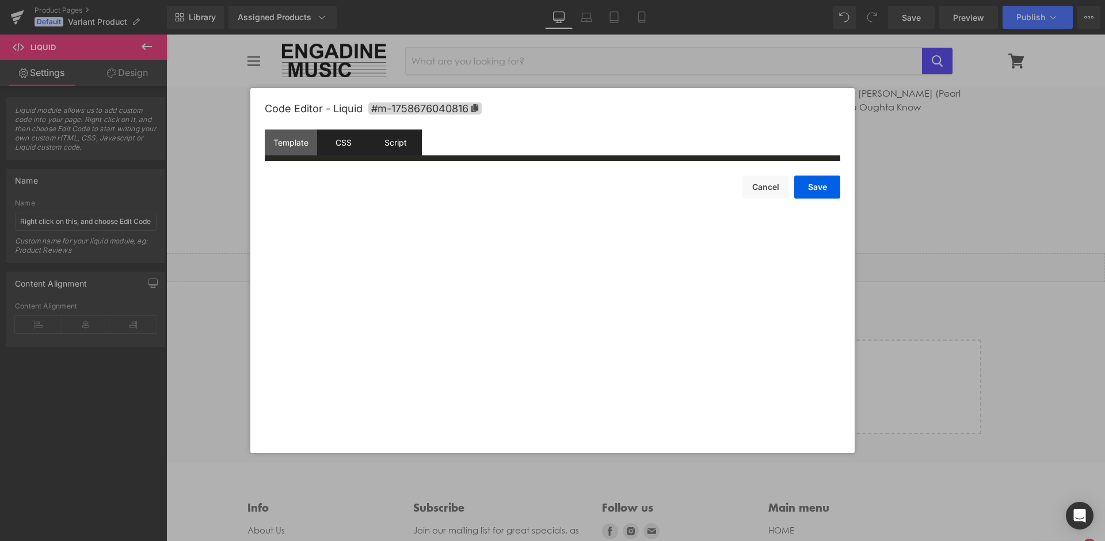
click at [393, 144] on div "Script" at bounding box center [396, 143] width 52 height 26
click at [290, 147] on div "Template" at bounding box center [291, 143] width 52 height 26
click at [512, 177] on div "Save Cancel" at bounding box center [553, 179] width 576 height 37
click at [446, 111] on span "#m-1758676040816" at bounding box center [424, 108] width 113 height 12
click at [417, 299] on div "Code Editor - Liquid #m-1758676040816 Template CSS Script Data aaaa a XXXXXXXXX…" at bounding box center [553, 270] width 576 height 365
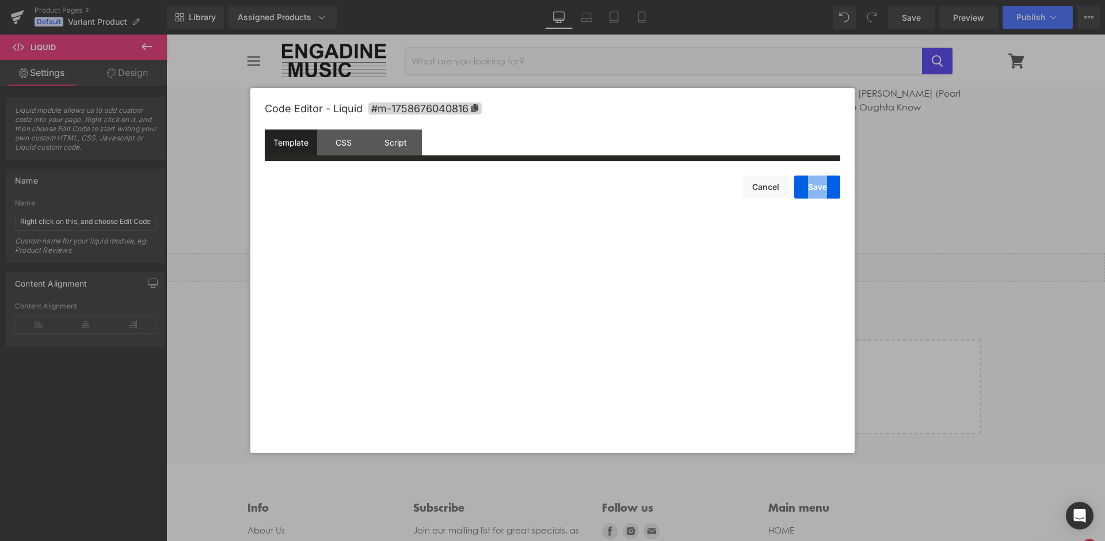
click at [418, 299] on div "Code Editor - Liquid #m-1758676040816 Template CSS Script Data aaaa a XXXXXXXXX…" at bounding box center [553, 270] width 576 height 365
click at [386, 227] on div "Code Editor - Liquid #m-1758676040816 Template CSS Script Data aaaa a XXXXXXXXX…" at bounding box center [553, 270] width 576 height 365
click at [307, 201] on div "Code Editor - Liquid #m-1758676040816 Template CSS Script Data aaaa a XXXXXXXXX…" at bounding box center [553, 270] width 576 height 365
click at [306, 199] on div "Code Editor - Liquid #m-1758676040816 Template CSS Script Data aaaa a XXXXXXXXX…" at bounding box center [553, 270] width 576 height 365
click at [336, 148] on div "CSS" at bounding box center [343, 143] width 52 height 26
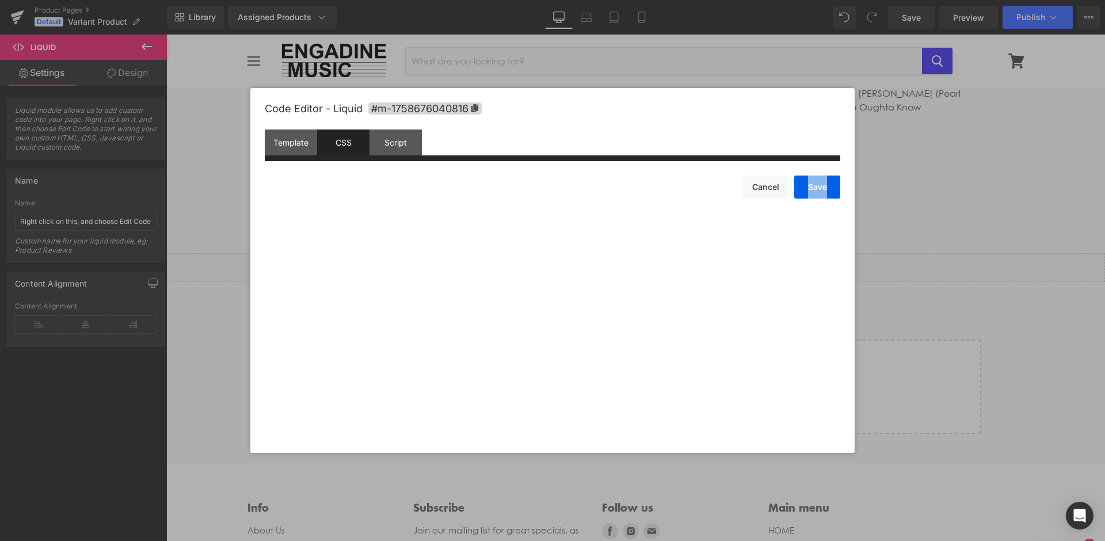
click at [303, 199] on div "Save Cancel" at bounding box center [553, 179] width 576 height 37
drag, startPoint x: 303, startPoint y: 199, endPoint x: 393, endPoint y: 139, distance: 108.1
click at [324, 187] on div "Save Cancel" at bounding box center [553, 179] width 576 height 37
click at [406, 142] on div "Script" at bounding box center [396, 143] width 52 height 26
click at [345, 194] on div "Save Cancel" at bounding box center [553, 179] width 576 height 37
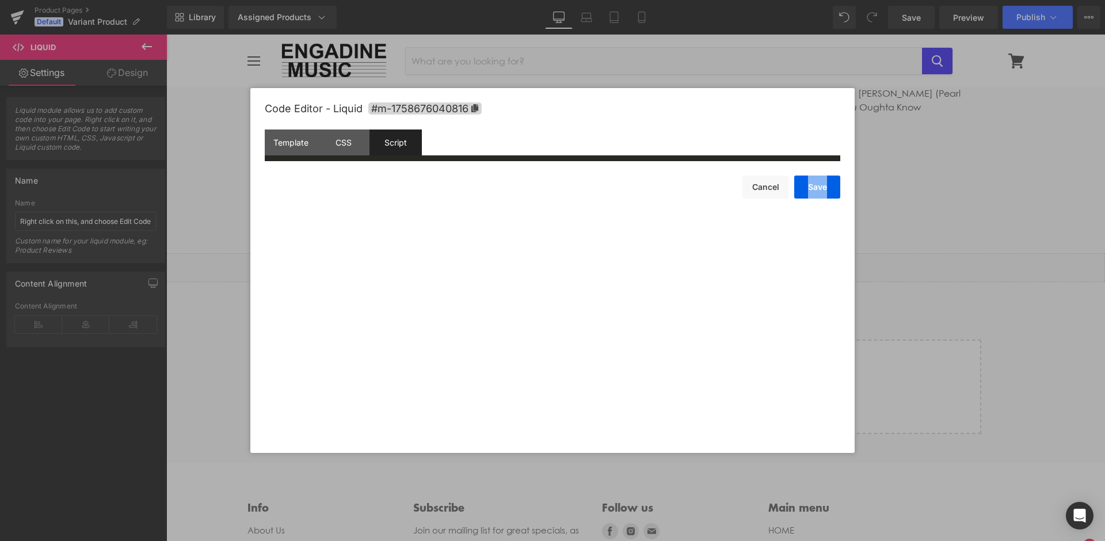
drag, startPoint x: 345, startPoint y: 194, endPoint x: 645, endPoint y: 194, distance: 299.3
click at [403, 194] on div "Save Cancel" at bounding box center [553, 179] width 576 height 37
click at [751, 189] on button "Cancel" at bounding box center [766, 187] width 46 height 23
click at [549, 0] on div "Liquid You are previewing how the will restyle your page. You can not edit Elem…" at bounding box center [552, 0] width 1105 height 0
click at [444, 262] on div "Code Editor - Liquid #m-1758676040816 Template CSS Script Data aaaa a XXXXXXXXX…" at bounding box center [553, 270] width 576 height 365
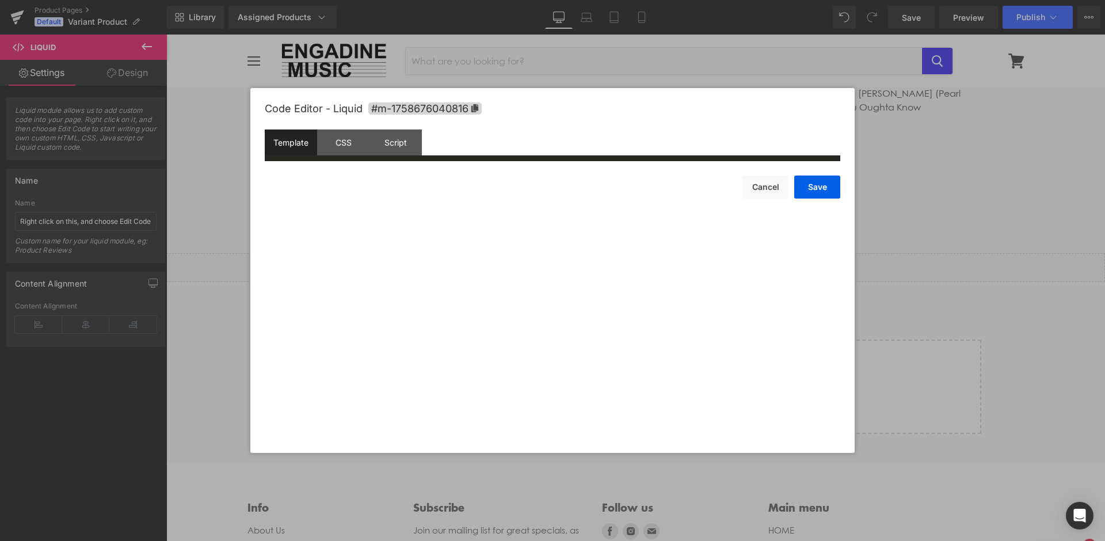
click at [303, 200] on div "Code Editor - Liquid #m-1758676040816 Template CSS Script Data aaaa a XXXXXXXXX…" at bounding box center [553, 270] width 576 height 365
click at [306, 201] on div "Code Editor - Liquid #m-1758676040816 Template CSS Script Data aaaa a XXXXXXXXX…" at bounding box center [553, 270] width 576 height 365
click at [389, 112] on span "#m-1758676040816" at bounding box center [424, 108] width 113 height 12
copy button "Save"
click at [423, 112] on span "#m-1758676040816" at bounding box center [424, 108] width 113 height 12
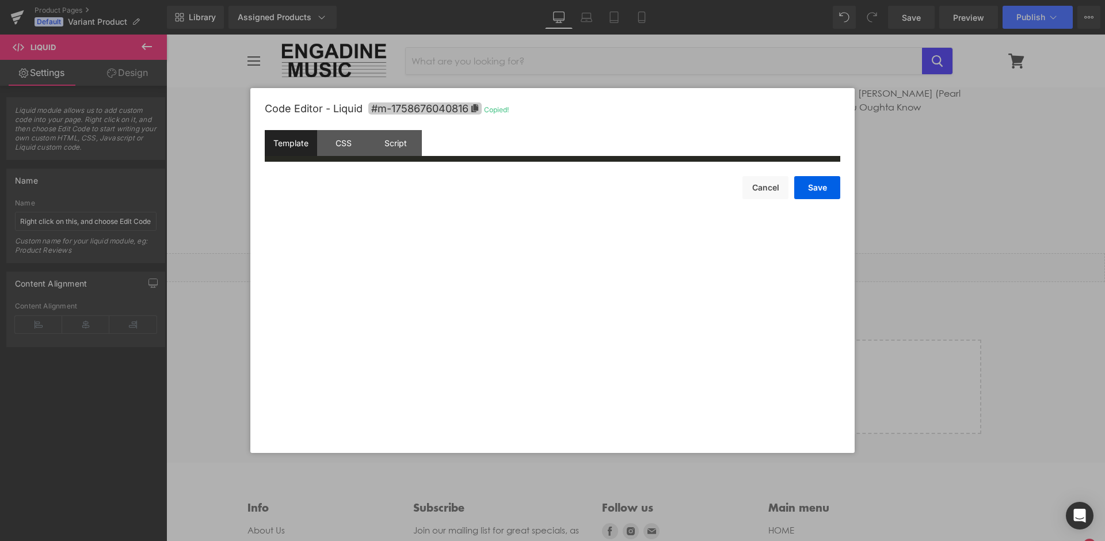
click at [423, 112] on span "#m-1758676040816" at bounding box center [424, 108] width 113 height 12
click at [292, 154] on div "Template" at bounding box center [291, 143] width 52 height 26
click at [307, 212] on div "Code Editor - Liquid #m-1758676040816 Template CSS Script Data aaaa a XXXXXXXXX…" at bounding box center [553, 270] width 576 height 365
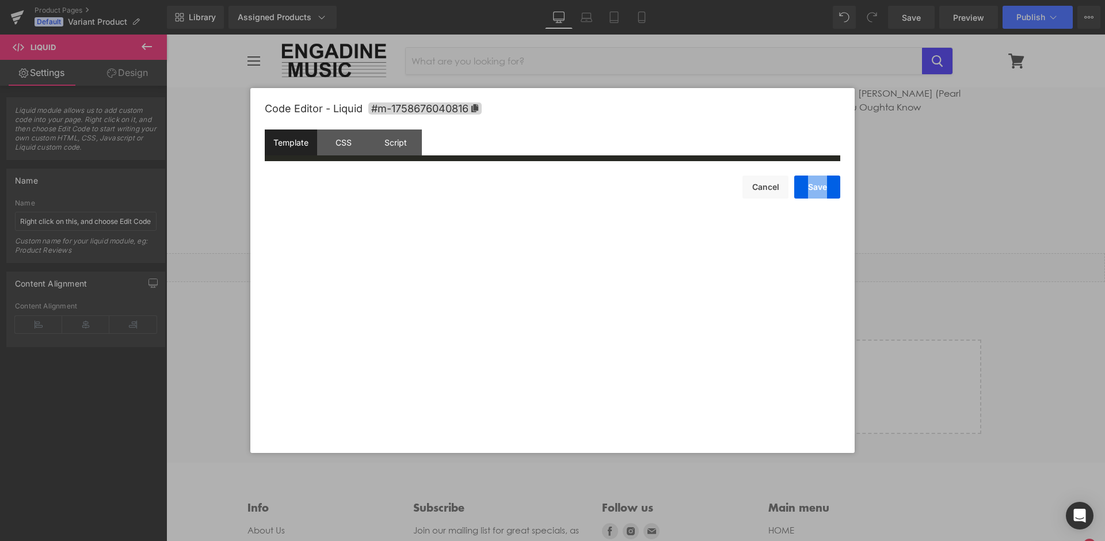
drag, startPoint x: 307, startPoint y: 212, endPoint x: 292, endPoint y: 192, distance: 25.6
click at [304, 205] on div "Code Editor - Liquid #m-1758676040816 Template CSS Script Data aaaa a XXXXXXXXX…" at bounding box center [553, 270] width 576 height 365
click at [285, 181] on div "Save Cancel" at bounding box center [553, 179] width 576 height 37
drag, startPoint x: 312, startPoint y: 236, endPoint x: 312, endPoint y: 223, distance: 13.2
click at [312, 234] on div "Code Editor - Liquid #m-1758676040816 Template CSS Script Data aaaa a XXXXXXXXX…" at bounding box center [553, 270] width 576 height 365
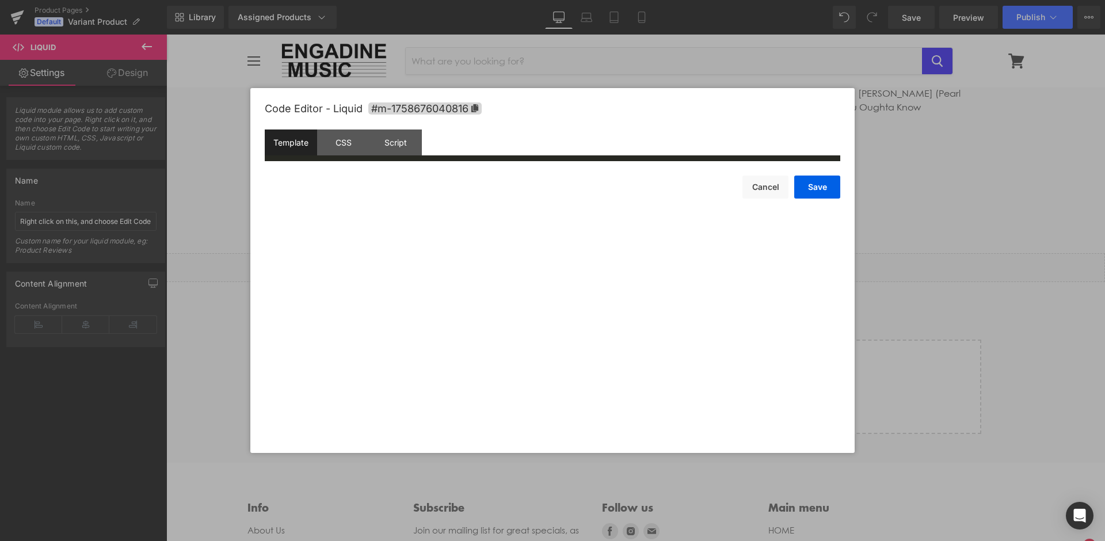
click at [317, 188] on div "Save Cancel" at bounding box center [553, 179] width 576 height 37
click at [319, 196] on div "Save Cancel" at bounding box center [553, 179] width 576 height 37
click at [322, 200] on div "Code Editor - Liquid #m-1758676040816 Template CSS Script Data aaaa a XXXXXXXXX…" at bounding box center [553, 270] width 576 height 365
click at [329, 206] on div "Code Editor - Liquid #m-1758676040816 Template CSS Script Data aaaa a XXXXXXXXX…" at bounding box center [553, 270] width 576 height 365
click at [313, 200] on div "Code Editor - Liquid #m-1758676040816 Template CSS Script Data aaaa a XXXXXXXXX…" at bounding box center [553, 270] width 576 height 365
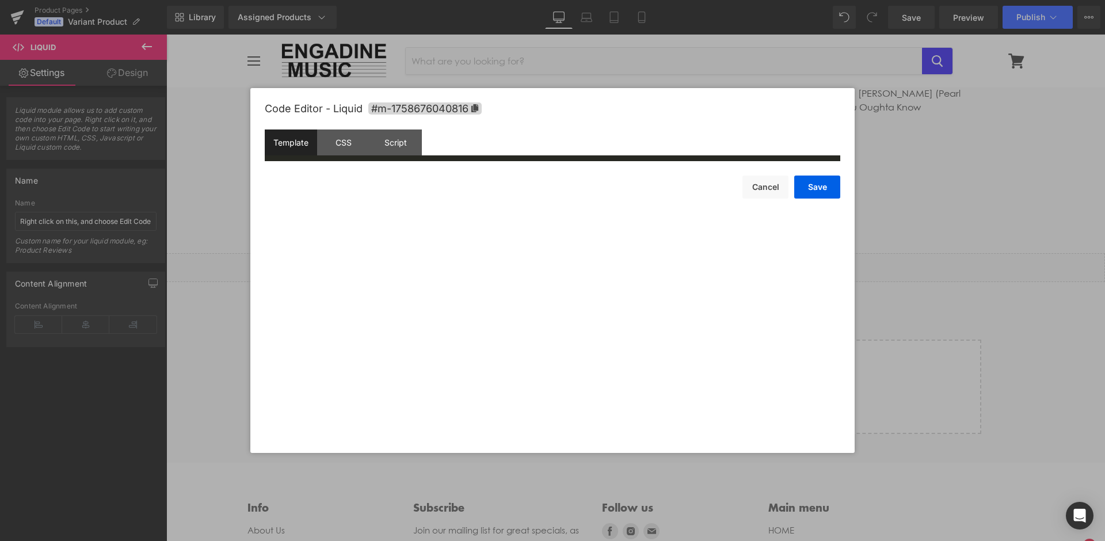
click at [321, 201] on div "Code Editor - Liquid #m-1758676040816 Template CSS Script Data aaaa a XXXXXXXXX…" at bounding box center [553, 270] width 576 height 365
click at [321, 196] on div "Save Cancel" at bounding box center [553, 179] width 576 height 37
click at [321, 195] on div "Save Cancel" at bounding box center [553, 179] width 576 height 37
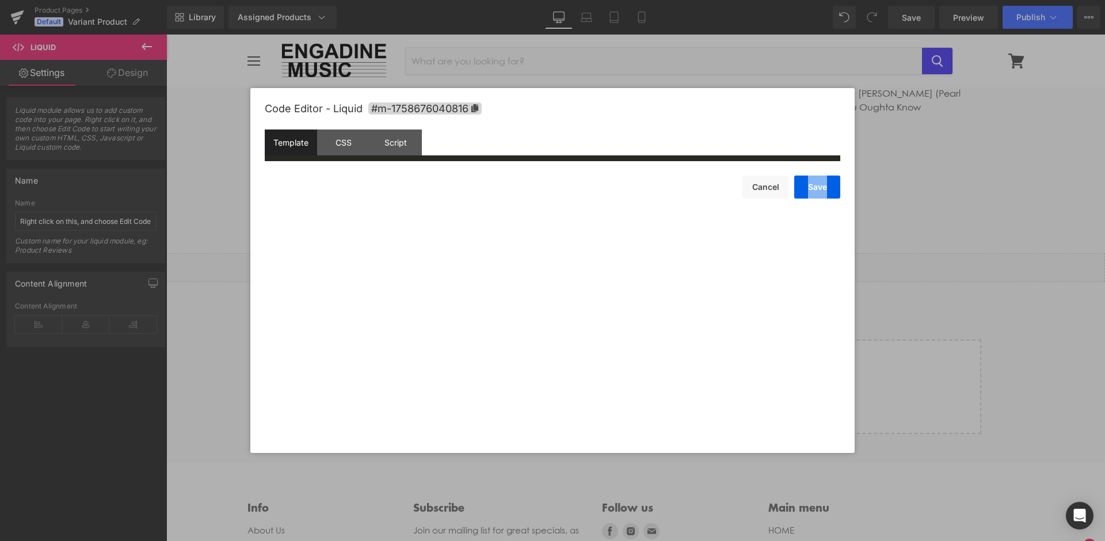
click at [321, 194] on div "Save Cancel" at bounding box center [553, 179] width 576 height 37
click at [320, 190] on div "Save Cancel" at bounding box center [553, 179] width 576 height 37
click at [326, 201] on div "Code Editor - Liquid #m-1758676040816 Template CSS Script Data aaaa a XXXXXXXXX…" at bounding box center [553, 270] width 576 height 365
click at [360, 215] on div "Code Editor - Liquid #m-1758676040816 Template CSS Script Data aaaa a XXXXXXXXX…" at bounding box center [553, 270] width 576 height 365
click at [364, 215] on div "Code Editor - Liquid #m-1758676040816 Template CSS Script Data aaaa a XXXXXXXXX…" at bounding box center [553, 270] width 576 height 365
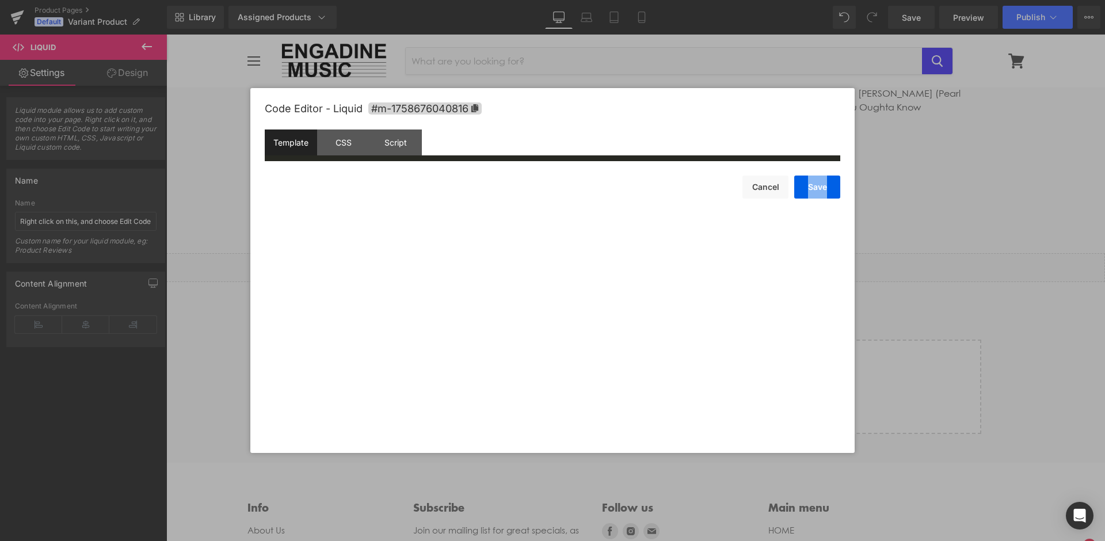
click at [340, 197] on div "Code Editor - Liquid #m-1758676040816 Template CSS Script Data aaaa a XXXXXXXXX…" at bounding box center [553, 270] width 576 height 365
drag, startPoint x: 338, startPoint y: 195, endPoint x: 326, endPoint y: 194, distance: 12.1
click at [329, 194] on div "Save Cancel" at bounding box center [553, 179] width 576 height 37
click at [326, 194] on div "Save Cancel" at bounding box center [553, 179] width 576 height 37
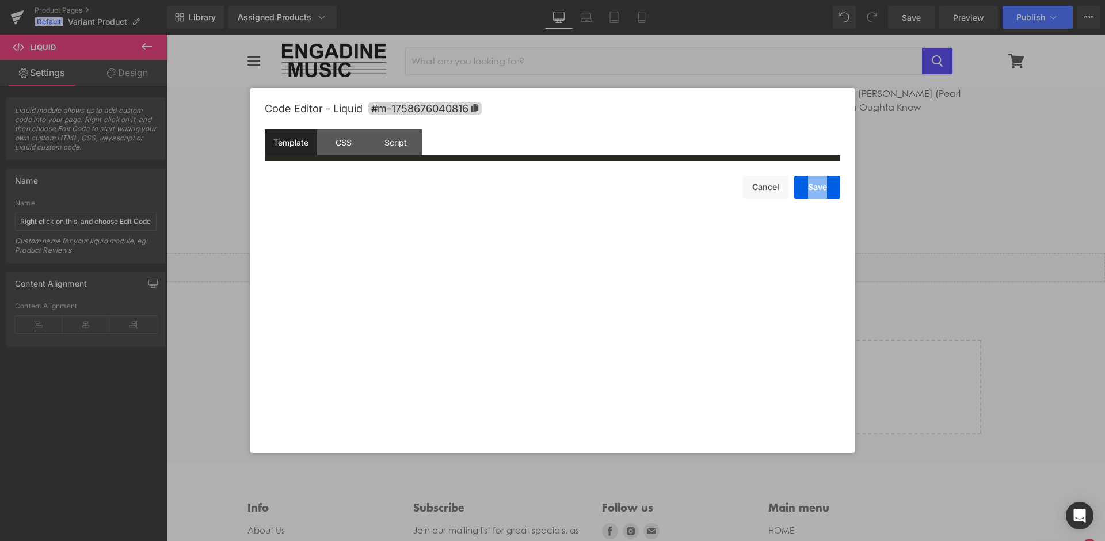
click at [338, 207] on div "Code Editor - Liquid #m-1758676040816 Template CSS Script Data aaaa a XXXXXXXXX…" at bounding box center [553, 270] width 576 height 365
drag, startPoint x: 338, startPoint y: 207, endPoint x: 353, endPoint y: 210, distance: 15.2
click at [351, 210] on div "Code Editor - Liquid #m-1758676040816 Template CSS Script Data aaaa a XXXXXXXXX…" at bounding box center [553, 270] width 576 height 365
click at [321, 180] on div "Save Cancel" at bounding box center [553, 179] width 576 height 37
drag, startPoint x: 321, startPoint y: 180, endPoint x: 349, endPoint y: 182, distance: 28.3
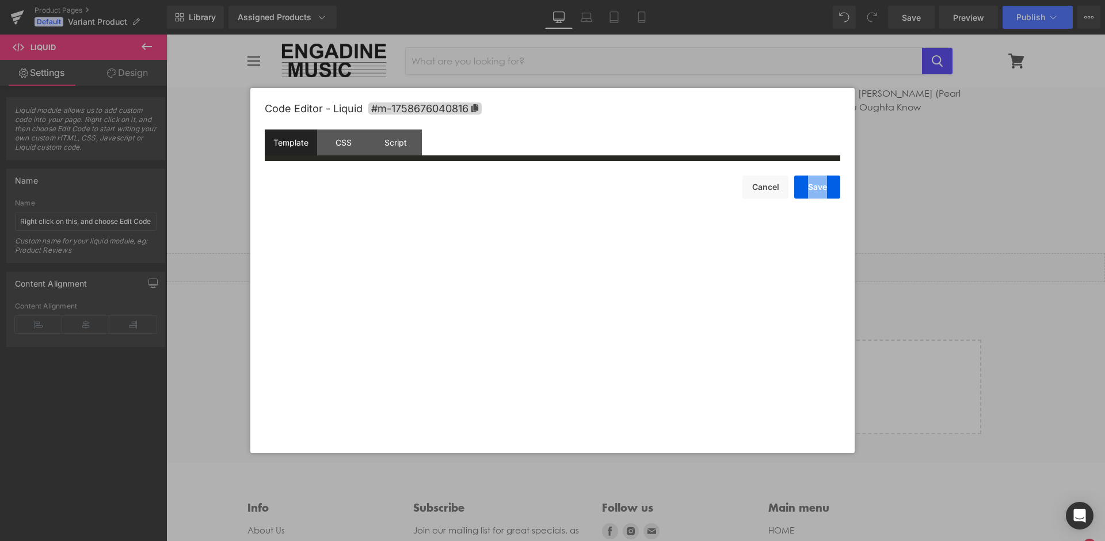
click at [332, 182] on div "Save Cancel" at bounding box center [553, 179] width 576 height 37
drag, startPoint x: 349, startPoint y: 182, endPoint x: 363, endPoint y: 199, distance: 21.7
click at [363, 199] on div "Code Editor - Liquid #m-1758676040816 Template CSS Script Data aaaa a XXXXXXXXX…" at bounding box center [553, 270] width 576 height 365
click at [363, 200] on div "Code Editor - Liquid #m-1758676040816 Template CSS Script Data aaaa a XXXXXXXXX…" at bounding box center [553, 270] width 576 height 365
click at [357, 208] on div "Code Editor - Liquid #m-1758676040816 Template CSS Script Data aaaa a XXXXXXXXX…" at bounding box center [553, 270] width 576 height 365
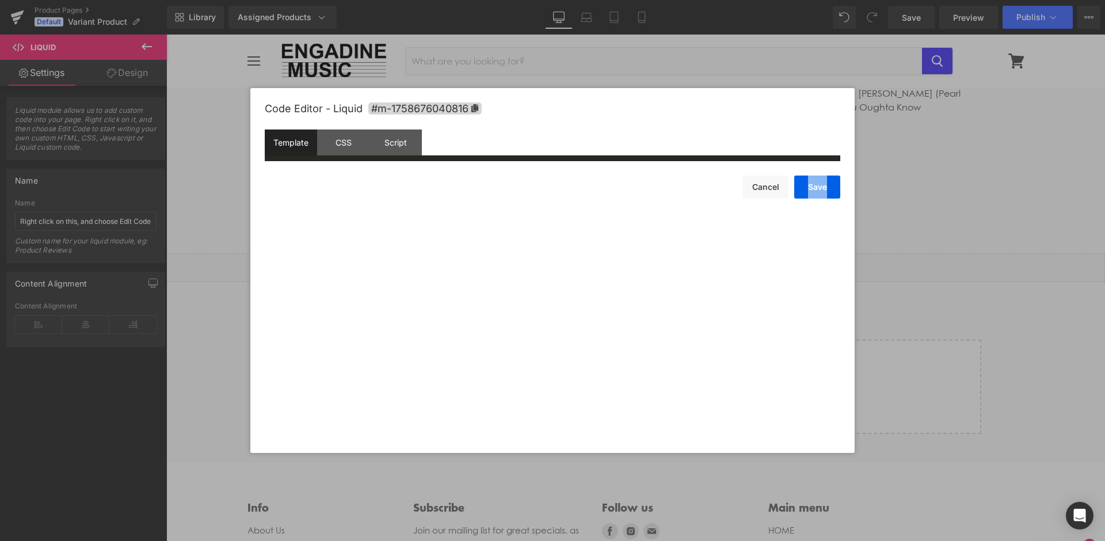
drag, startPoint x: 346, startPoint y: 214, endPoint x: 340, endPoint y: 223, distance: 10.9
click at [341, 220] on div "Code Editor - Liquid #m-1758676040816 Template CSS Script Data aaaa a XXXXXXXXX…" at bounding box center [553, 270] width 576 height 365
click at [342, 229] on div "Code Editor - Liquid #m-1758676040816 Template CSS Script Data aaaa a XXXXXXXXX…" at bounding box center [553, 270] width 576 height 365
click at [341, 239] on div "Code Editor - Liquid #m-1758676040816 Template CSS Script Data aaaa a XXXXXXXXX…" at bounding box center [553, 270] width 576 height 365
click at [321, 175] on div "Save Cancel" at bounding box center [553, 179] width 576 height 37
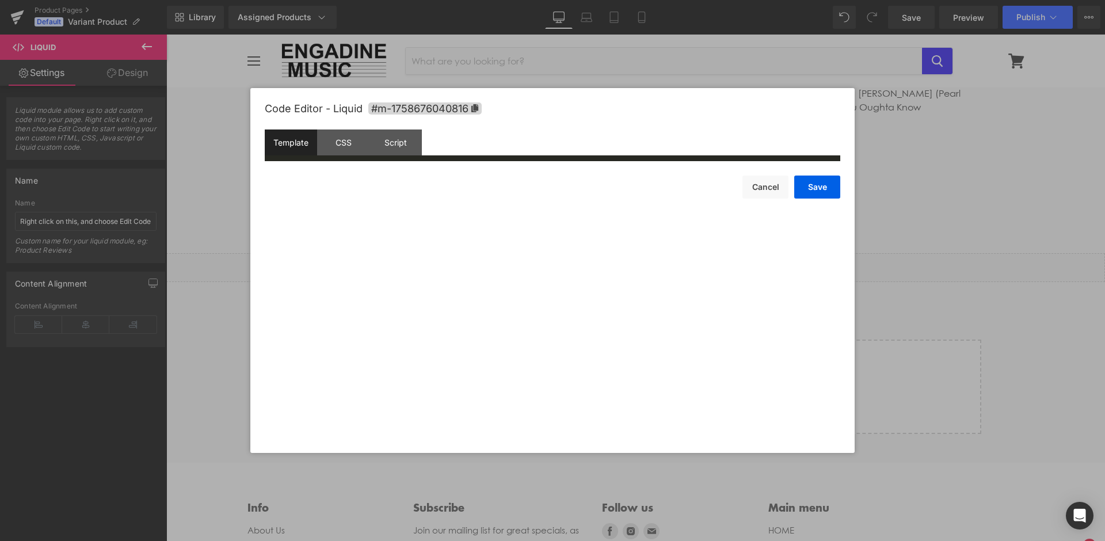
click at [322, 174] on div "Save Cancel" at bounding box center [553, 179] width 576 height 37
click at [327, 181] on div "Save Cancel" at bounding box center [553, 179] width 576 height 37
click at [328, 188] on div "Save Cancel" at bounding box center [553, 179] width 576 height 37
click at [328, 192] on div "Save Cancel" at bounding box center [553, 179] width 576 height 37
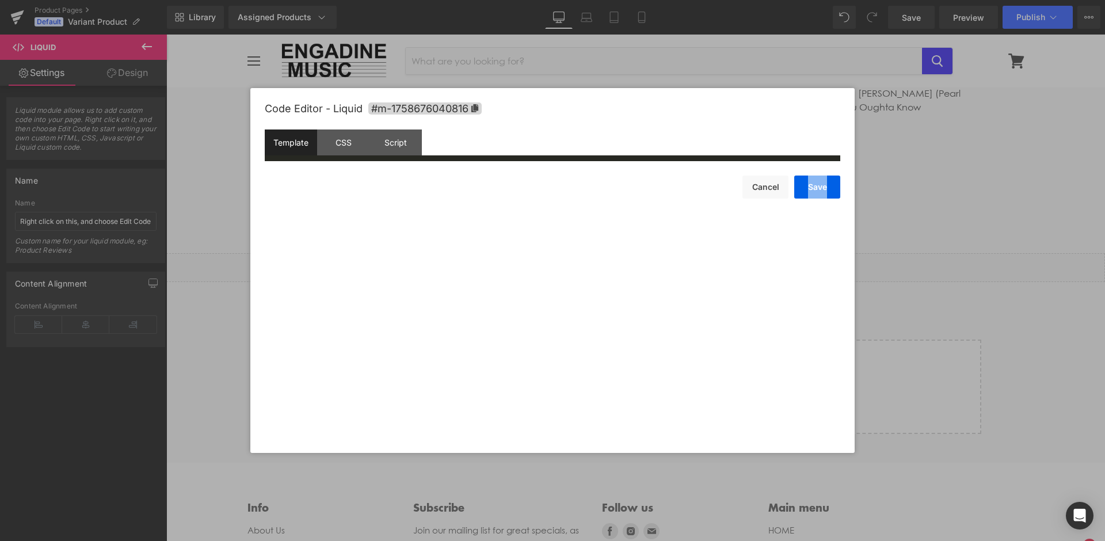
click at [328, 197] on div "Save Cancel" at bounding box center [553, 179] width 576 height 37
click at [328, 199] on div "Code Editor - Liquid #m-1758676040816 Template CSS Script Data aaaa a XXXXXXXXX…" at bounding box center [553, 270] width 576 height 365
click at [328, 201] on div "Code Editor - Liquid #m-1758676040816 Template CSS Script Data aaaa a XXXXXXXXX…" at bounding box center [553, 270] width 576 height 365
click at [328, 205] on div "Code Editor - Liquid #m-1758676040816 Template CSS Script Data aaaa a XXXXXXXXX…" at bounding box center [553, 270] width 576 height 365
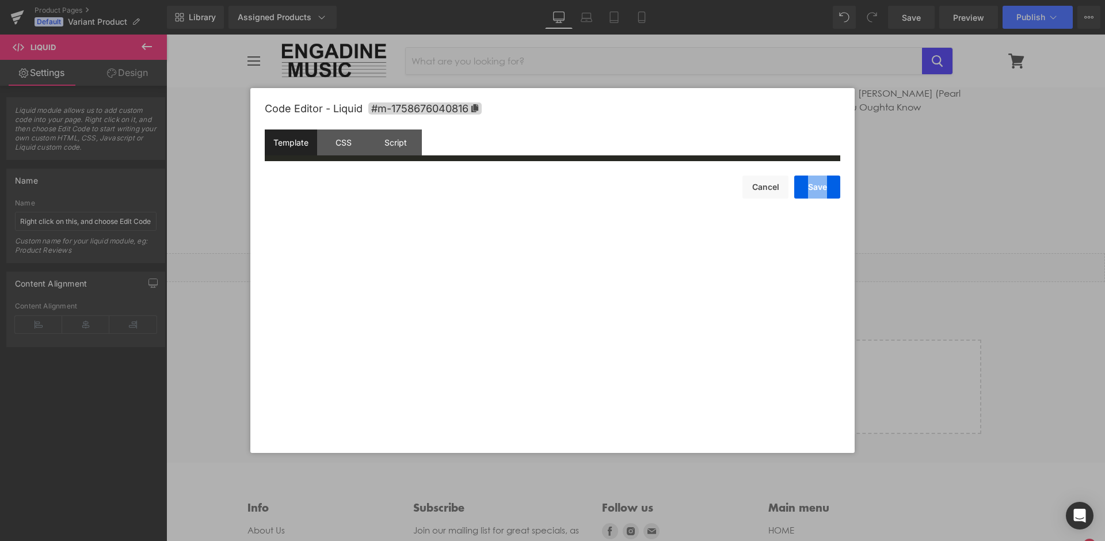
click at [328, 208] on div "Code Editor - Liquid #m-1758676040816 Template CSS Script Data aaaa a XXXXXXXXX…" at bounding box center [553, 270] width 576 height 365
click at [328, 210] on div "Code Editor - Liquid #m-1758676040816 Template CSS Script Data aaaa a XXXXXXXXX…" at bounding box center [553, 270] width 576 height 365
click at [328, 211] on div "Code Editor - Liquid #m-1758676040816 Template CSS Script Data aaaa a XXXXXXXXX…" at bounding box center [553, 270] width 576 height 365
click at [329, 208] on div "Code Editor - Liquid #m-1758676040816 Template CSS Script Data aaaa a XXXXXXXXX…" at bounding box center [553, 270] width 576 height 365
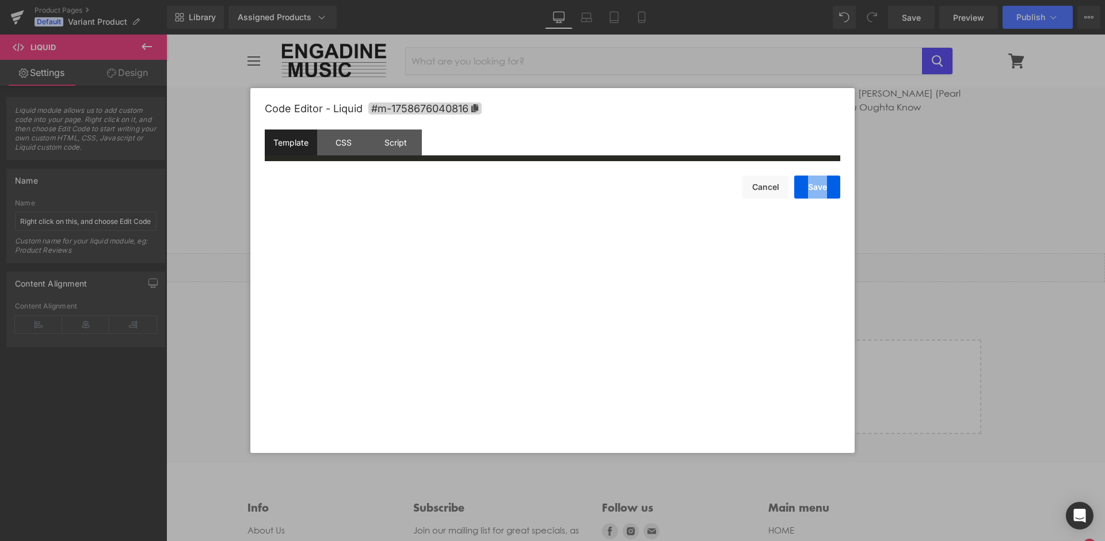
click at [329, 208] on div "Code Editor - Liquid #m-1758676040816 Template CSS Script Data aaaa a XXXXXXXXX…" at bounding box center [553, 270] width 576 height 365
click at [329, 212] on div "Code Editor - Liquid #m-1758676040816 Template CSS Script Data aaaa a XXXXXXXXX…" at bounding box center [553, 270] width 576 height 365
click at [329, 213] on div "Code Editor - Liquid #m-1758676040816 Template CSS Script Data aaaa a XXXXXXXXX…" at bounding box center [553, 270] width 576 height 365
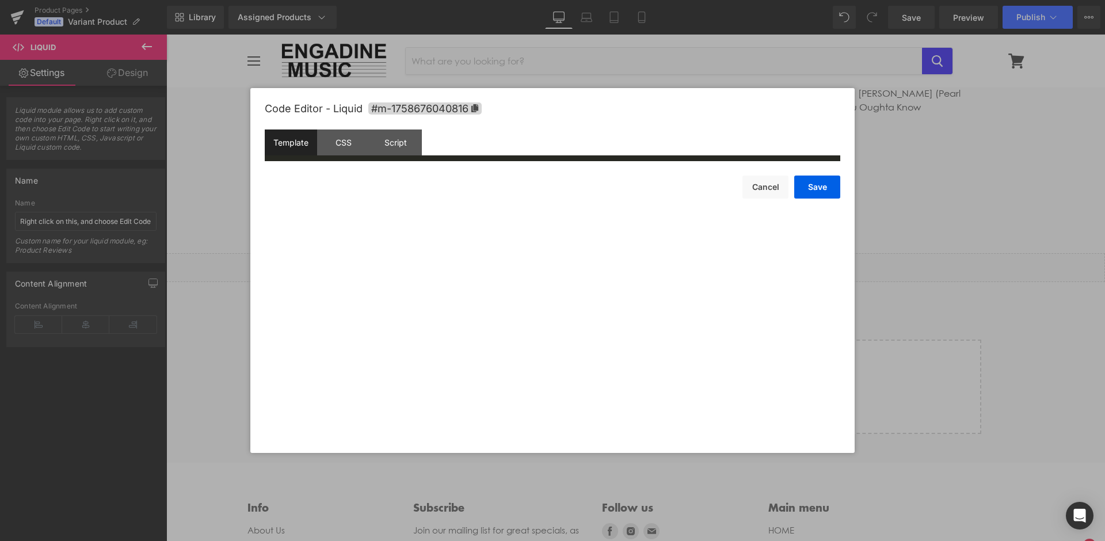
drag, startPoint x: 328, startPoint y: 197, endPoint x: 329, endPoint y: 211, distance: 13.9
click at [329, 212] on div "Code Editor - Liquid #m-1758676040816 Template CSS Script Data aaaa a XXXXXXXXX…" at bounding box center [553, 270] width 576 height 365
click at [329, 195] on div "Save Cancel" at bounding box center [553, 179] width 576 height 37
click at [487, 210] on div "Code Editor - Liquid #m-1758676040816 Template CSS Script Data aaaa a XXXXXXXXX…" at bounding box center [553, 270] width 576 height 365
drag, startPoint x: 495, startPoint y: 229, endPoint x: 501, endPoint y: 241, distance: 13.1
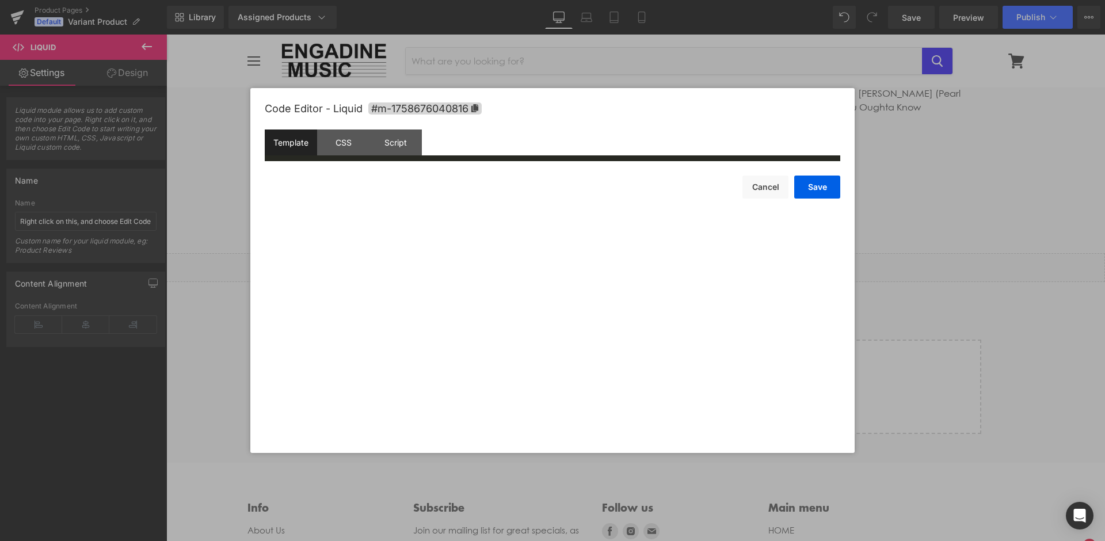
click at [497, 232] on div "Code Editor - Liquid #m-1758676040816 Template CSS Script Data aaaa a XXXXXXXXX…" at bounding box center [553, 270] width 576 height 365
drag, startPoint x: 527, startPoint y: 314, endPoint x: 538, endPoint y: 333, distance: 21.6
click at [532, 322] on div "Code Editor - Liquid #m-1758676040816 Template CSS Script Data aaaa a XXXXXXXXX…" at bounding box center [553, 270] width 576 height 365
drag, startPoint x: 540, startPoint y: 341, endPoint x: 534, endPoint y: 351, distance: 11.7
click at [540, 349] on div "Code Editor - Liquid #m-1758676040816 Template CSS Script Data aaaa a XXXXXXXXX…" at bounding box center [553, 270] width 576 height 365
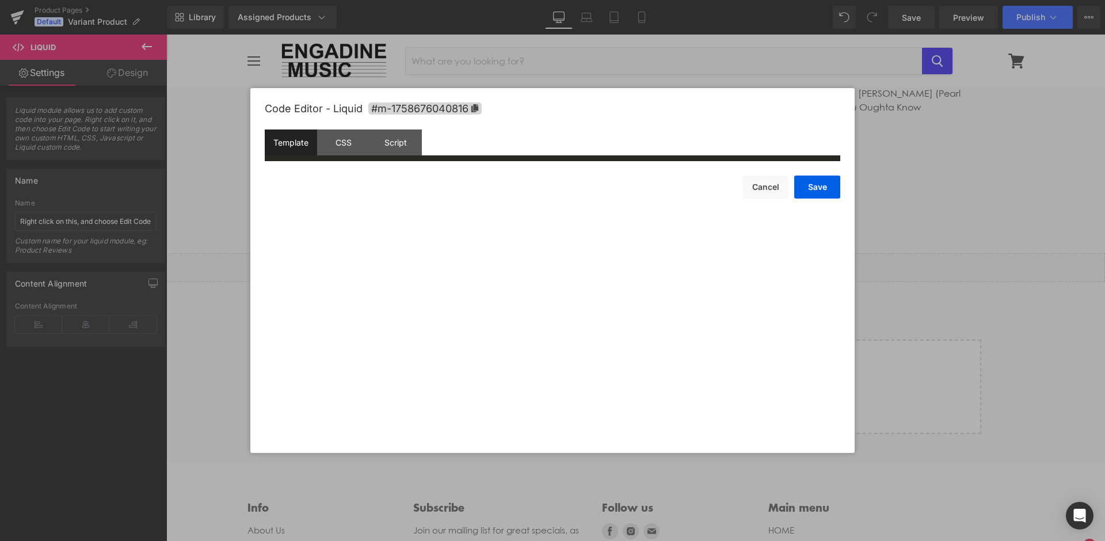
click at [525, 365] on div "Code Editor - Liquid #m-1758676040816 Template CSS Script Data aaaa a XXXXXXXXX…" at bounding box center [553, 270] width 576 height 365
click at [522, 386] on div "Code Editor - Liquid #m-1758676040816 Template CSS Script Data aaaa a XXXXXXXXX…" at bounding box center [553, 270] width 576 height 365
drag, startPoint x: 516, startPoint y: 398, endPoint x: 485, endPoint y: 395, distance: 31.2
click at [500, 397] on div "Code Editor - Liquid #m-1758676040816 Template CSS Script Data aaaa a XXXXXXXXX…" at bounding box center [553, 270] width 576 height 365
click at [440, 324] on div "Code Editor - Liquid #m-1758676040816 Template CSS Script Data aaaa a XXXXXXXXX…" at bounding box center [553, 270] width 576 height 365
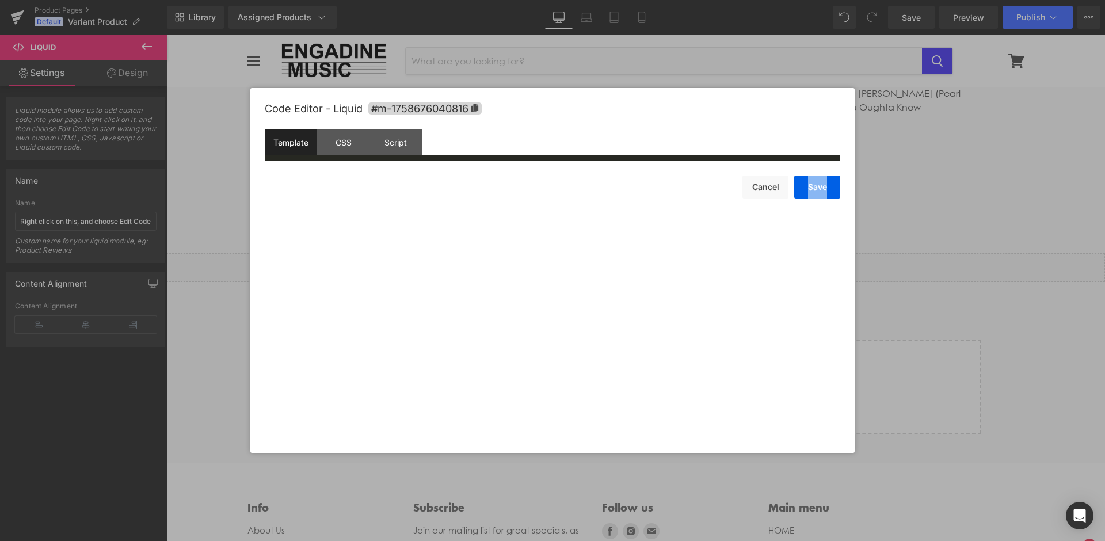
drag, startPoint x: 440, startPoint y: 324, endPoint x: 440, endPoint y: 338, distance: 14.4
click at [440, 326] on div "Code Editor - Liquid #m-1758676040816 Template CSS Script Data aaaa a XXXXXXXXX…" at bounding box center [553, 270] width 576 height 365
click at [402, 290] on div "Code Editor - Liquid #m-1758676040816 Template CSS Script Data aaaa a XXXXXXXXX…" at bounding box center [553, 270] width 576 height 365
click at [324, 193] on div "Save Cancel" at bounding box center [553, 179] width 576 height 37
drag, startPoint x: 359, startPoint y: 186, endPoint x: 563, endPoint y: 185, distance: 204.3
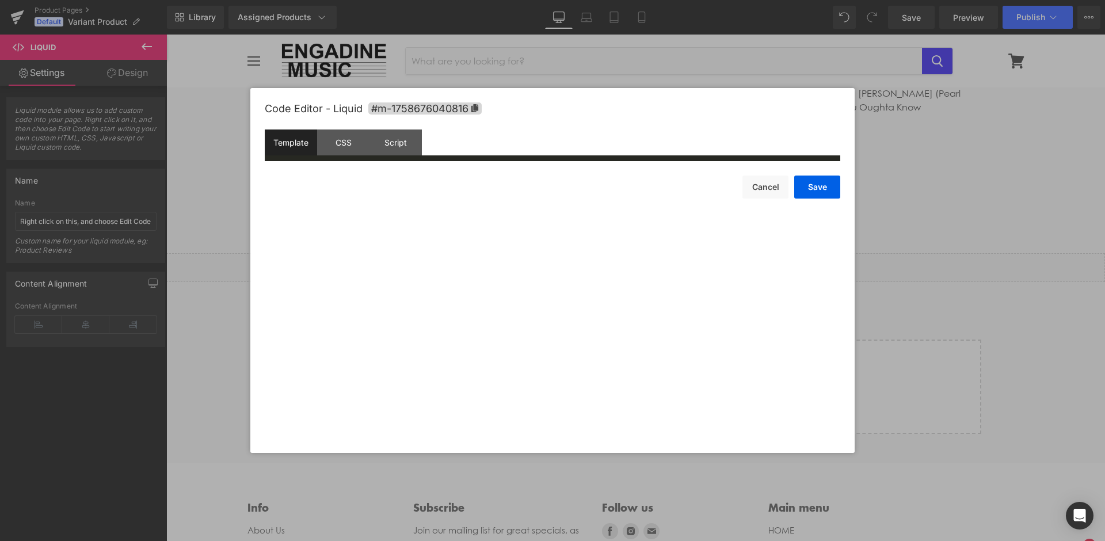
click at [363, 186] on div "Save Cancel" at bounding box center [553, 179] width 576 height 37
click at [769, 191] on button "Cancel" at bounding box center [766, 187] width 46 height 23
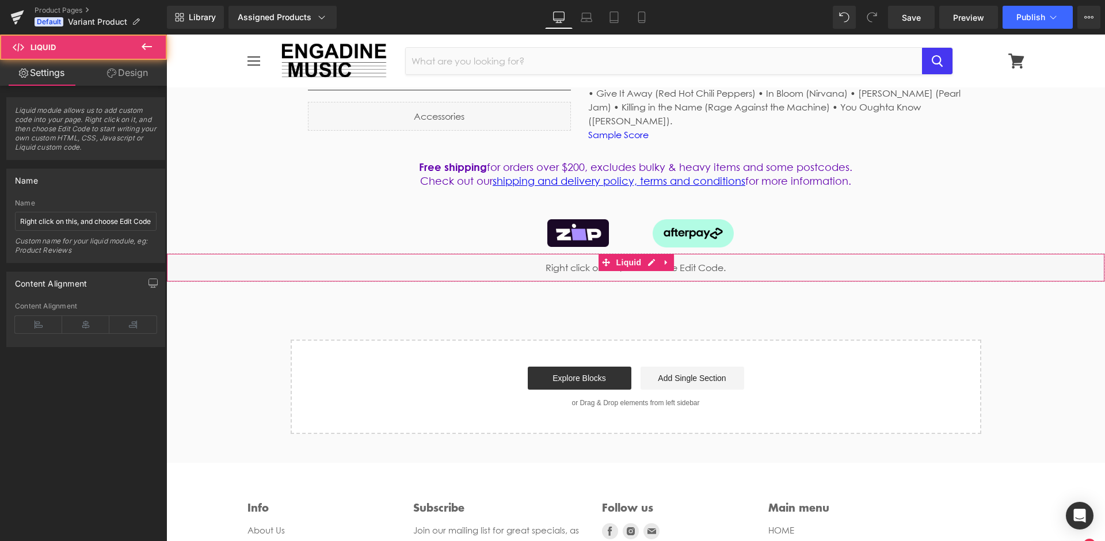
click at [647, 260] on div "Liquid" at bounding box center [635, 267] width 939 height 29
click at [540, 259] on div "Liquid" at bounding box center [635, 267] width 939 height 29
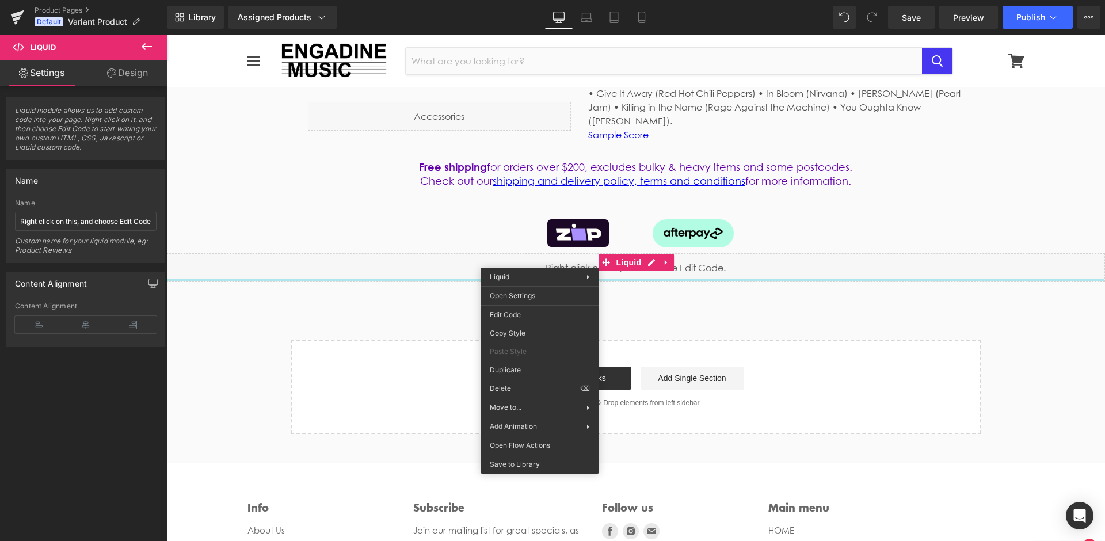
drag, startPoint x: 707, startPoint y: 307, endPoint x: 520, endPoint y: 295, distance: 186.9
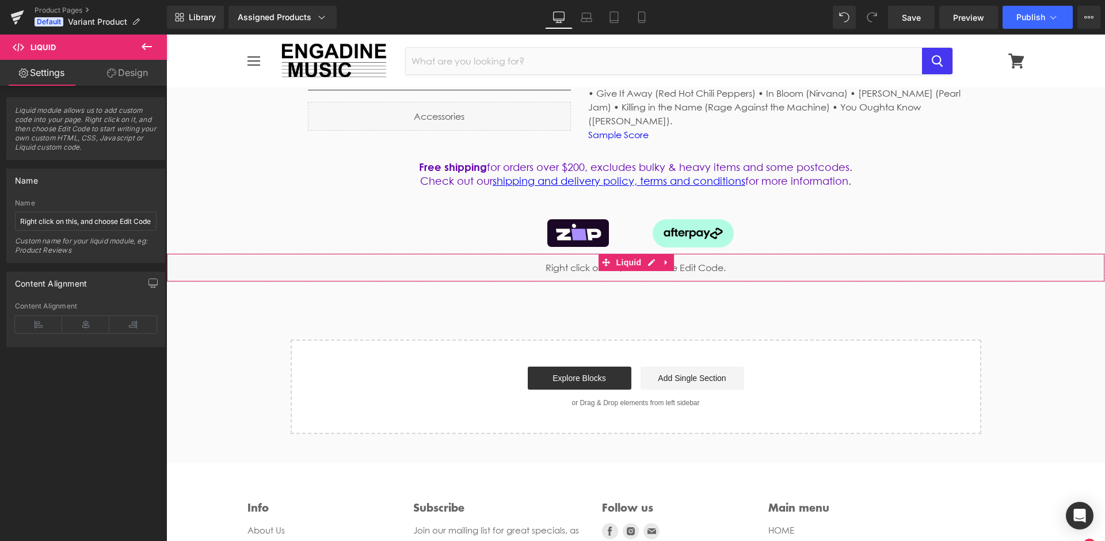
click at [109, 193] on div "Name Right click on this, and choose Edit Code. Name Right click on this, and c…" at bounding box center [85, 216] width 159 height 94
click at [100, 112] on span "Liquid module allows us to add custom code into your page. Right click on it, a…" at bounding box center [86, 133] width 142 height 54
drag, startPoint x: 93, startPoint y: 149, endPoint x: 18, endPoint y: 106, distance: 85.9
click at [18, 106] on span "Liquid module allows us to add custom code into your page. Right click on it, a…" at bounding box center [86, 133] width 142 height 54
click at [101, 153] on span "Liquid module allows us to add custom code into your page. Right click on it, a…" at bounding box center [86, 133] width 142 height 54
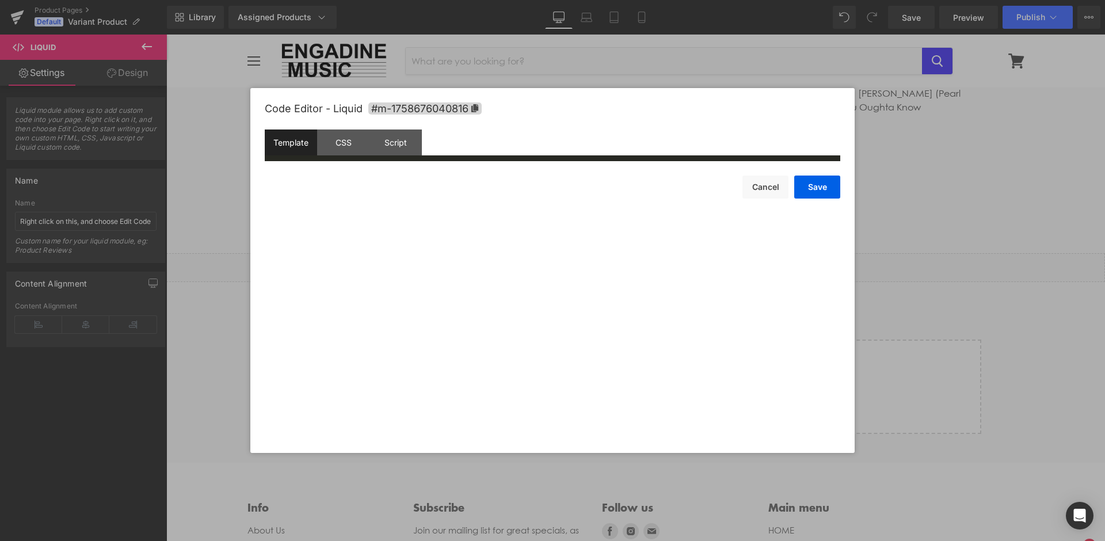
click at [556, 0] on div "Liquid You are previewing how the will restyle your page. You can not edit Elem…" at bounding box center [552, 0] width 1105 height 0
click at [405, 149] on div "Script" at bounding box center [396, 143] width 52 height 26
click at [357, 202] on div "Code Editor - Liquid #m-1758676040816 Template CSS Script Data aaaa a XXXXXXXXX…" at bounding box center [553, 270] width 576 height 365
click at [358, 223] on div "Code Editor - Liquid #m-1758676040816 Template CSS Script Data aaaa a XXXXXXXXX…" at bounding box center [553, 270] width 576 height 365
click at [359, 237] on div "Code Editor - Liquid #m-1758676040816 Template CSS Script Data aaaa a XXXXXXXXX…" at bounding box center [553, 270] width 576 height 365
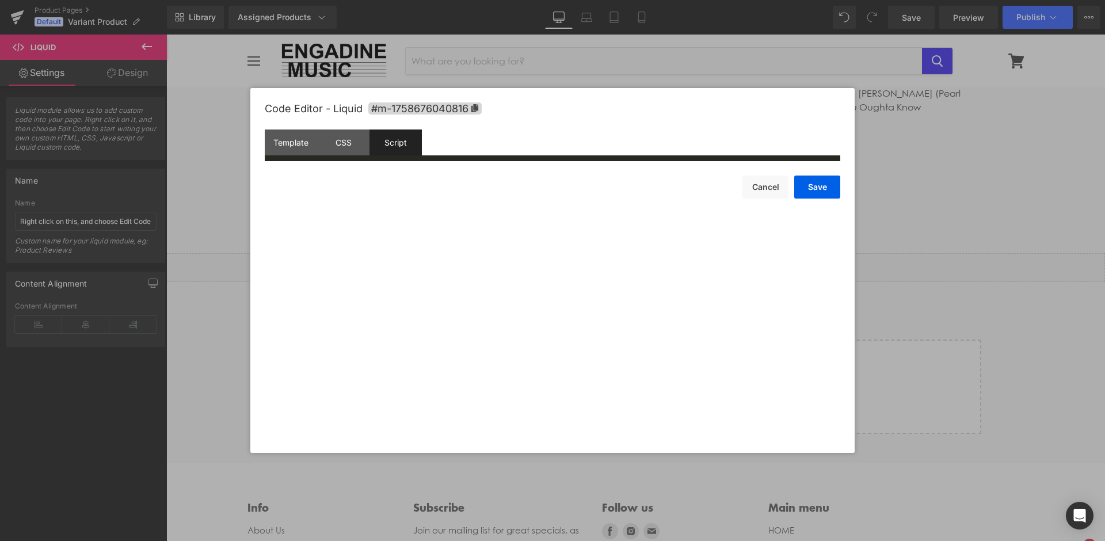
drag, startPoint x: 442, startPoint y: 250, endPoint x: 452, endPoint y: 243, distance: 12.8
click at [456, 239] on div "Code Editor - Liquid #m-1758676040816 Template CSS Script Data aaaa a XXXXXXXXX…" at bounding box center [553, 270] width 576 height 365
click at [462, 213] on div "Code Editor - Liquid #m-1758676040816 Template CSS Script Data aaaa a XXXXXXXXX…" at bounding box center [553, 270] width 576 height 365
click at [464, 191] on div "Save Cancel" at bounding box center [553, 179] width 576 height 37
click at [466, 174] on div "Save Cancel" at bounding box center [553, 179] width 576 height 37
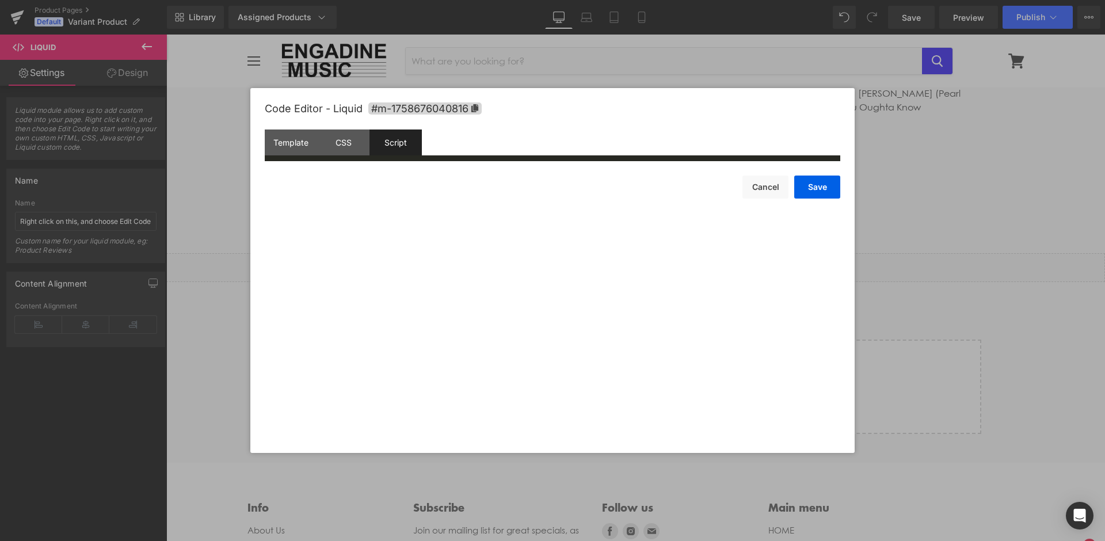
drag, startPoint x: 466, startPoint y: 164, endPoint x: 463, endPoint y: 172, distance: 8.0
click at [462, 175] on div "Save Cancel" at bounding box center [553, 179] width 576 height 37
click at [460, 197] on div "Save Cancel" at bounding box center [553, 179] width 576 height 37
click at [456, 192] on div "Save Cancel" at bounding box center [553, 179] width 576 height 37
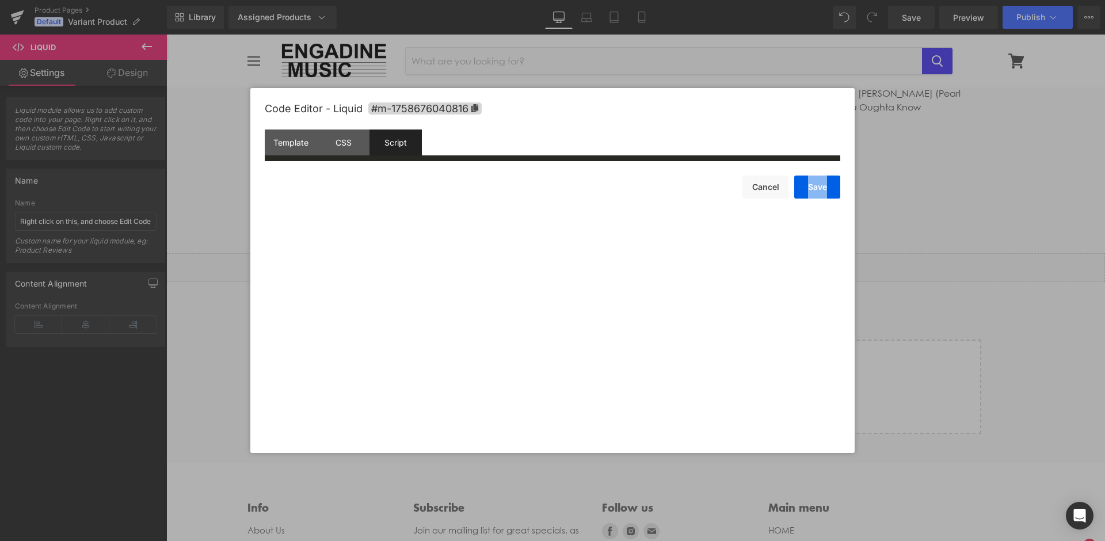
click at [455, 208] on div "Code Editor - Liquid #m-1758676040816 Template CSS Script Data aaaa a XXXXXXXXX…" at bounding box center [553, 270] width 576 height 365
click at [456, 210] on div "Code Editor - Liquid #m-1758676040816 Template CSS Script Data aaaa a XXXXXXXXX…" at bounding box center [553, 270] width 576 height 365
click at [456, 215] on div "Code Editor - Liquid #m-1758676040816 Template CSS Script Data aaaa a XXXXXXXXX…" at bounding box center [553, 270] width 576 height 365
click at [455, 207] on div "Code Editor - Liquid #m-1758676040816 Template CSS Script Data aaaa a XXXXXXXXX…" at bounding box center [553, 270] width 576 height 365
click at [456, 206] on div "Code Editor - Liquid #m-1758676040816 Template CSS Script Data aaaa a XXXXXXXXX…" at bounding box center [553, 270] width 576 height 365
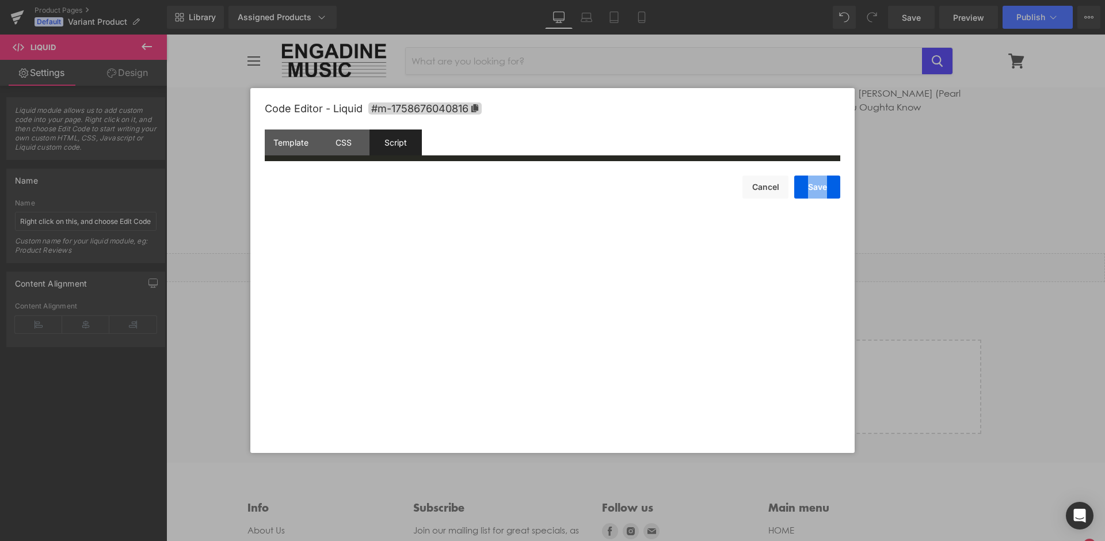
click at [456, 206] on div "Code Editor - Liquid #m-1758676040816 Template CSS Script Data aaaa a XXXXXXXXX…" at bounding box center [553, 270] width 576 height 365
drag, startPoint x: 456, startPoint y: 206, endPoint x: 457, endPoint y: 199, distance: 7.6
click at [456, 203] on div "Code Editor - Liquid #m-1758676040816 Template CSS Script Data aaaa a XXXXXXXXX…" at bounding box center [553, 270] width 576 height 365
click at [457, 198] on div "Save Cancel" at bounding box center [553, 179] width 576 height 37
click at [458, 197] on div "Save Cancel" at bounding box center [553, 179] width 576 height 37
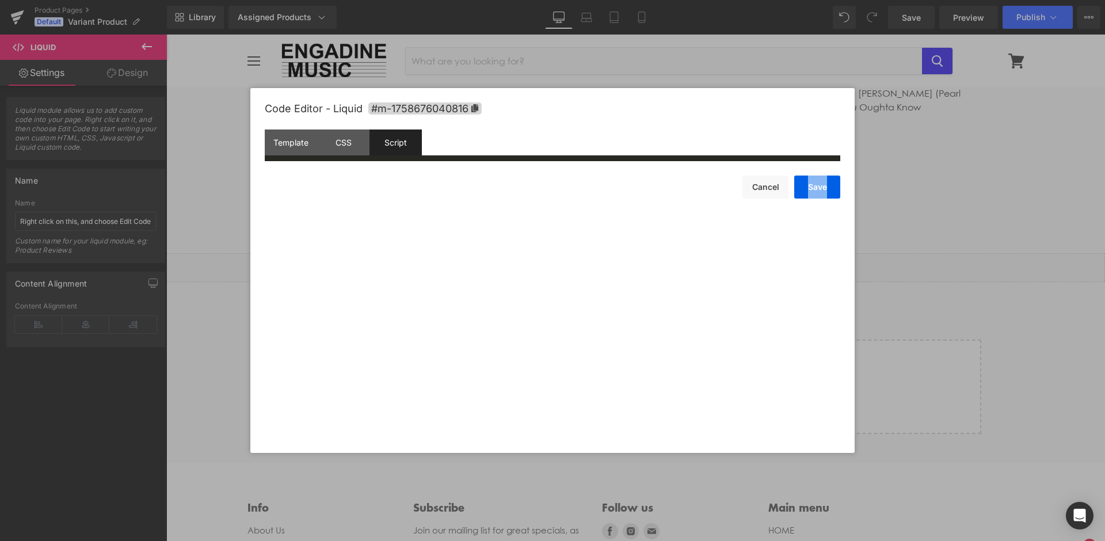
click at [458, 196] on div "Save Cancel" at bounding box center [553, 179] width 576 height 37
click at [456, 185] on div "Save Cancel" at bounding box center [553, 179] width 576 height 37
drag, startPoint x: 456, startPoint y: 185, endPoint x: 451, endPoint y: 201, distance: 17.3
click at [453, 197] on div "Save Cancel" at bounding box center [553, 179] width 576 height 37
click at [451, 202] on div "Code Editor - Liquid #m-1758676040816 Template CSS Script Data aaaa a XXXXXXXXX…" at bounding box center [553, 270] width 576 height 365
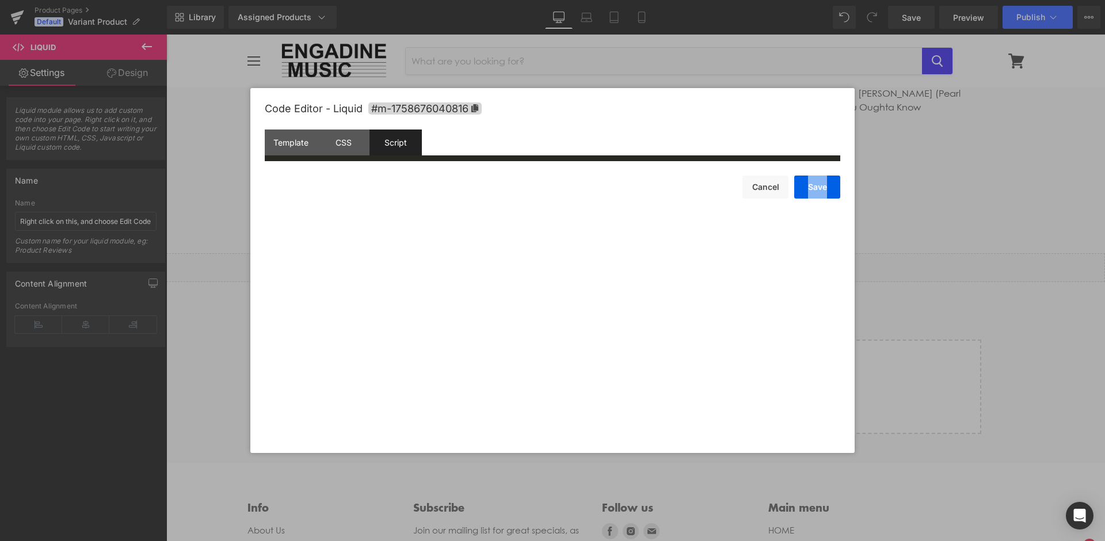
click at [450, 204] on div "Code Editor - Liquid #m-1758676040816 Template CSS Script Data aaaa a XXXXXXXXX…" at bounding box center [553, 270] width 576 height 365
click at [438, 204] on div "Code Editor - Liquid #m-1758676040816 Template CSS Script Data aaaa a XXXXXXXXX…" at bounding box center [553, 270] width 576 height 365
drag, startPoint x: 341, startPoint y: 211, endPoint x: 585, endPoint y: 334, distance: 272.9
click at [585, 331] on div "Code Editor - Liquid #m-1758676040816 Template CSS Script Data aaaa a XXXXXXXXX…" at bounding box center [553, 270] width 576 height 365
click at [765, 188] on button "Cancel" at bounding box center [766, 187] width 46 height 23
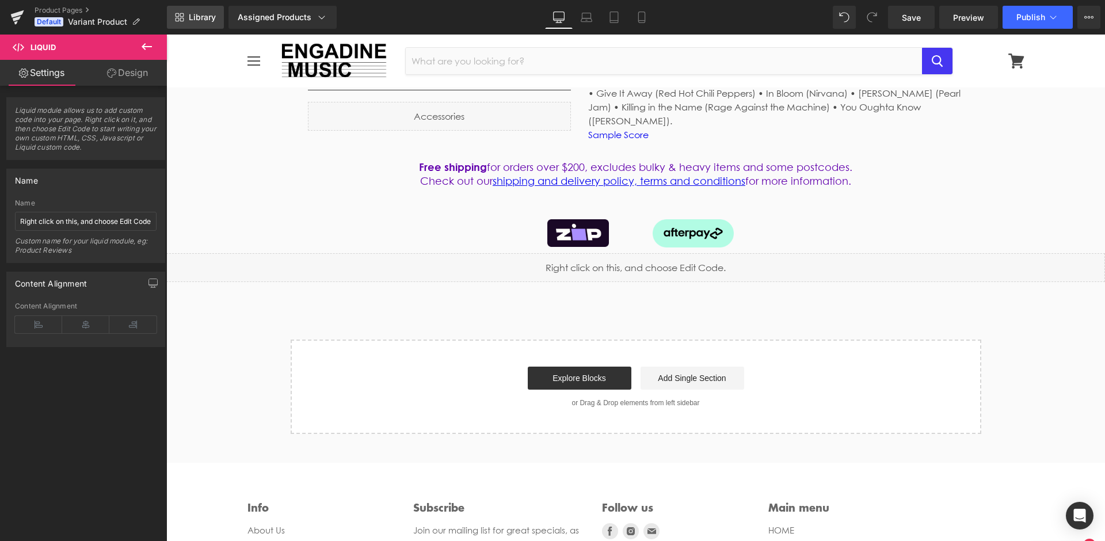
click at [191, 20] on span "Library" at bounding box center [202, 17] width 27 height 10
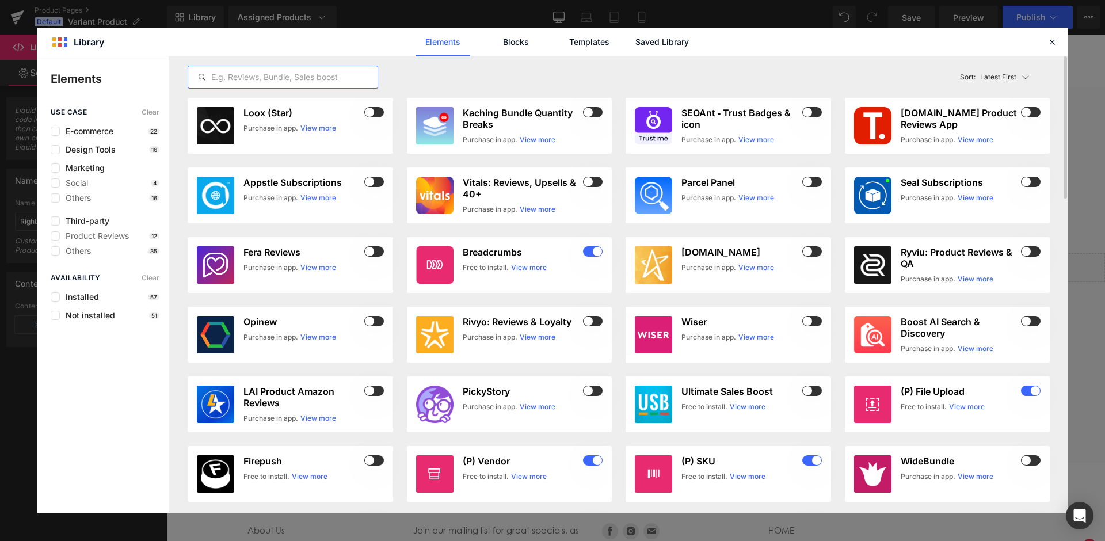
click at [238, 70] on input "text" at bounding box center [282, 77] width 189 height 14
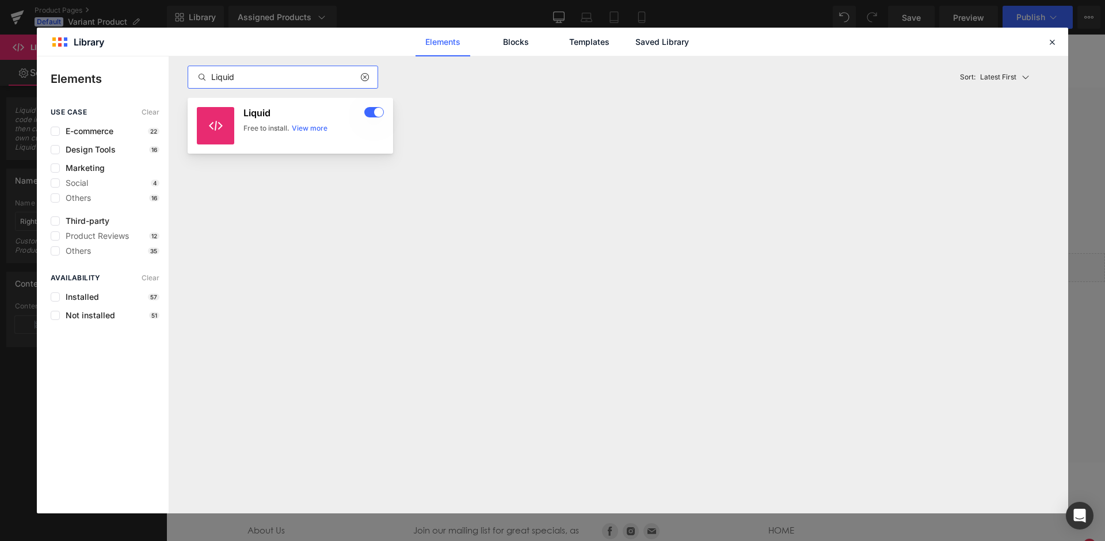
type input "Liquid"
click at [292, 123] on div "Free to install. View more" at bounding box center [313, 128] width 140 height 10
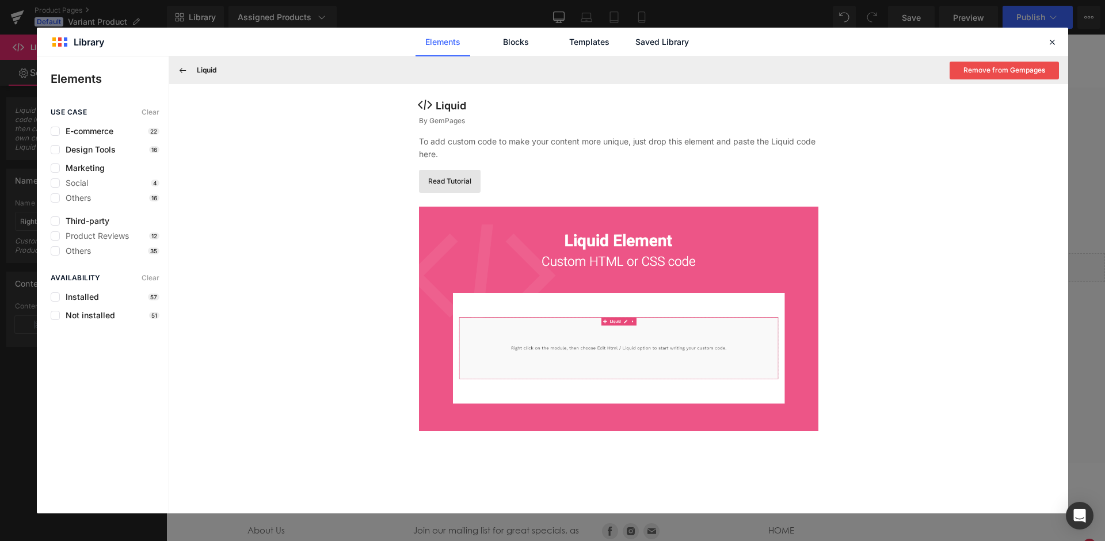
click at [466, 170] on link "Read Tutorial" at bounding box center [450, 181] width 62 height 23
click at [1048, 37] on icon at bounding box center [1052, 42] width 10 height 10
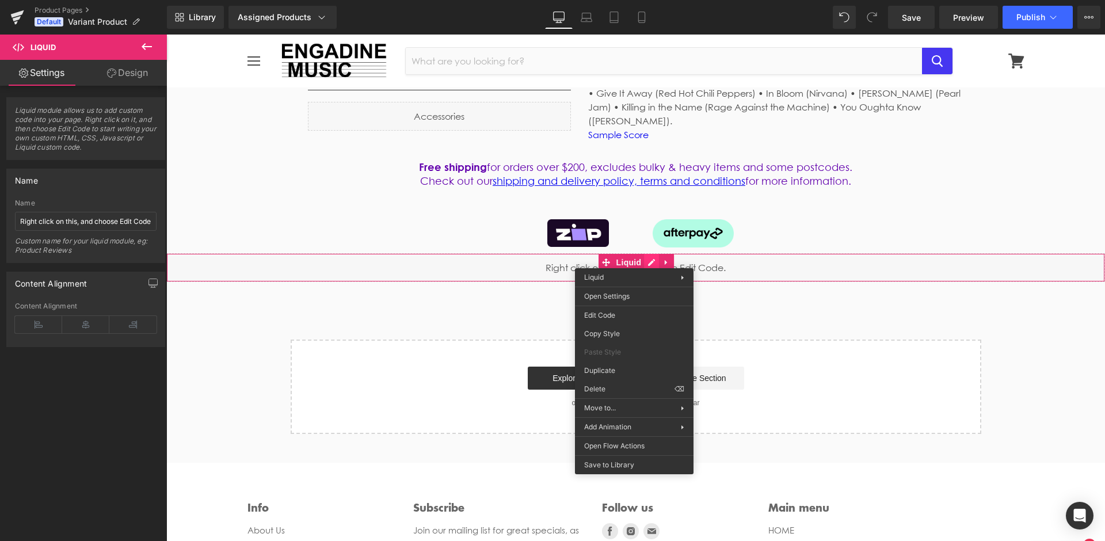
click at [656, 254] on link at bounding box center [651, 262] width 15 height 17
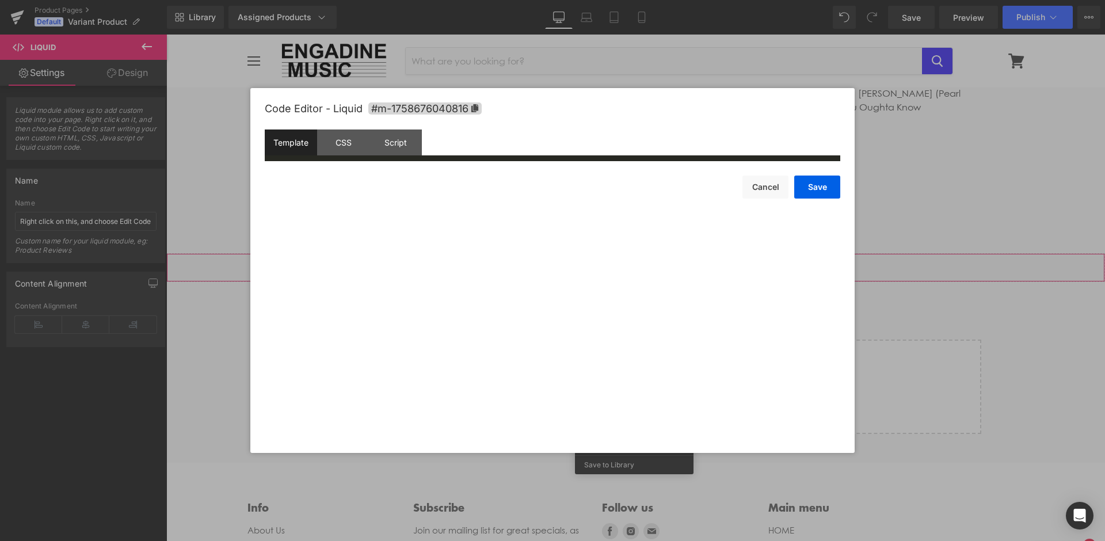
click at [353, 219] on div "Code Editor - Liquid #m-1758676040816 Template CSS Script Data aaaa a XXXXXXXXX…" at bounding box center [553, 270] width 576 height 365
click at [308, 191] on div "Save Cancel" at bounding box center [553, 179] width 576 height 37
click at [526, 228] on div "Code Editor - Liquid #m-1758676040816 Template CSS Script Data aaaa a XXXXXXXXX…" at bounding box center [553, 270] width 576 height 365
click at [540, 271] on div "Code Editor - Liquid #m-1758676040816 Template CSS Script Data aaaa a XXXXXXXXX…" at bounding box center [553, 270] width 576 height 365
drag, startPoint x: 530, startPoint y: 294, endPoint x: 501, endPoint y: 304, distance: 30.4
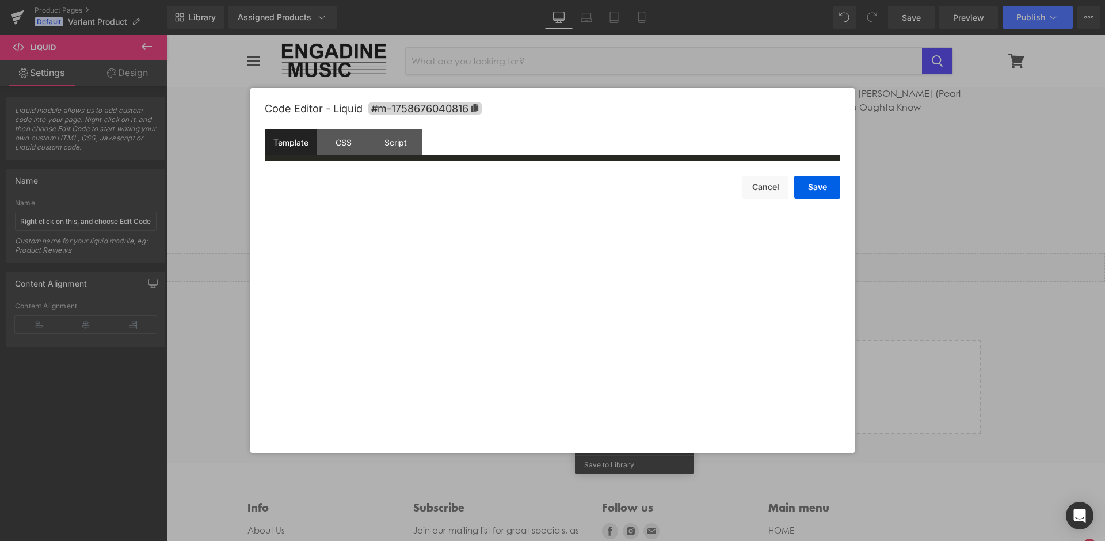
click at [525, 299] on div "Code Editor - Liquid #m-1758676040816 Template CSS Script Data aaaa a XXXXXXXXX…" at bounding box center [553, 270] width 576 height 365
click at [387, 245] on div "Code Editor - Liquid #m-1758676040816 Template CSS Script Data aaaa a XXXXXXXXX…" at bounding box center [553, 270] width 576 height 365
click at [339, 215] on div "Code Editor - Liquid #m-1758676040816 Template CSS Script Data aaaa a XXXXXXXXX…" at bounding box center [553, 270] width 576 height 365
click at [390, 292] on div "Code Editor - Liquid #m-1758676040816 Template CSS Script Data aaaa a XXXXXXXXX…" at bounding box center [553, 270] width 576 height 365
click at [340, 203] on div "Code Editor - Liquid #m-1758676040816 Template CSS Script Data aaaa a XXXXXXXXX…" at bounding box center [553, 270] width 576 height 365
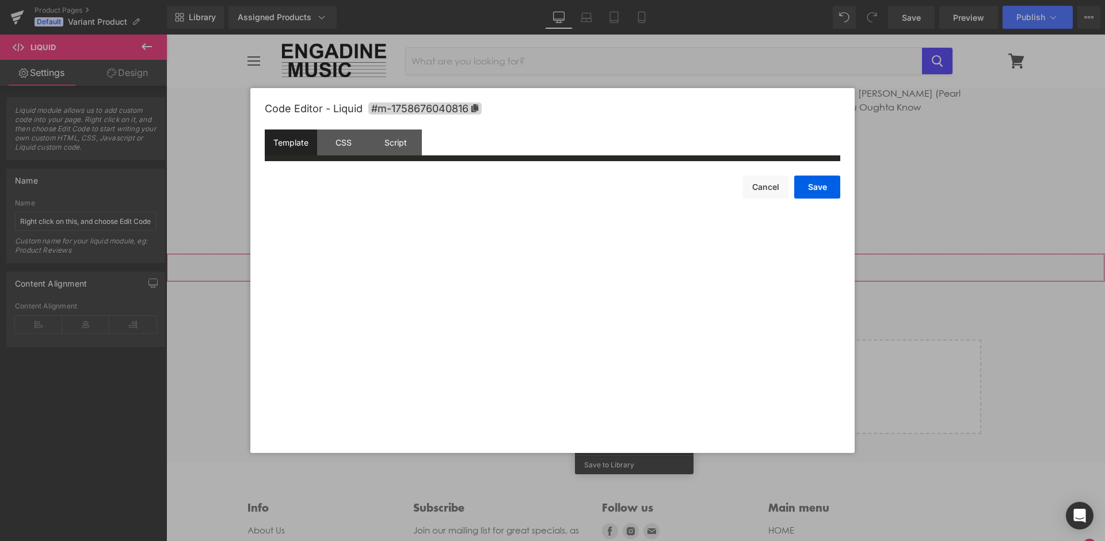
click at [334, 176] on div "Save Cancel" at bounding box center [553, 179] width 576 height 37
click at [342, 204] on div "Code Editor - Liquid #m-1758676040816 Template CSS Script Data aaaa a XXXXXXXXX…" at bounding box center [553, 270] width 576 height 365
drag, startPoint x: 342, startPoint y: 204, endPoint x: 343, endPoint y: 226, distance: 21.3
click at [343, 214] on div "Code Editor - Liquid #m-1758676040816 Template CSS Script Data aaaa a XXXXXXXXX…" at bounding box center [553, 270] width 576 height 365
click at [344, 229] on div "Code Editor - Liquid #m-1758676040816 Template CSS Script Data aaaa a XXXXXXXXX…" at bounding box center [553, 270] width 576 height 365
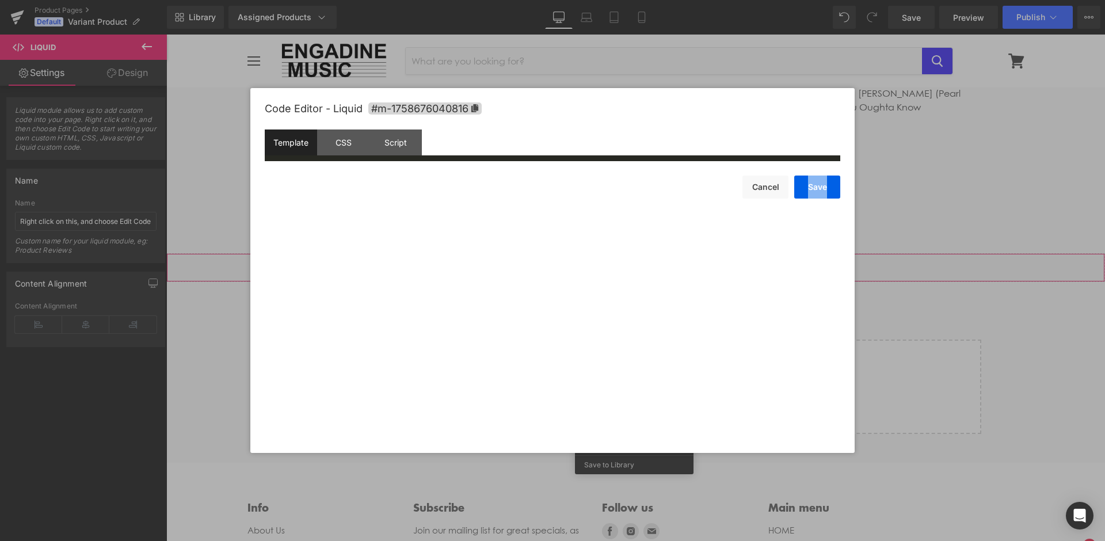
drag, startPoint x: 345, startPoint y: 229, endPoint x: 348, endPoint y: 211, distance: 17.6
click at [345, 229] on div "Code Editor - Liquid #m-1758676040816 Template CSS Script Data aaaa a XXXXXXXXX…" at bounding box center [553, 270] width 576 height 365
click at [350, 199] on div "Save Cancel" at bounding box center [553, 179] width 576 height 37
drag, startPoint x: 350, startPoint y: 199, endPoint x: 337, endPoint y: 180, distance: 22.8
click at [348, 195] on div "Save Cancel" at bounding box center [553, 179] width 576 height 37
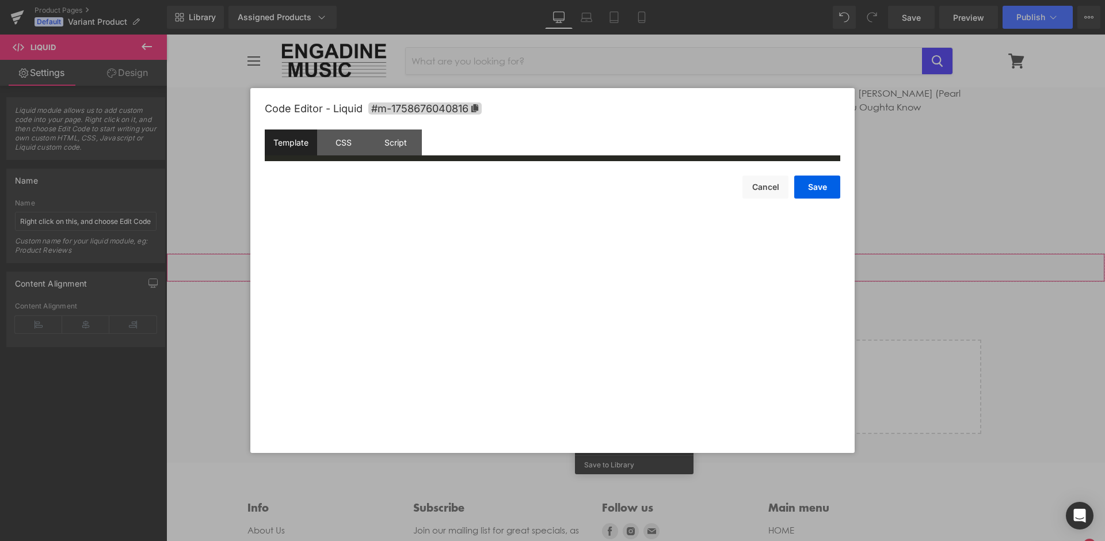
click at [337, 180] on div "Save Cancel" at bounding box center [553, 179] width 576 height 37
click at [332, 141] on div "CSS" at bounding box center [343, 143] width 52 height 26
click at [355, 178] on div "Save Cancel" at bounding box center [553, 179] width 576 height 37
drag, startPoint x: 372, startPoint y: 221, endPoint x: 384, endPoint y: 188, distance: 35.0
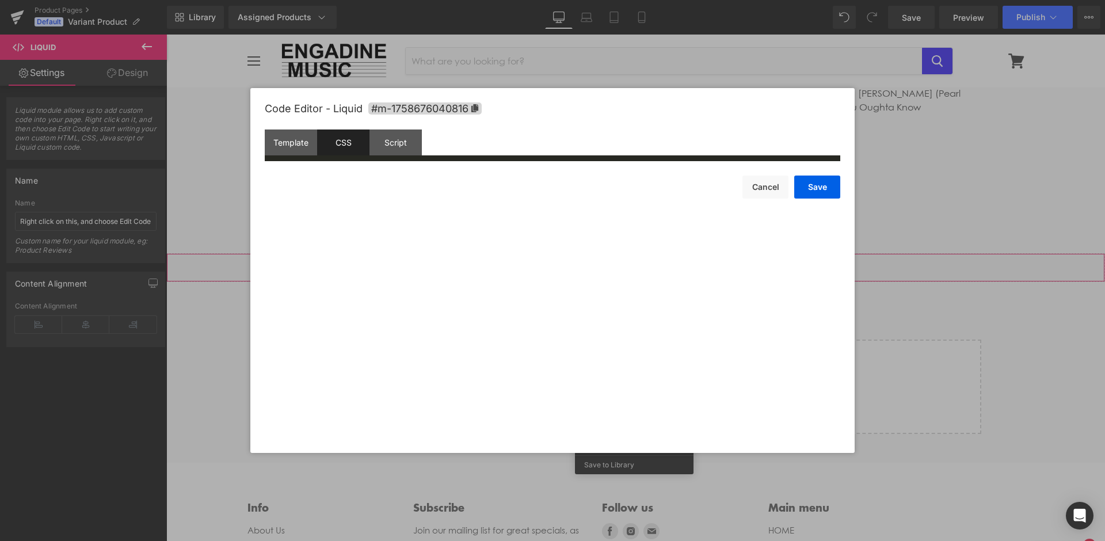
click at [374, 221] on div "Code Editor - Liquid #m-1758676040816 Template CSS Script Data aaaa a XXXXXXXXX…" at bounding box center [553, 270] width 576 height 365
drag, startPoint x: 394, startPoint y: 146, endPoint x: 394, endPoint y: 163, distance: 16.7
click at [394, 146] on div "Script" at bounding box center [396, 143] width 52 height 26
click at [392, 220] on div "Code Editor - Liquid #m-1758676040816 Template CSS Script Data aaaa a XXXXXXXXX…" at bounding box center [553, 270] width 576 height 365
click at [379, 195] on div "Save Cancel" at bounding box center [553, 179] width 576 height 37
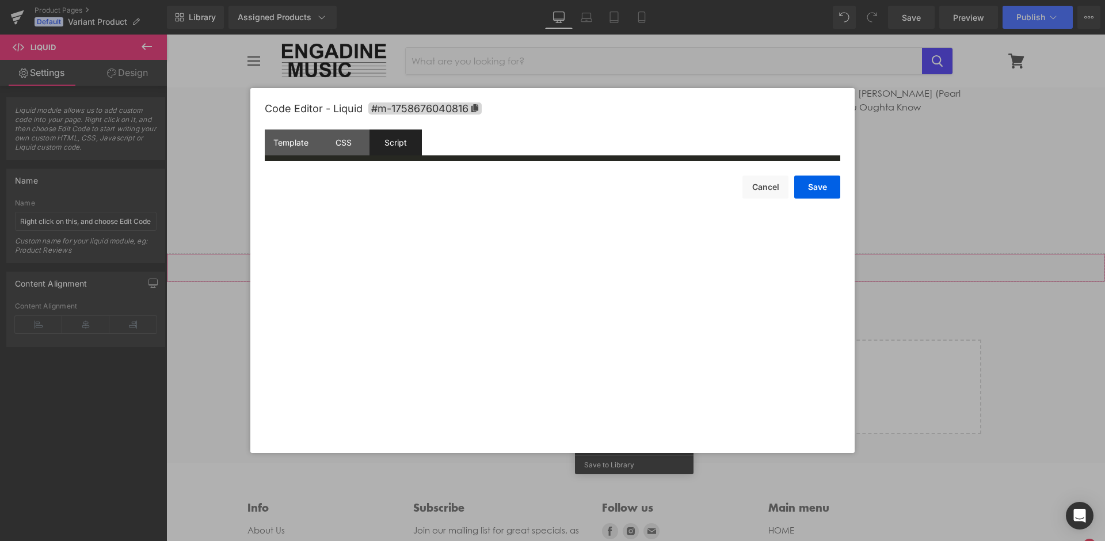
click at [386, 220] on div "Code Editor - Liquid #m-1758676040816 Template CSS Script Data aaaa a XXXXXXXXX…" at bounding box center [553, 270] width 576 height 365
click at [406, 226] on div "Code Editor - Liquid #m-1758676040816 Template CSS Script Data aaaa a XXXXXXXXX…" at bounding box center [553, 270] width 576 height 365
click at [761, 186] on button "Cancel" at bounding box center [766, 187] width 46 height 23
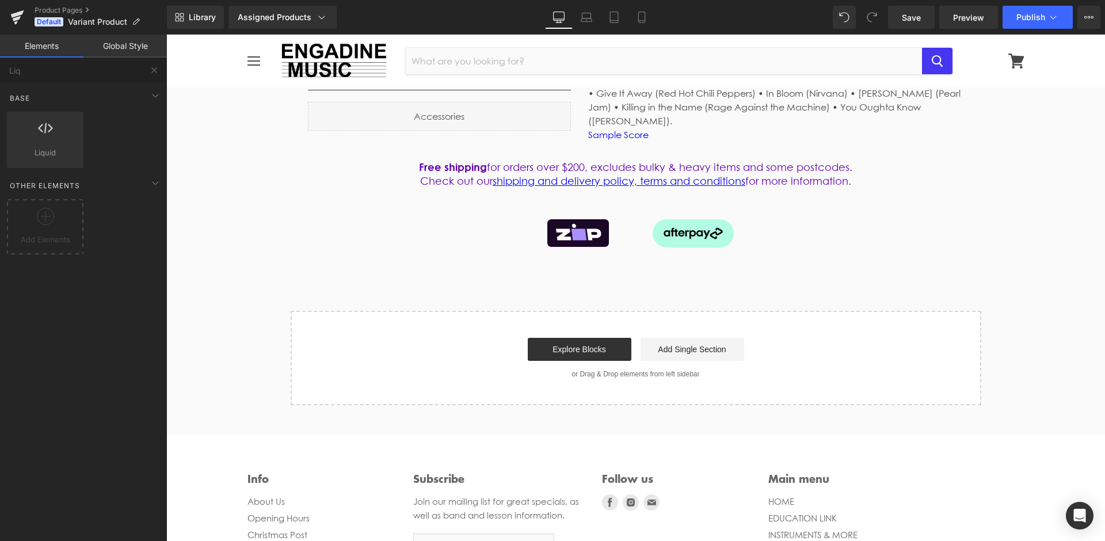
drag, startPoint x: 781, startPoint y: 424, endPoint x: 615, endPoint y: 390, distance: 169.9
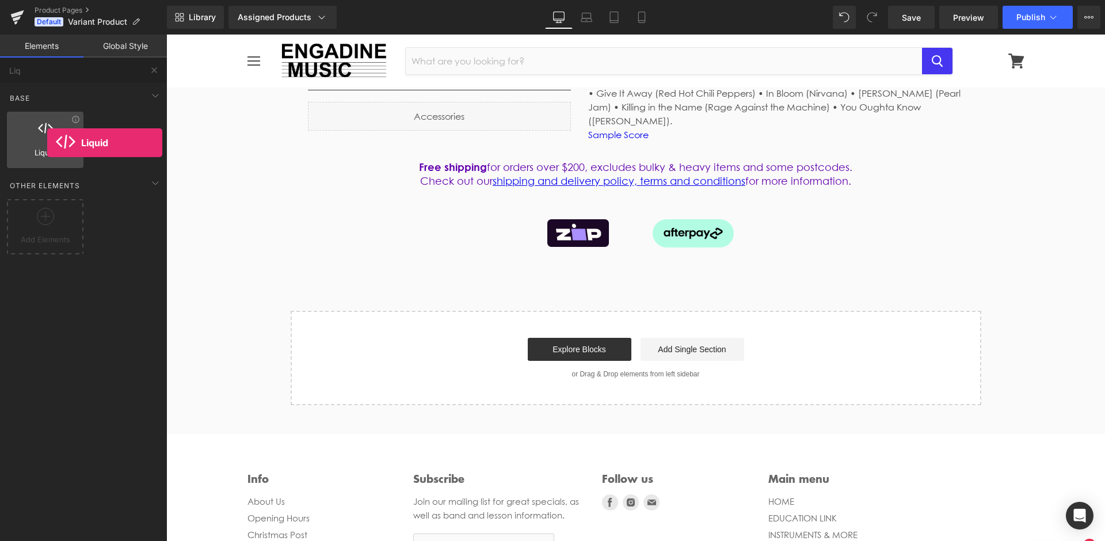
click at [47, 143] on div at bounding box center [45, 134] width 70 height 26
click at [77, 119] on icon at bounding box center [75, 119] width 9 height 9
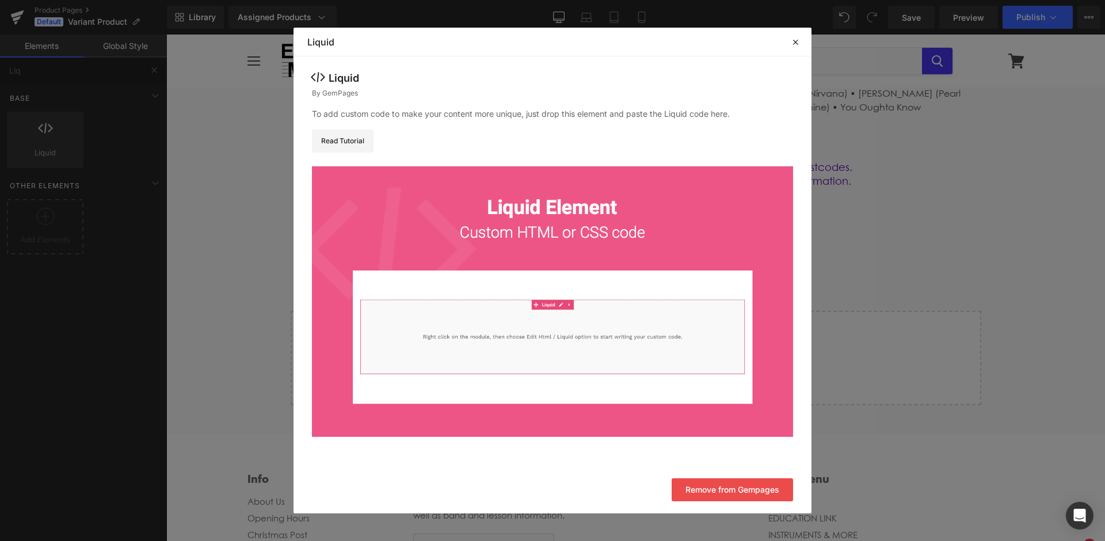
drag, startPoint x: 427, startPoint y: 253, endPoint x: 260, endPoint y: 218, distance: 171.1
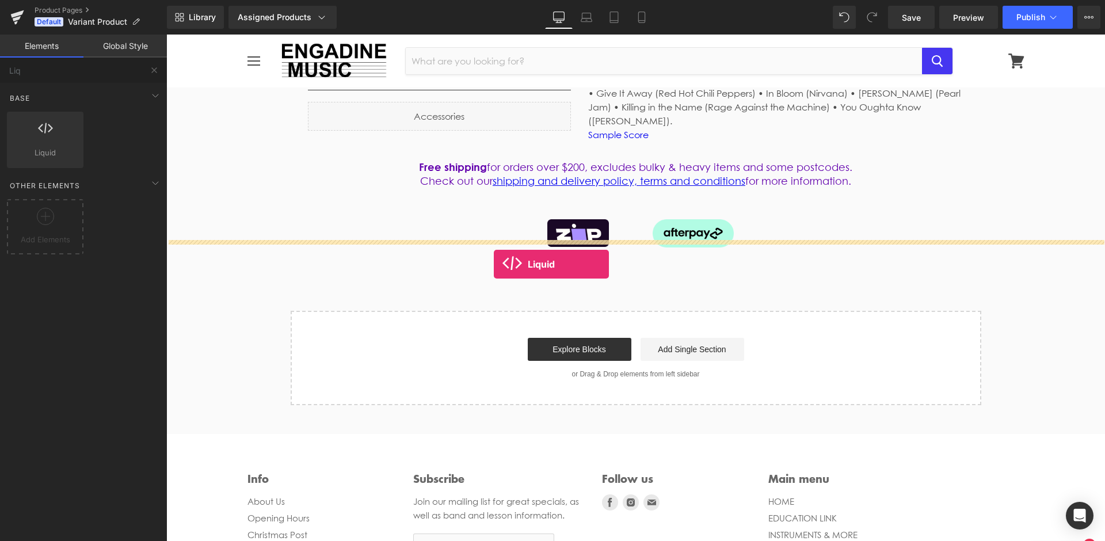
drag, startPoint x: 205, startPoint y: 178, endPoint x: 494, endPoint y: 264, distance: 300.8
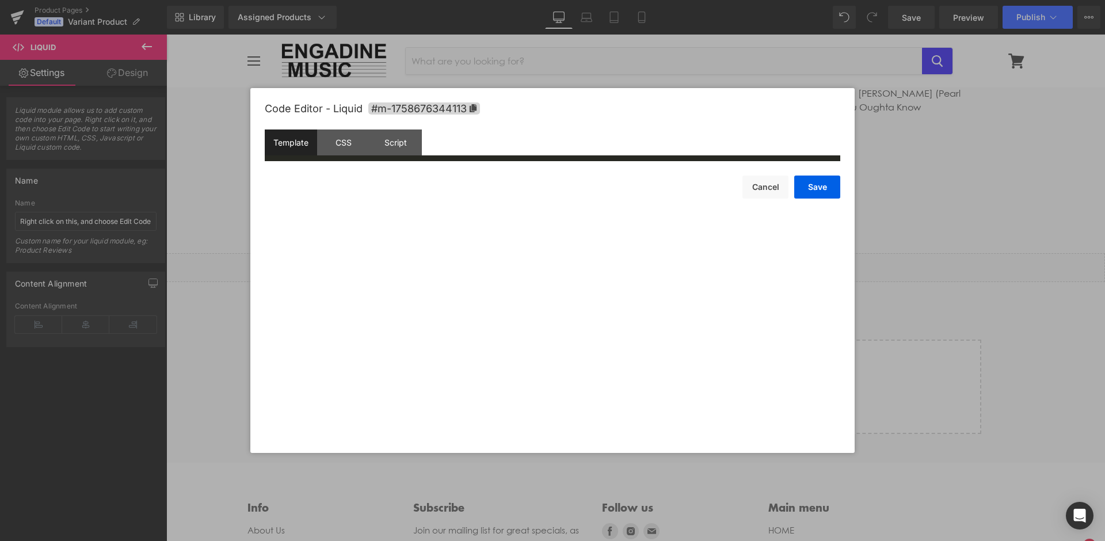
click at [526, 0] on div "Liquid You are previewing how the will restyle your page. You can not edit Elem…" at bounding box center [552, 0] width 1105 height 0
click at [440, 230] on div "Code Editor - Liquid #m-1758676344113 Template CSS Script Data aaaa a XXXXXXXXX…" at bounding box center [553, 270] width 576 height 365
drag, startPoint x: 394, startPoint y: 267, endPoint x: 539, endPoint y: 214, distance: 154.1
click at [394, 266] on div "Code Editor - Liquid #m-1758676344113 Template CSS Script Data aaaa a XXXXXXXXX…" at bounding box center [553, 270] width 576 height 365
click at [753, 191] on button "Cancel" at bounding box center [766, 187] width 46 height 23
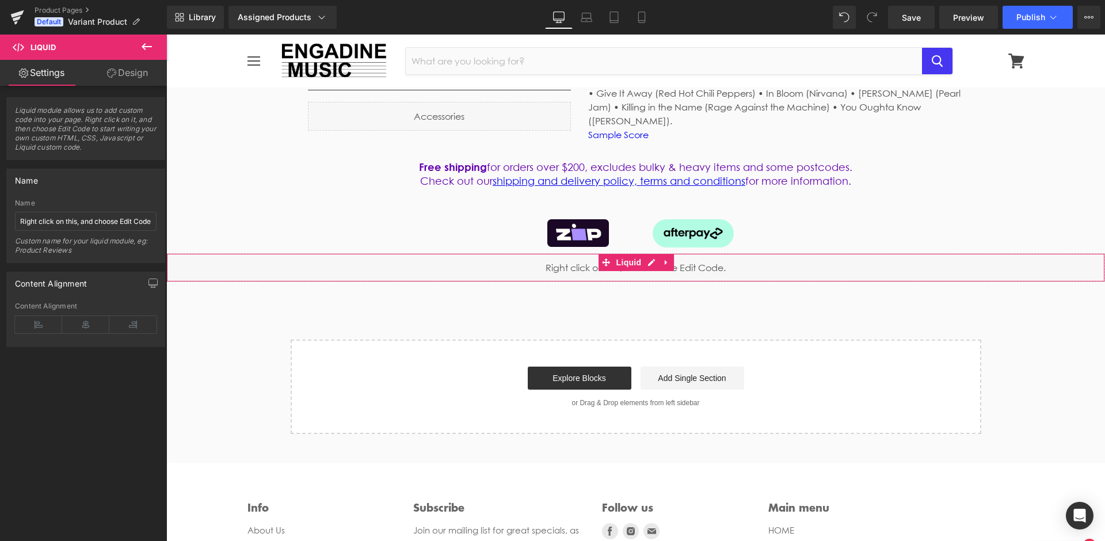
click at [130, 78] on link "Design" at bounding box center [127, 73] width 83 height 26
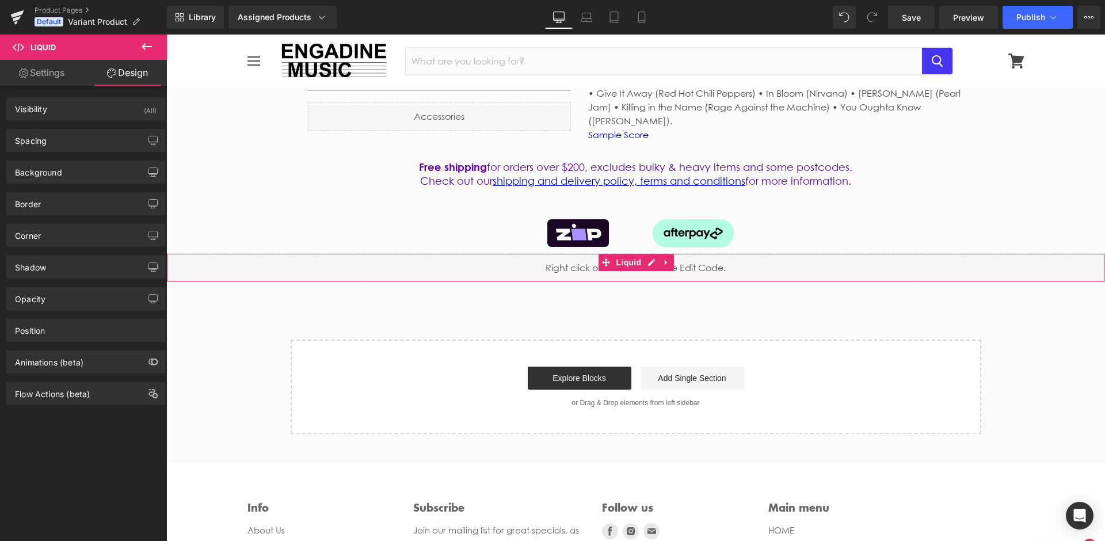
click at [47, 75] on link "Settings" at bounding box center [41, 73] width 83 height 26
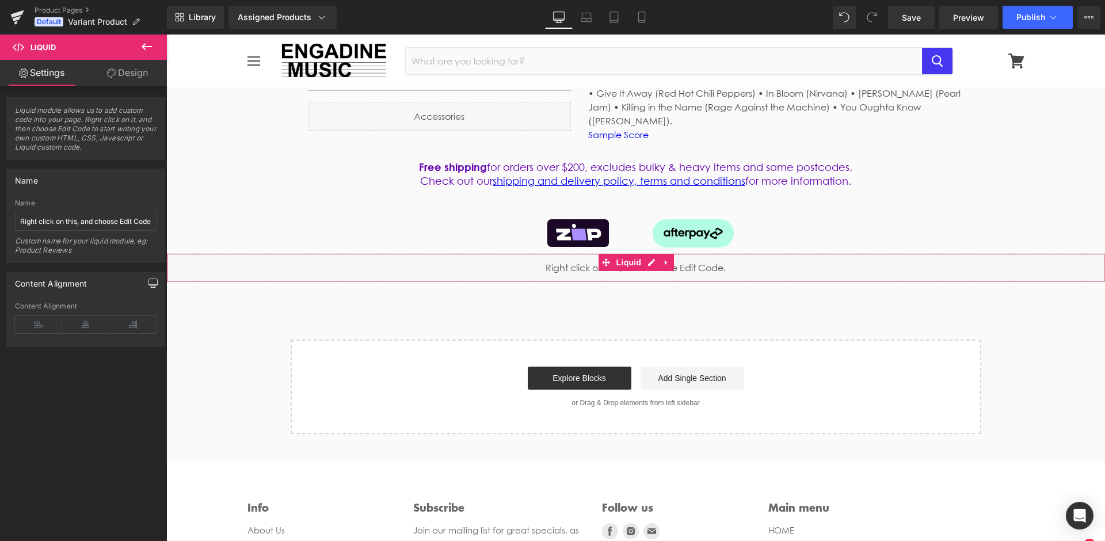
click at [154, 285] on icon "button" at bounding box center [153, 282] width 9 height 7
click at [95, 360] on icon at bounding box center [85, 352] width 47 height 17
click at [149, 285] on icon "button" at bounding box center [153, 282] width 9 height 7
click at [665, 260] on icon at bounding box center [666, 262] width 2 height 5
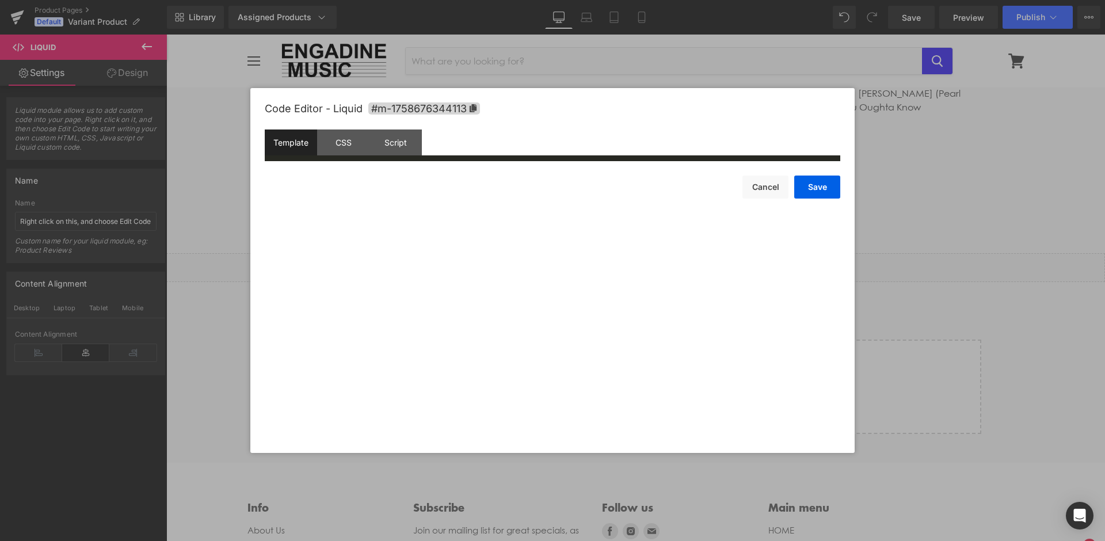
click at [626, 253] on div "Liquid" at bounding box center [635, 267] width 939 height 29
click at [475, 238] on div "Code Editor - Liquid #m-1758676344113 Template CSS Script Data aaaa a XXXXXXXXX…" at bounding box center [553, 270] width 576 height 365
click at [321, 219] on div "Code Editor - Liquid #m-1758676344113 Template CSS Script Data aaaa a XXXXXXXXX…" at bounding box center [553, 270] width 576 height 365
click at [392, 148] on div "Script" at bounding box center [396, 143] width 52 height 26
click at [437, 257] on div "Code Editor - Liquid #m-1758676344113 Template CSS Script Data aaaa a XXXXXXXXX…" at bounding box center [553, 270] width 576 height 365
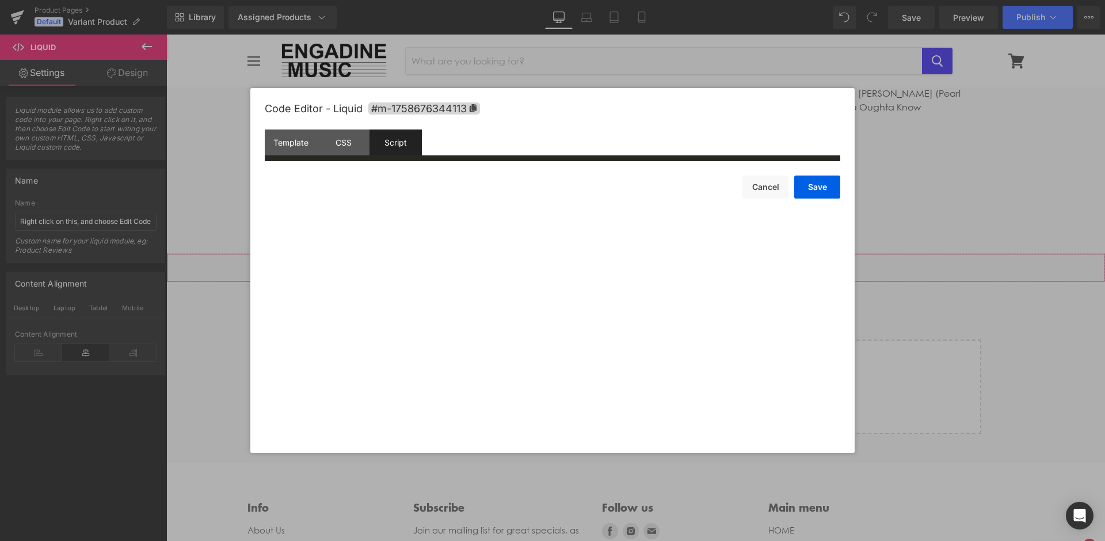
drag, startPoint x: 429, startPoint y: 237, endPoint x: 520, endPoint y: 296, distance: 108.2
click at [501, 310] on div "Code Editor - Liquid #m-1758676344113 Template CSS Script Data aaaa a XXXXXXXXX…" at bounding box center [553, 270] width 576 height 365
click at [771, 191] on button "Cancel" at bounding box center [766, 187] width 46 height 23
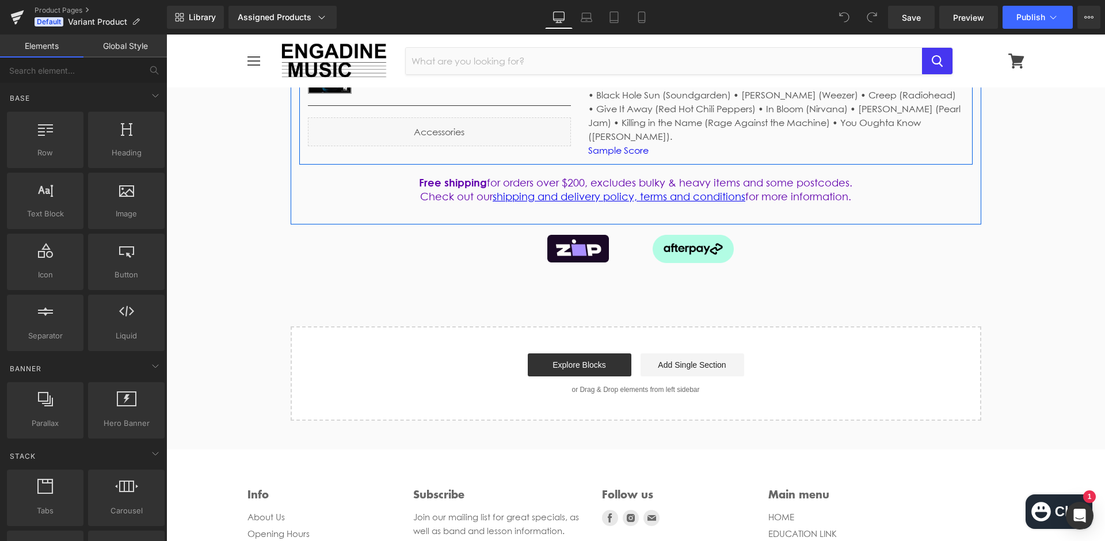
scroll to position [455, 0]
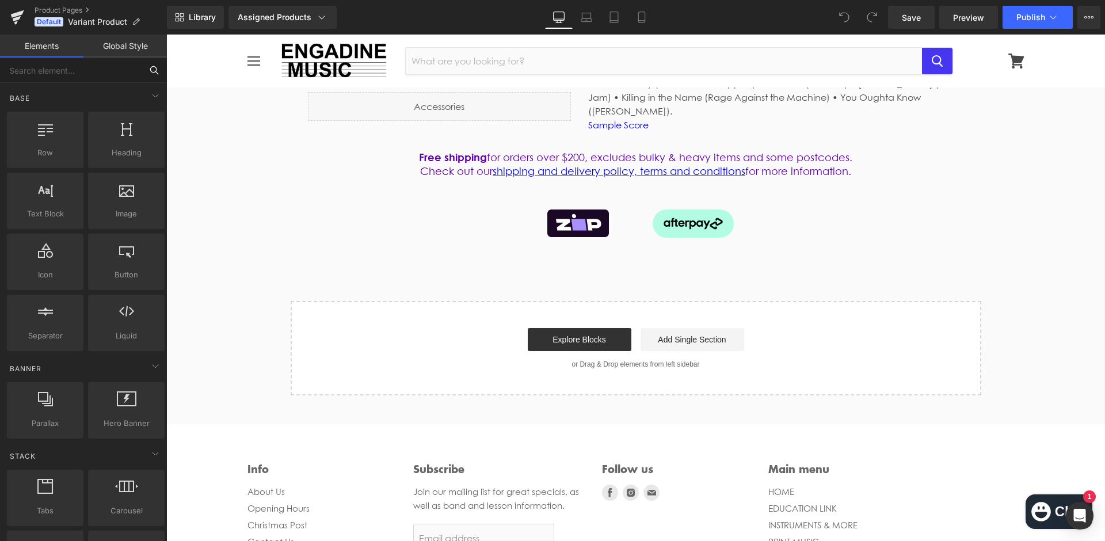
click at [135, 74] on input "text" at bounding box center [71, 70] width 142 height 25
click at [94, 73] on input "text" at bounding box center [71, 70] width 142 height 25
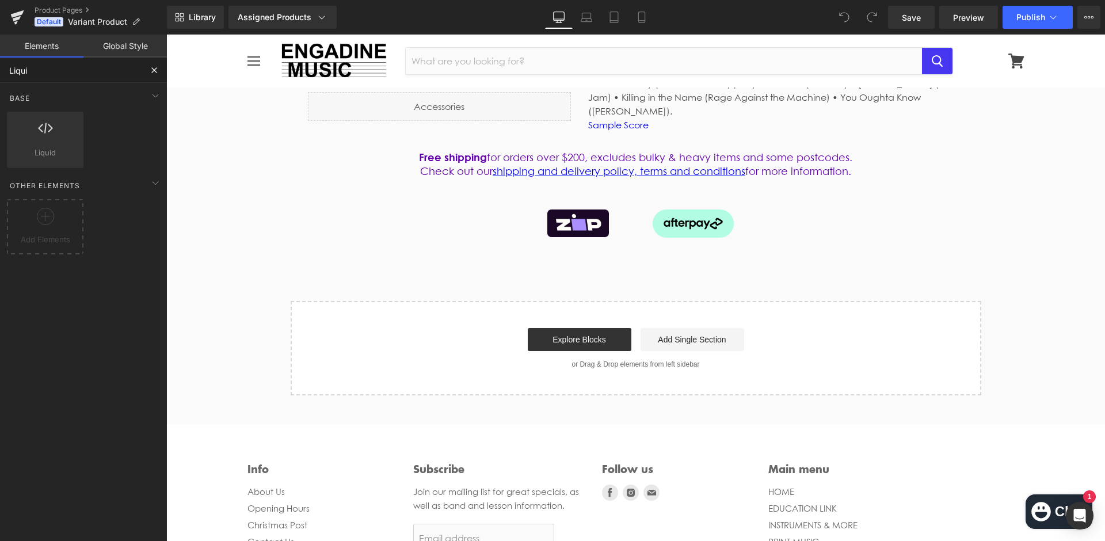
type input "Liquid"
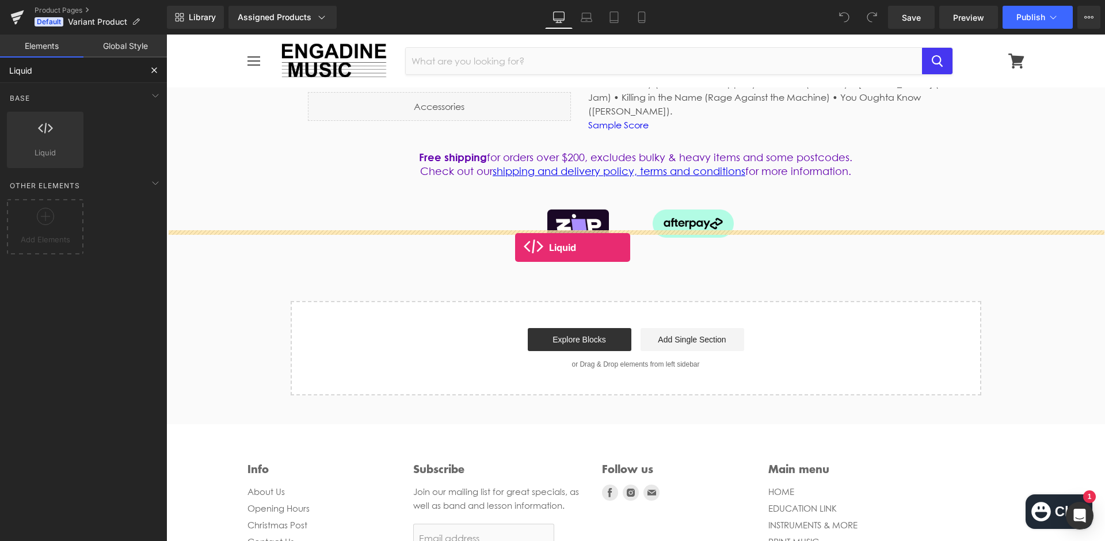
drag, startPoint x: 222, startPoint y: 171, endPoint x: 515, endPoint y: 247, distance: 302.7
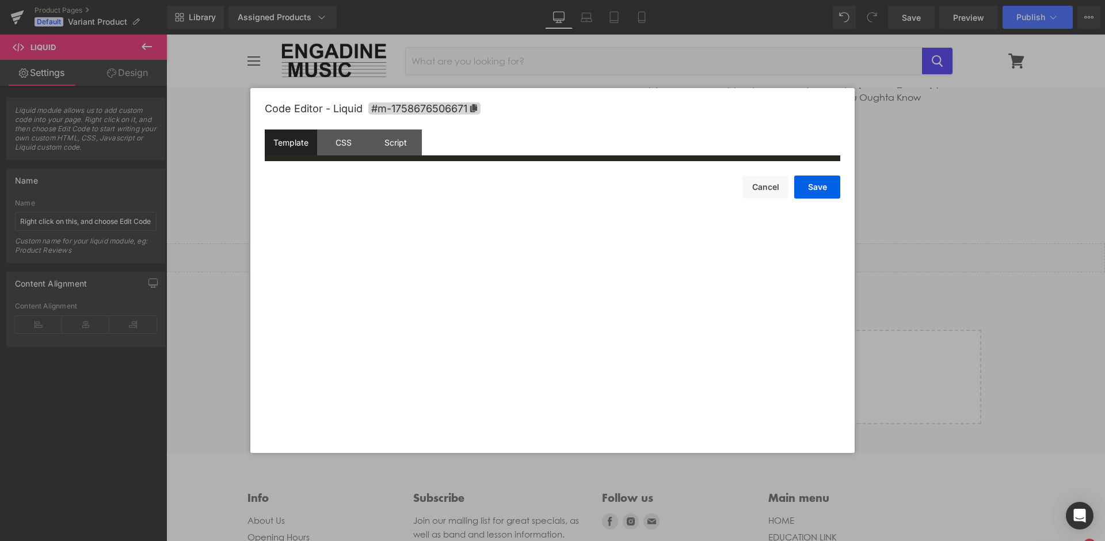
click at [520, 0] on div "Liquid You are previewing how the will restyle your page. You can not edit Elem…" at bounding box center [552, 0] width 1105 height 0
drag, startPoint x: 396, startPoint y: 231, endPoint x: 390, endPoint y: 228, distance: 7.0
click at [396, 231] on div "Code Editor - Liquid #m-1758676506671 Template CSS Script Data aaaa a XXXXXXXXX…" at bounding box center [553, 270] width 576 height 365
drag, startPoint x: 397, startPoint y: 261, endPoint x: 405, endPoint y: 260, distance: 8.1
click at [411, 258] on div "Code Editor - Liquid #m-1758676506671 Template CSS Script Data aaaa a XXXXXXXXX…" at bounding box center [553, 270] width 576 height 365
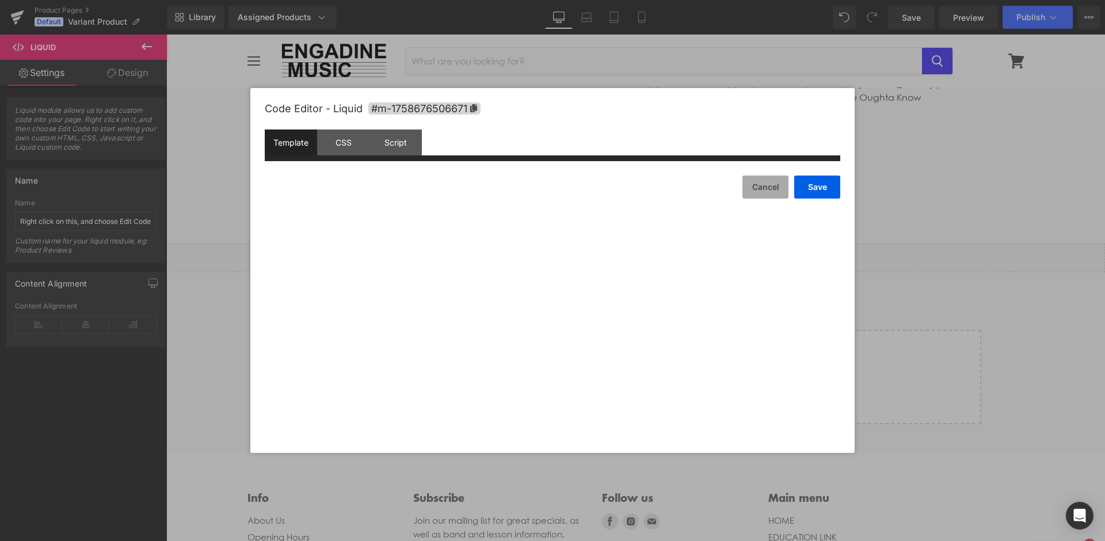
click at [754, 188] on button "Cancel" at bounding box center [766, 187] width 46 height 23
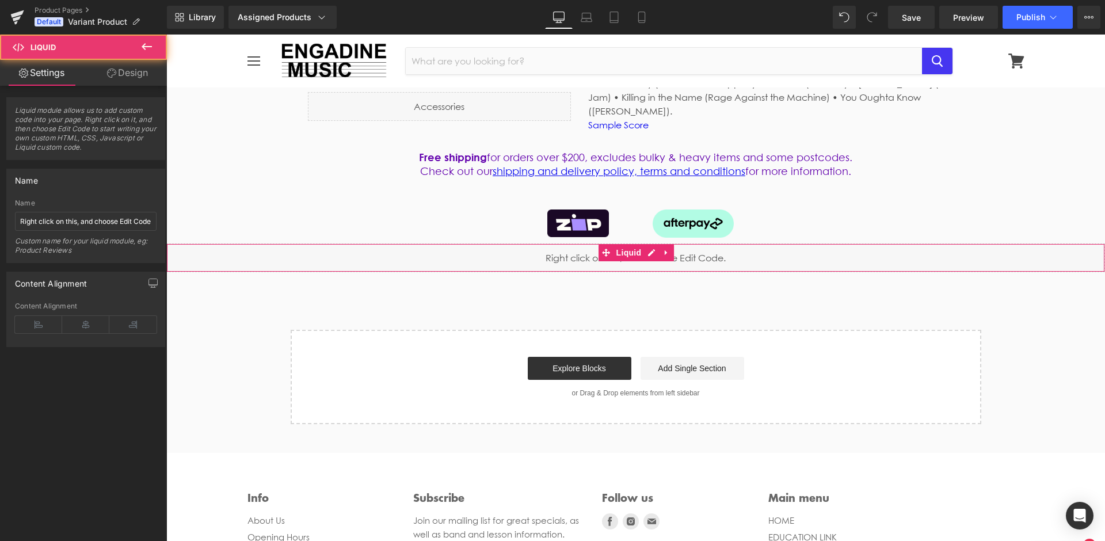
click at [564, 251] on div "Liquid" at bounding box center [635, 257] width 939 height 29
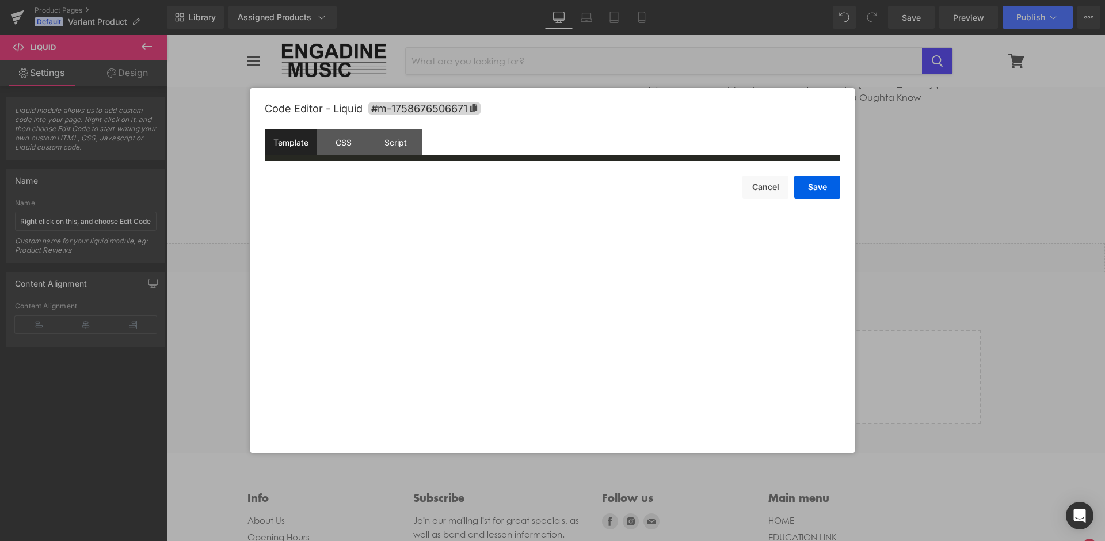
click at [656, 243] on div "Liquid" at bounding box center [635, 257] width 939 height 29
click at [485, 220] on div "Code Editor - Liquid #m-1758676506671 Template CSS Script Data aaaa a XXXXXXXXX…" at bounding box center [553, 270] width 576 height 365
click at [387, 201] on div "Code Editor - Liquid #m-1758676506671 Template CSS Script Data aaaa a XXXXXXXXX…" at bounding box center [553, 270] width 576 height 365
drag, startPoint x: 387, startPoint y: 201, endPoint x: 387, endPoint y: 212, distance: 10.9
click at [387, 205] on div "Code Editor - Liquid #m-1758676506671 Template CSS Script Data aaaa a XXXXXXXXX…" at bounding box center [553, 270] width 576 height 365
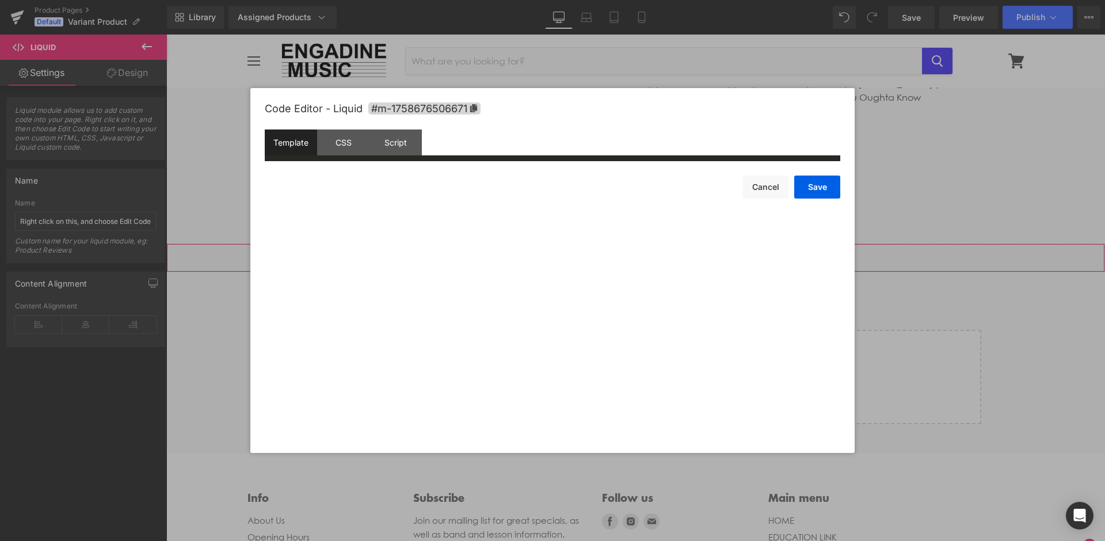
drag, startPoint x: 458, startPoint y: 261, endPoint x: -1, endPoint y: -1, distance: 527.9
click at [0, 0] on html "Liquid You are previewing how the will restyle your page. You can not edit Elem…" at bounding box center [552, 270] width 1105 height 541
click at [772, 192] on button "Cancel" at bounding box center [766, 187] width 46 height 23
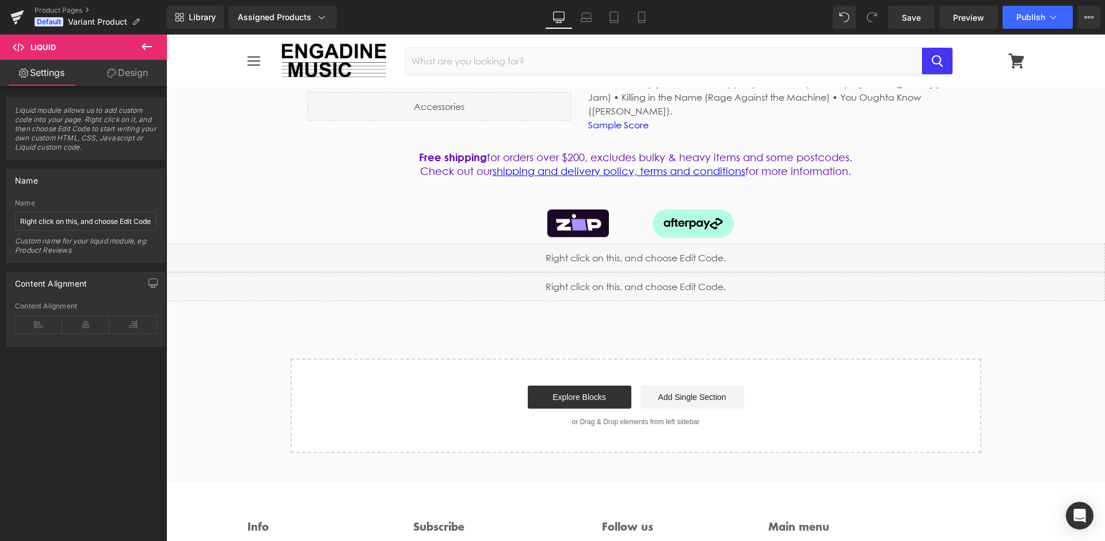
drag, startPoint x: 678, startPoint y: 393, endPoint x: 512, endPoint y: 358, distance: 169.9
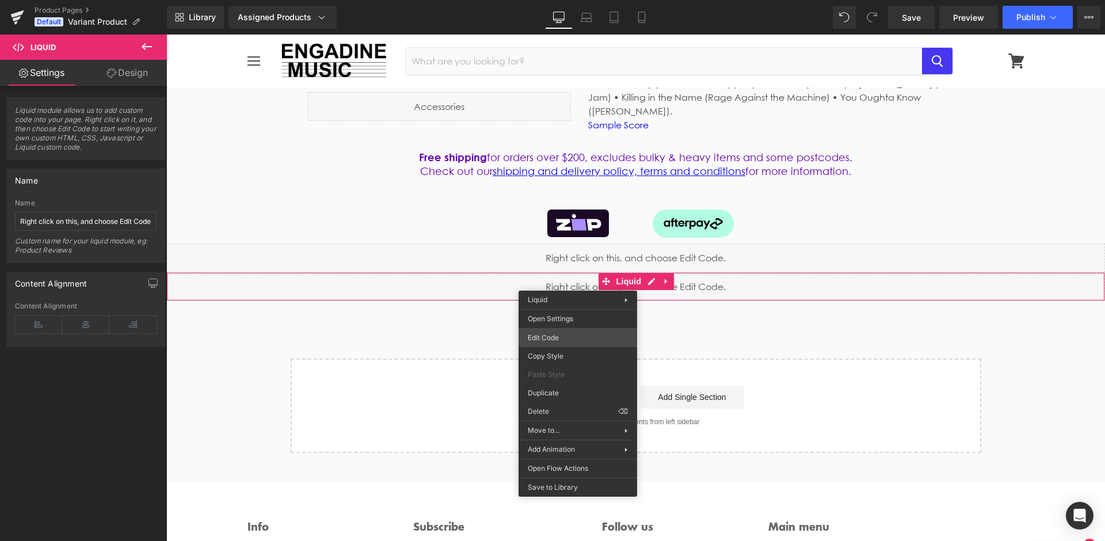
click at [547, 0] on div "Liquid You are previewing how the will restyle your page. You can not edit Elem…" at bounding box center [552, 0] width 1105 height 0
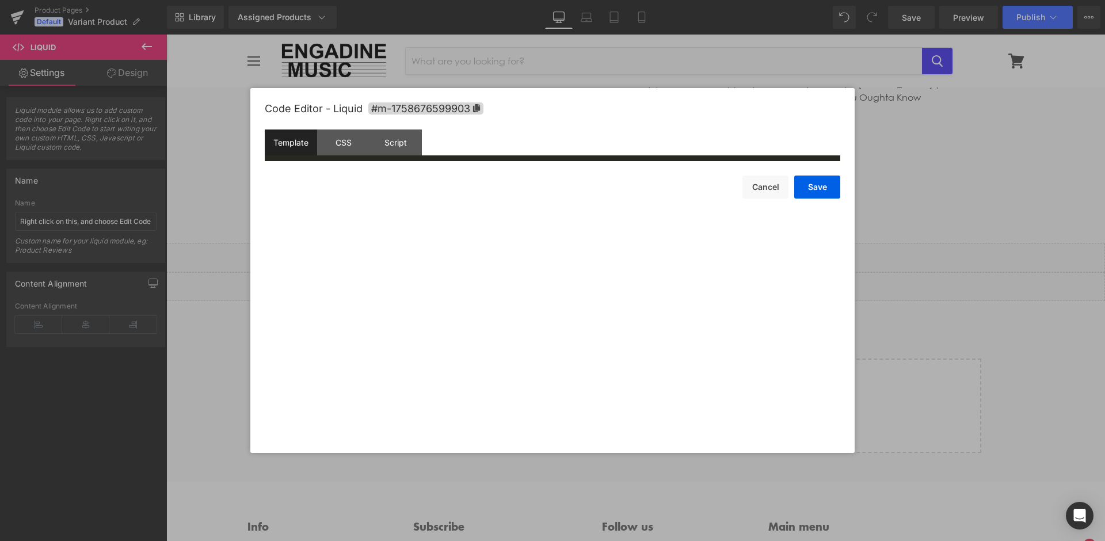
drag, startPoint x: 490, startPoint y: 264, endPoint x: 479, endPoint y: 252, distance: 15.9
click at [490, 264] on div "Code Editor - Liquid #m-1758676599903 Template CSS Script Data aaaa a XXXXXXXXX…" at bounding box center [553, 270] width 576 height 365
drag, startPoint x: 475, startPoint y: 238, endPoint x: 502, endPoint y: 245, distance: 27.8
click at [481, 239] on div "Code Editor - Liquid #m-1758676599903 Template CSS Script Data aaaa a XXXXXXXXX…" at bounding box center [553, 270] width 576 height 365
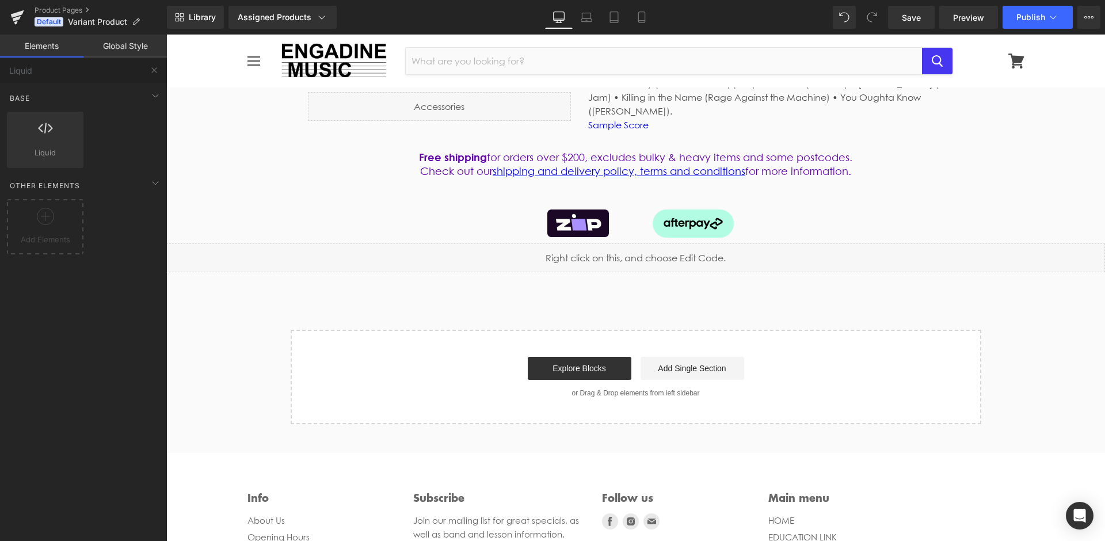
drag, startPoint x: 715, startPoint y: 441, endPoint x: 549, endPoint y: 407, distance: 169.9
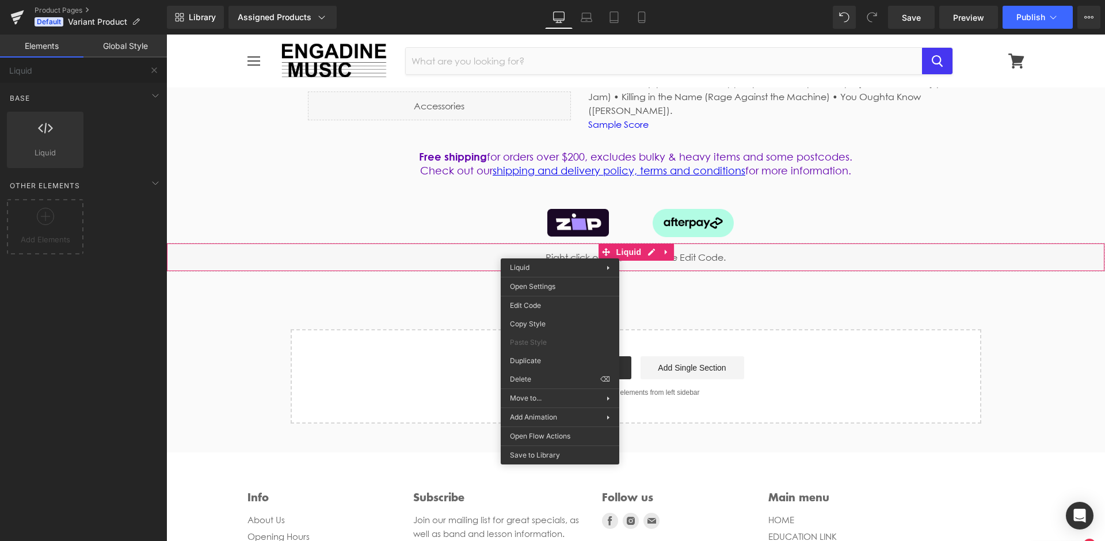
scroll to position [456, 0]
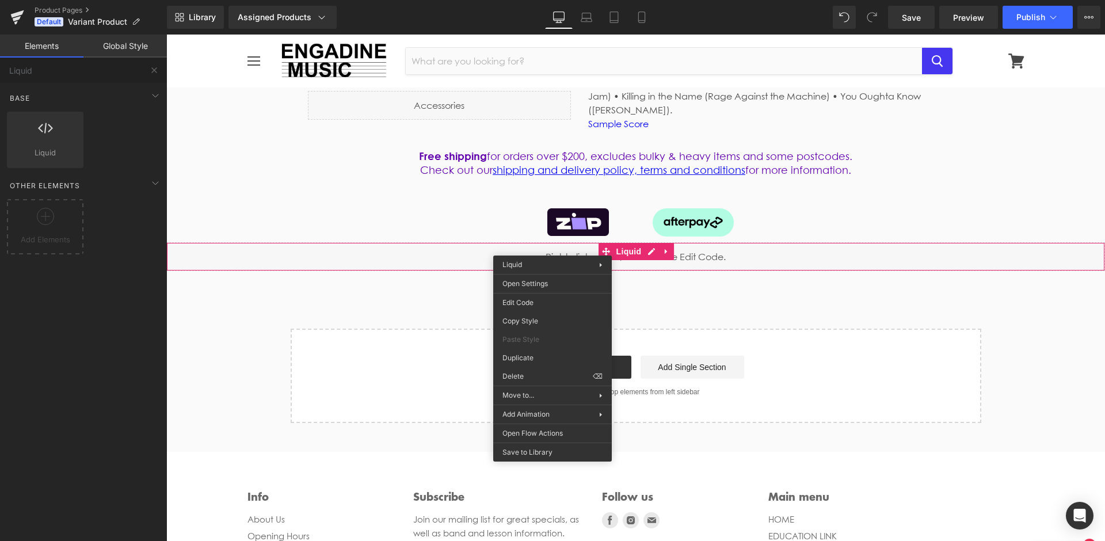
drag, startPoint x: 553, startPoint y: 248, endPoint x: 509, endPoint y: 378, distance: 137.2
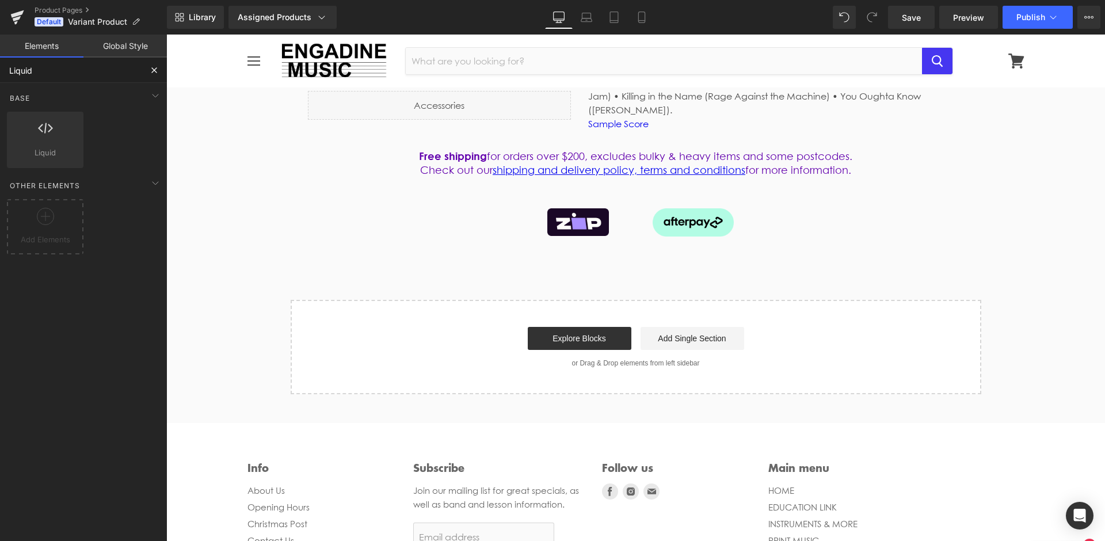
drag, startPoint x: 55, startPoint y: 70, endPoint x: 128, endPoint y: 69, distance: 72.5
click at [60, 69] on input "Liquid" at bounding box center [71, 70] width 142 height 25
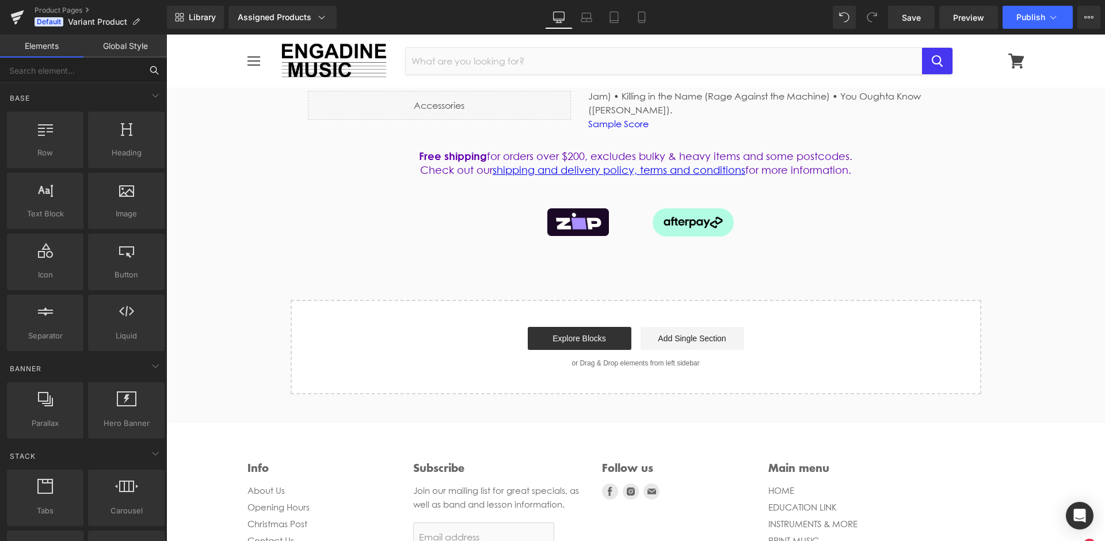
click at [125, 73] on input "text" at bounding box center [71, 70] width 142 height 25
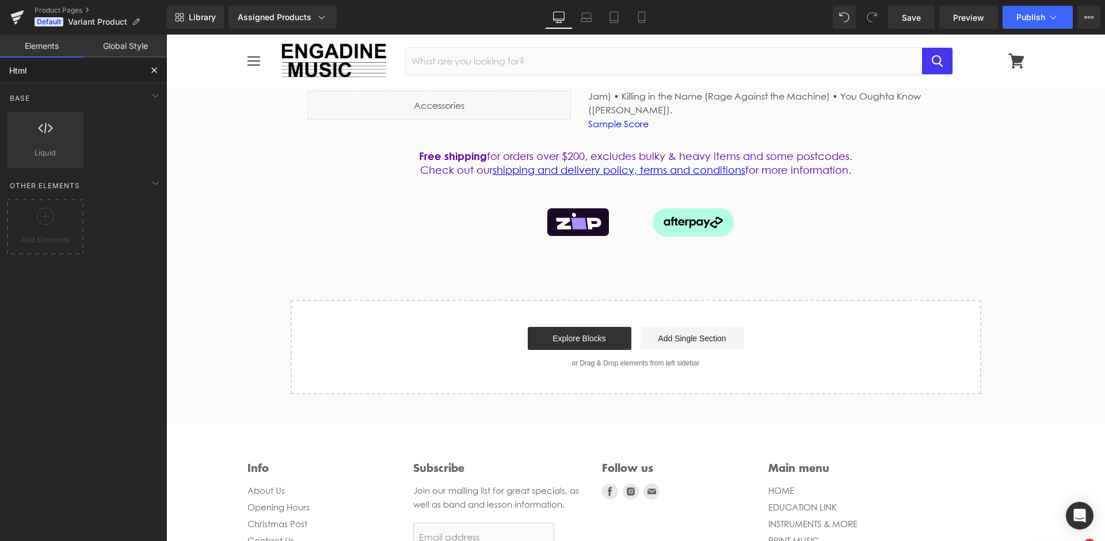
type input "Html"
drag, startPoint x: 122, startPoint y: 71, endPoint x: 48, endPoint y: 218, distance: 164.5
click at [0, 0] on html "Liquid You are previewing how the will restyle your page. You can not edit Elem…" at bounding box center [552, 270] width 1105 height 541
click at [43, 221] on icon at bounding box center [45, 216] width 17 height 17
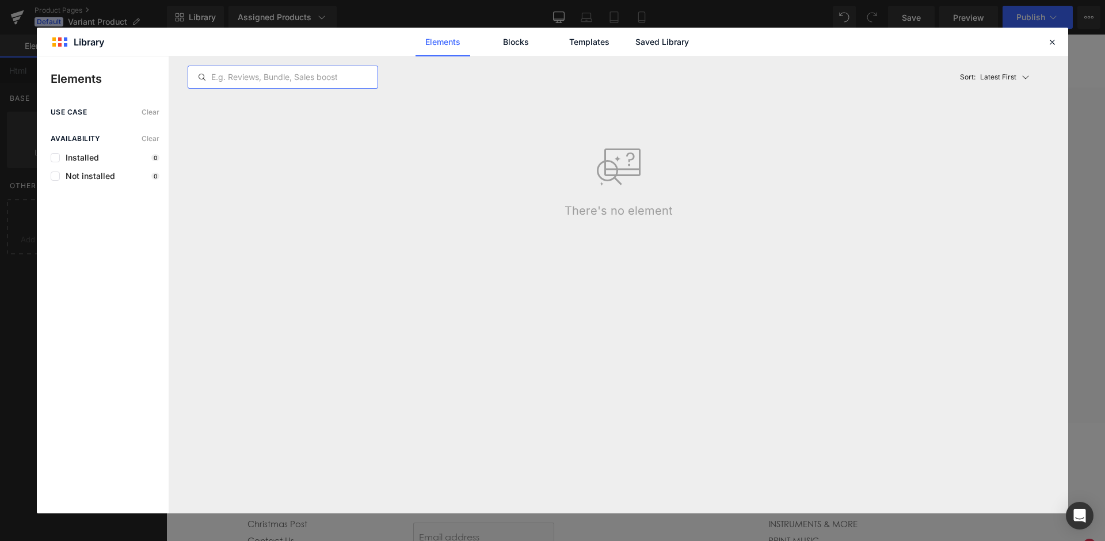
click at [288, 70] on input "text" at bounding box center [282, 77] width 189 height 14
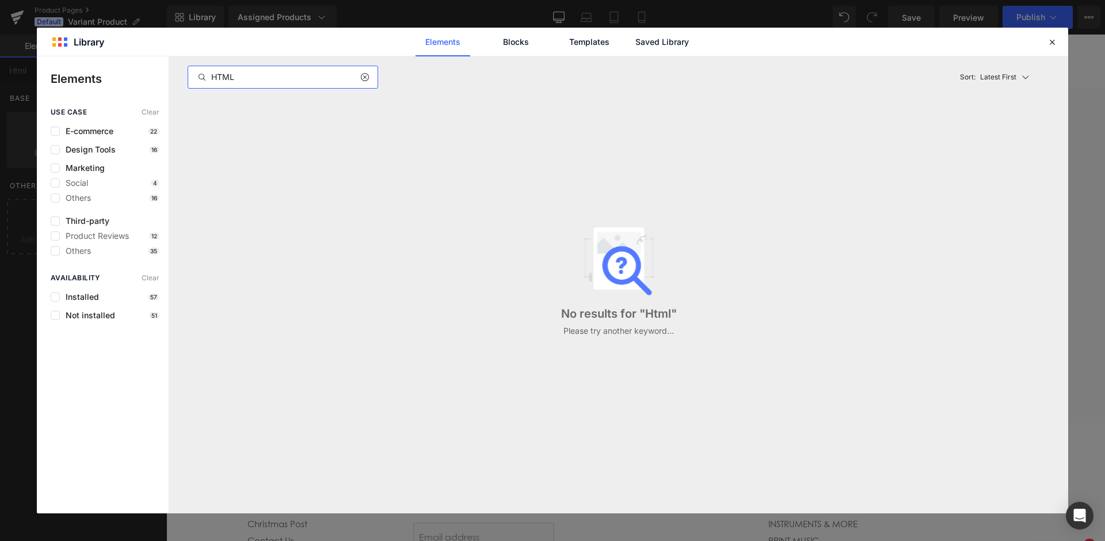
type input "HTML"
click at [1050, 37] on icon at bounding box center [1052, 42] width 10 height 10
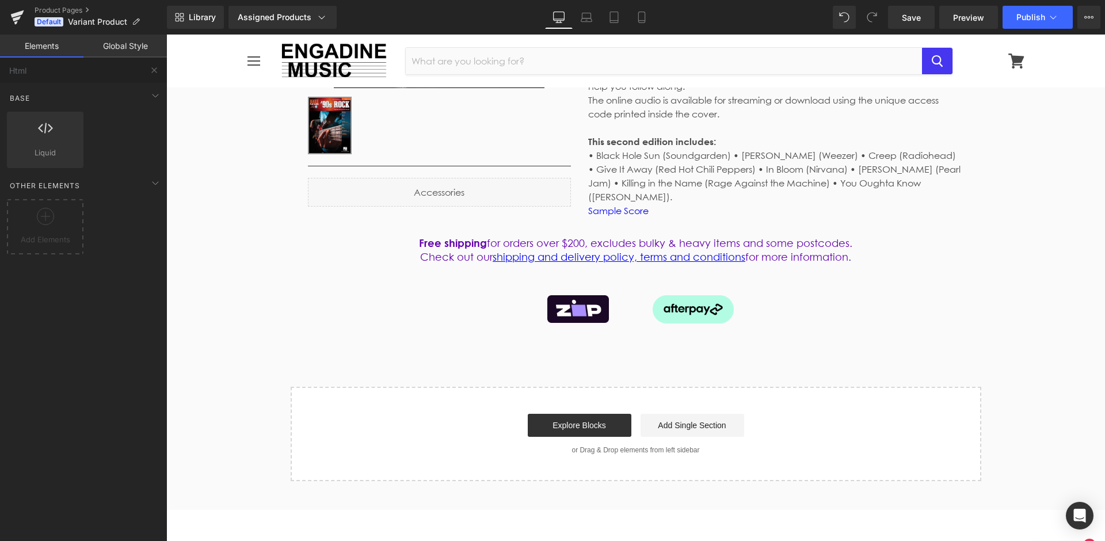
scroll to position [416, 0]
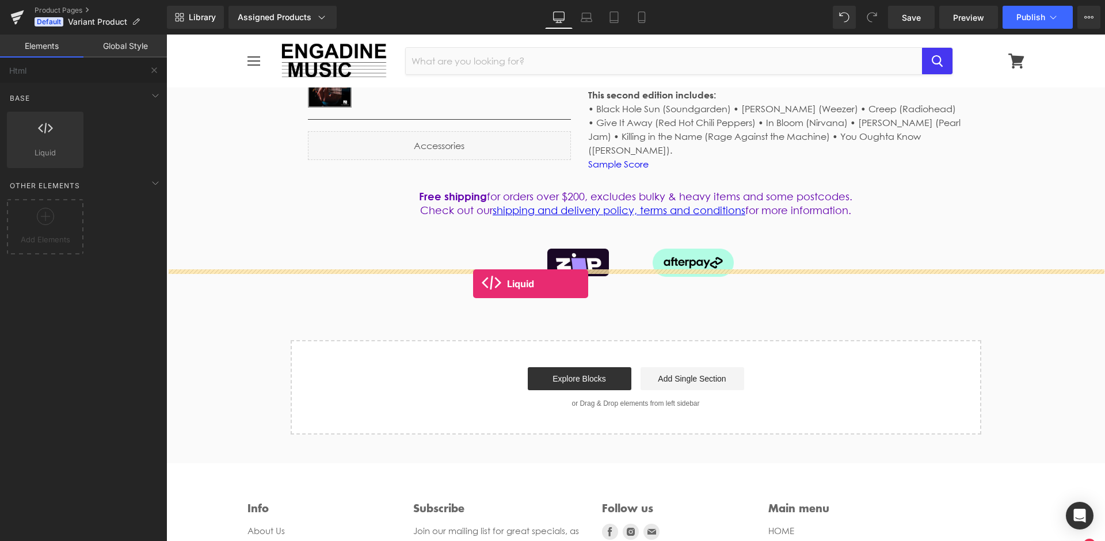
drag, startPoint x: 204, startPoint y: 172, endPoint x: 474, endPoint y: 284, distance: 292.1
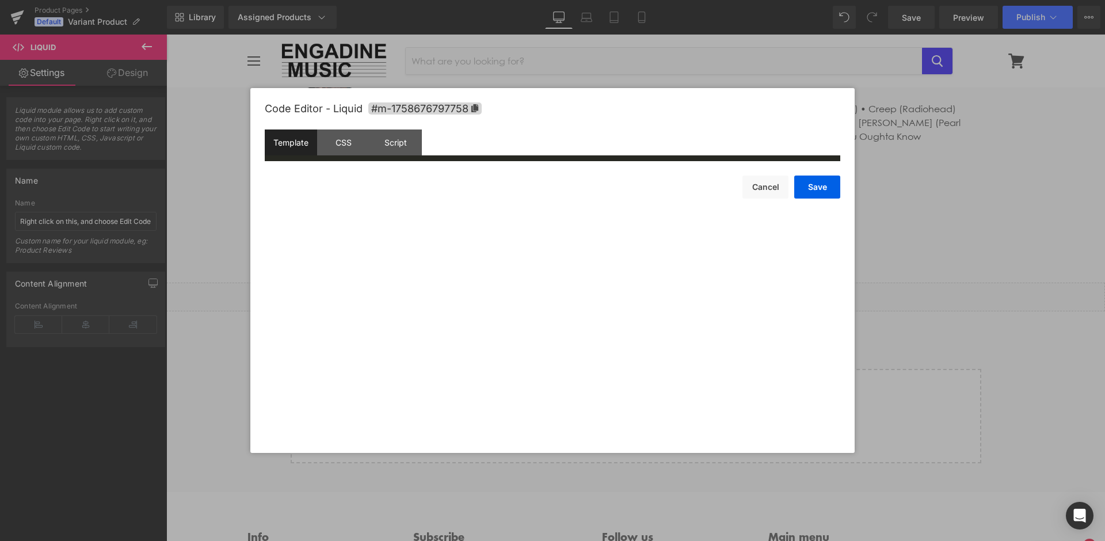
click at [520, 0] on div "Liquid You are previewing how the will restyle your page. You can not edit Elem…" at bounding box center [552, 0] width 1105 height 0
click at [770, 190] on button "Cancel" at bounding box center [766, 187] width 46 height 23
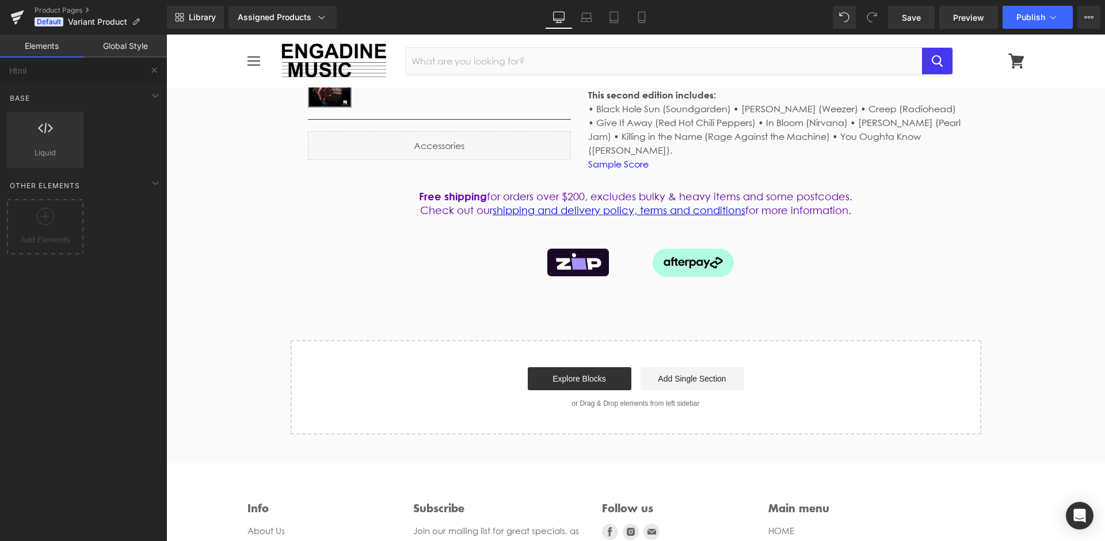
drag, startPoint x: 707, startPoint y: 455, endPoint x: 540, endPoint y: 420, distance: 169.9
click at [49, 13] on link "Product Pages" at bounding box center [101, 10] width 132 height 9
